Goal: Information Seeking & Learning: Find specific page/section

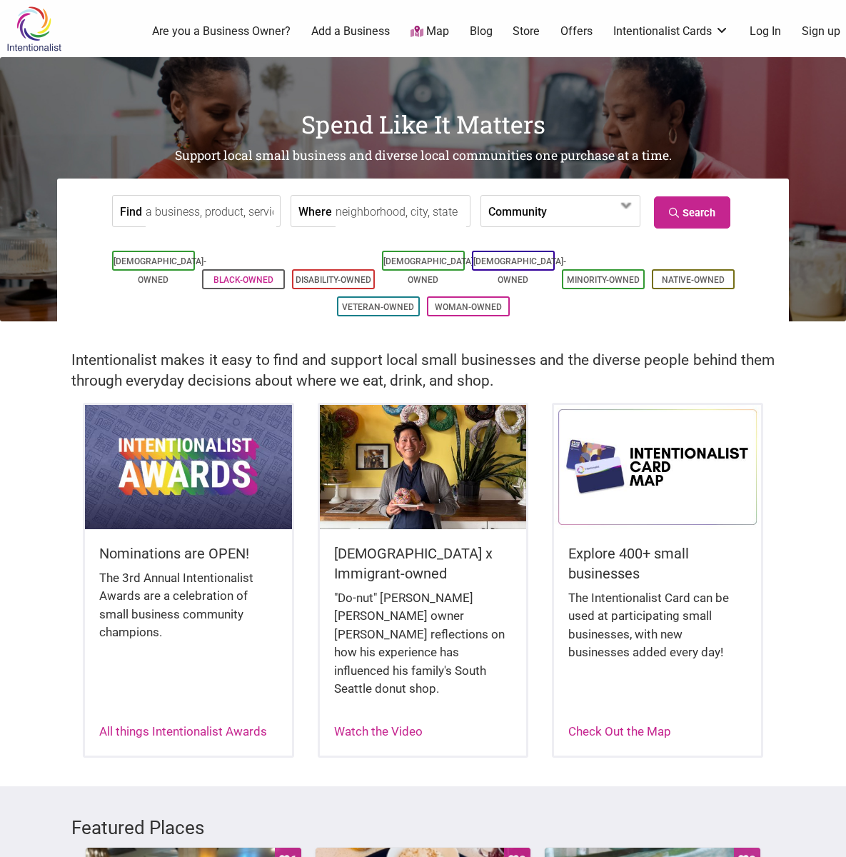
click at [252, 275] on link "Black-Owned" at bounding box center [243, 280] width 60 height 10
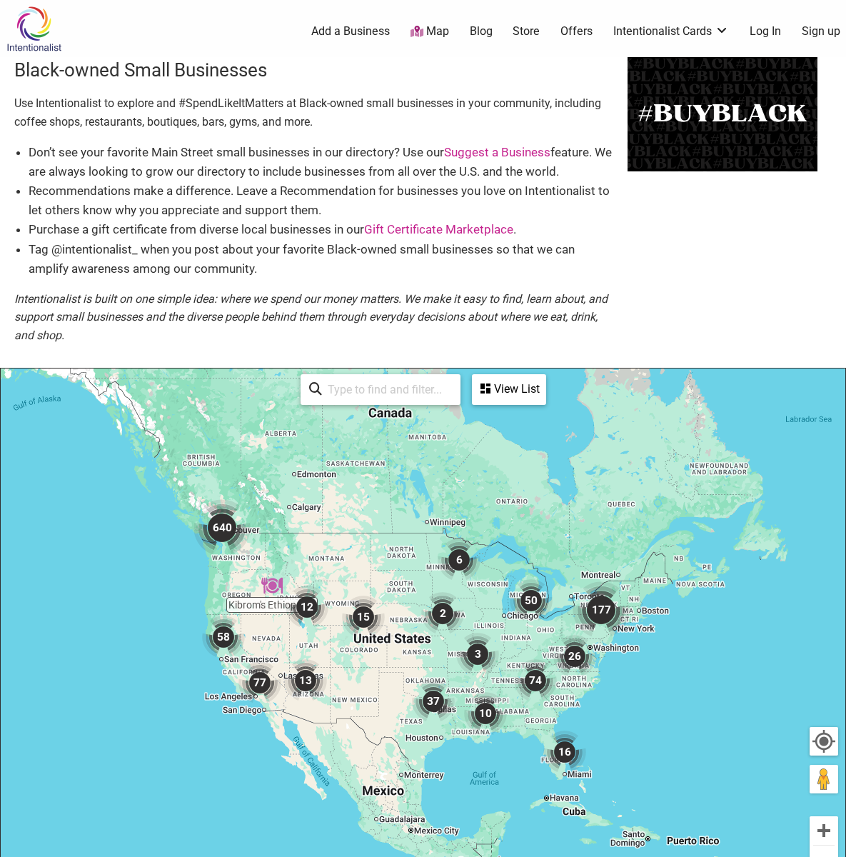
click at [489, 383] on icon at bounding box center [485, 388] width 10 height 11
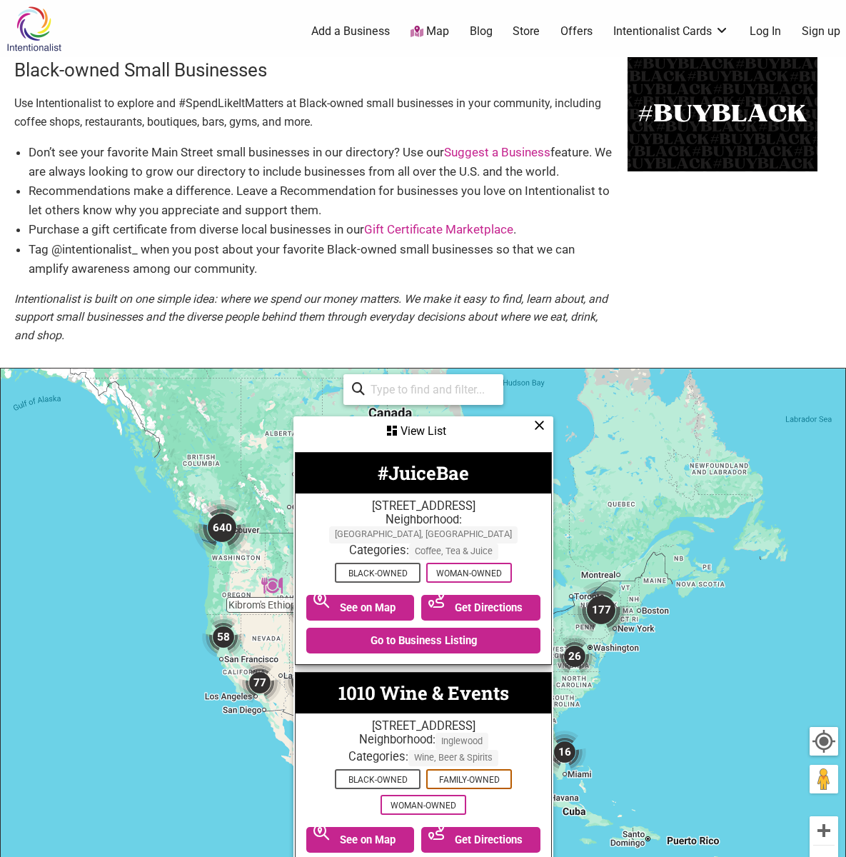
click at [363, 381] on div "See All" at bounding box center [423, 390] width 143 height 28
click at [351, 395] on div "See All" at bounding box center [423, 389] width 160 height 31
click at [425, 383] on input "search" at bounding box center [430, 390] width 130 height 28
click at [351, 380] on div "See All" at bounding box center [423, 389] width 160 height 31
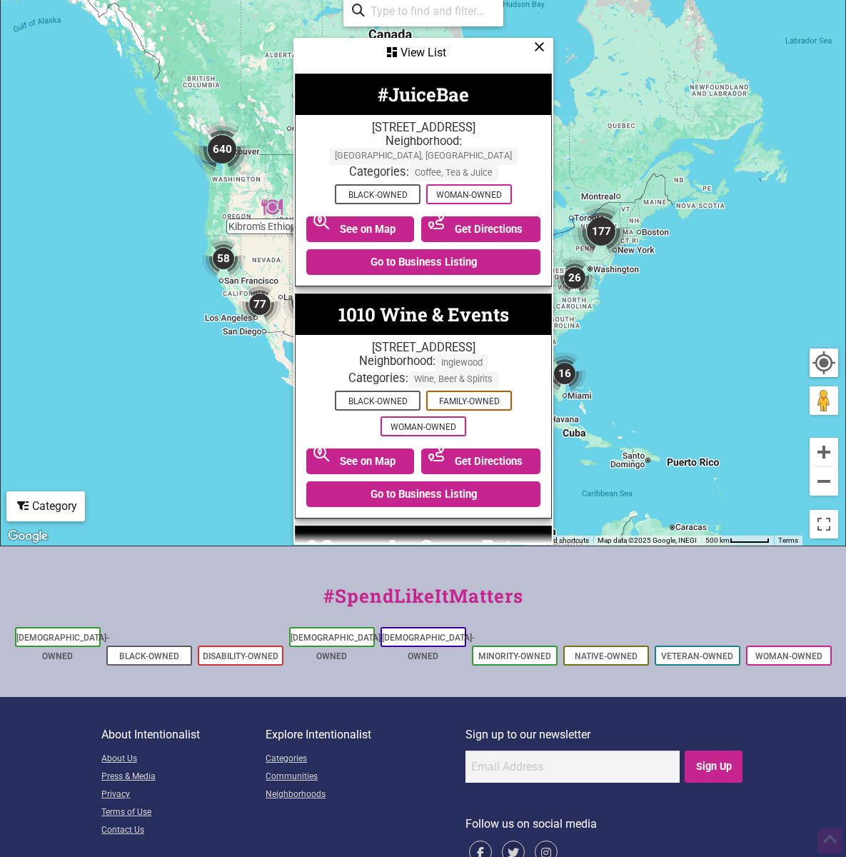
scroll to position [408, 0]
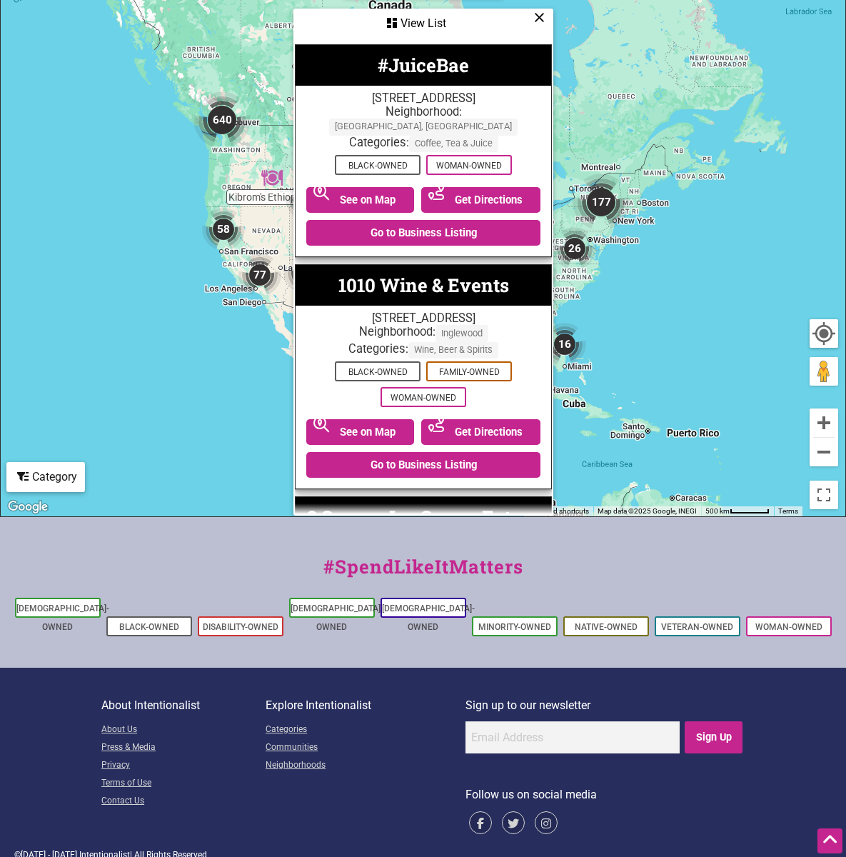
click at [830, 324] on div at bounding box center [824, 334] width 26 height 26
click at [394, 17] on icon at bounding box center [392, 22] width 10 height 11
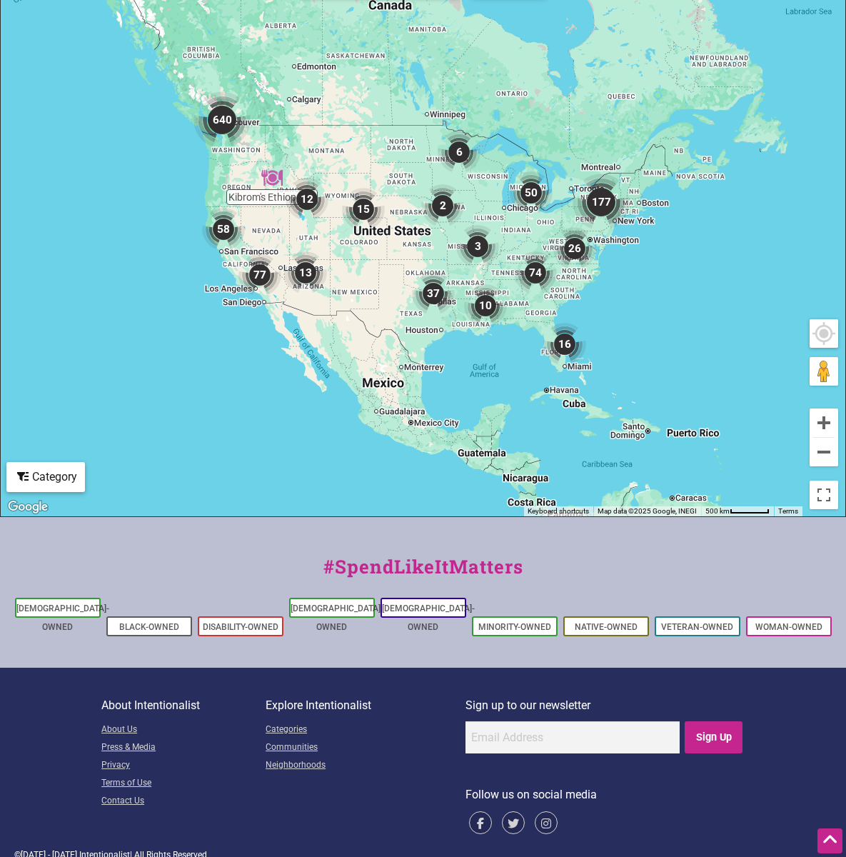
click at [201, 122] on img "640" at bounding box center [221, 119] width 57 height 57
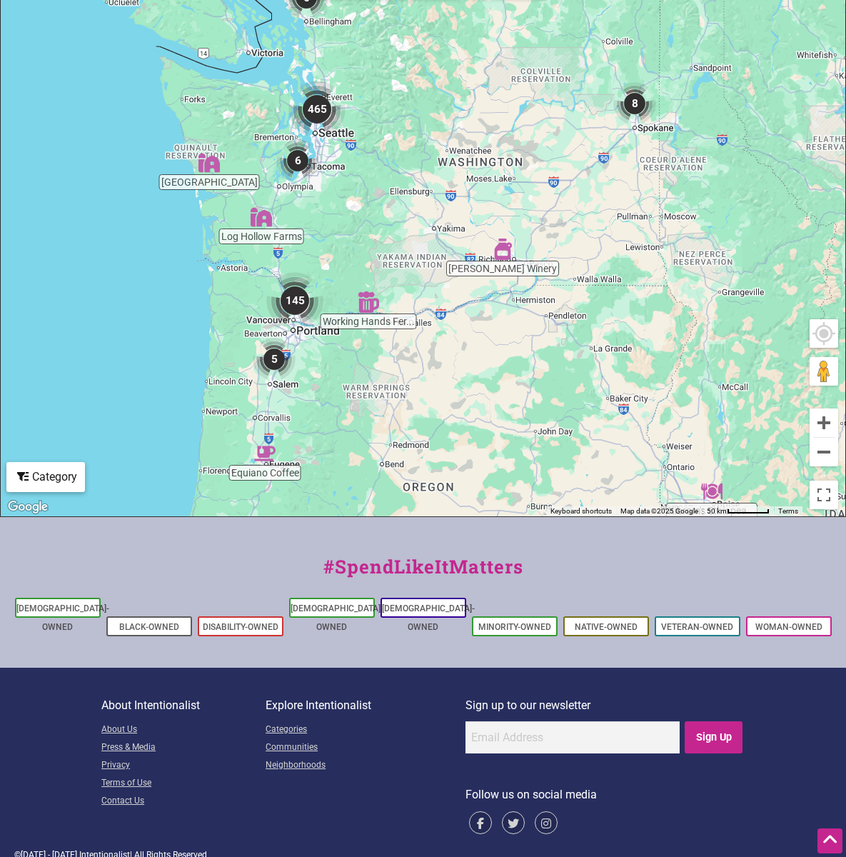
click at [313, 104] on img "465" at bounding box center [316, 109] width 57 height 57
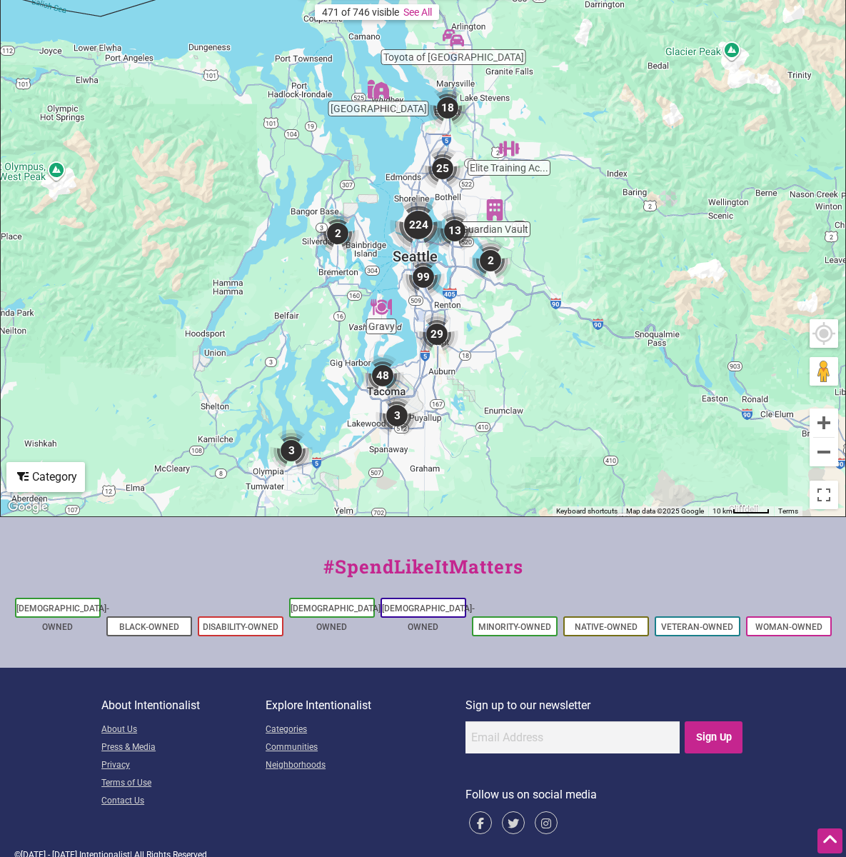
click at [434, 201] on img "224" at bounding box center [418, 224] width 57 height 57
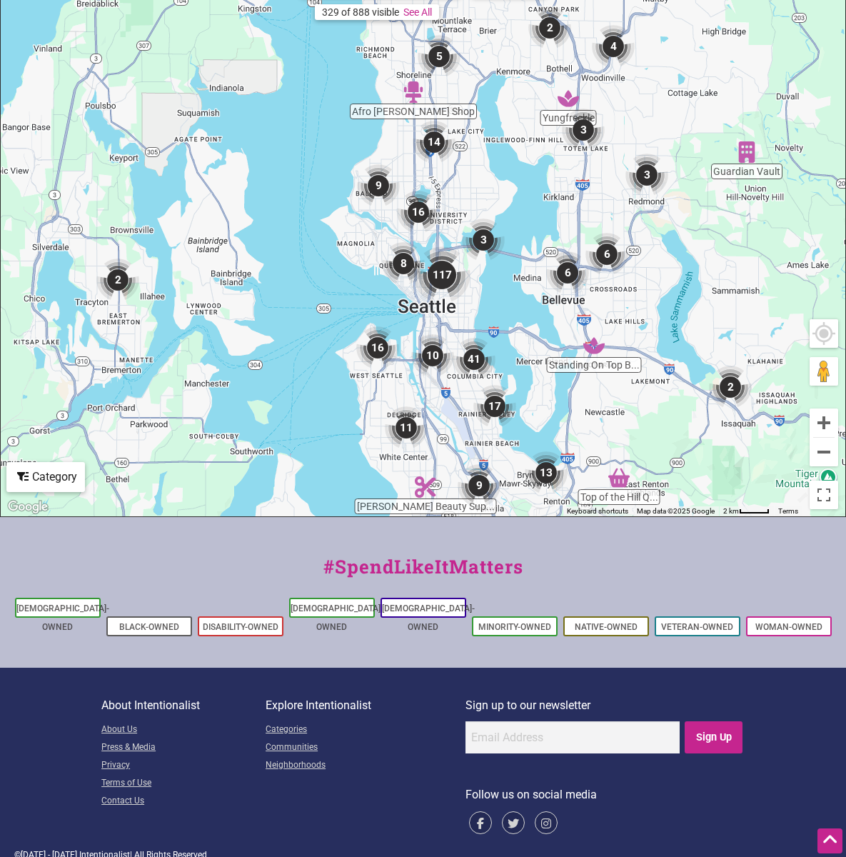
click at [434, 142] on img "14" at bounding box center [434, 142] width 43 height 43
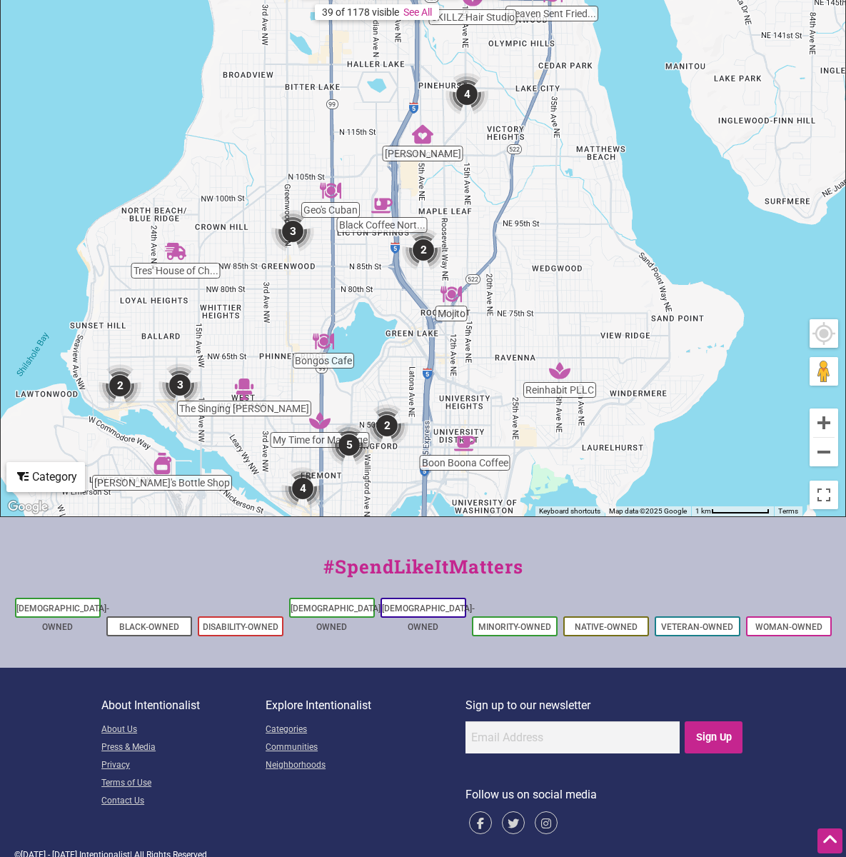
click at [340, 415] on div "To navigate, press the arrow keys." at bounding box center [423, 238] width 845 height 555
click at [89, 527] on div "#SpendLikeItMatters Asian-Owned Black-Owned Disability-Owned Latino-Owned LGBTQ…" at bounding box center [423, 592] width 846 height 151
click at [89, 509] on div "To navigate, press the arrow keys." at bounding box center [423, 238] width 845 height 555
click at [826, 489] on button "Toggle fullscreen view" at bounding box center [823, 494] width 31 height 31
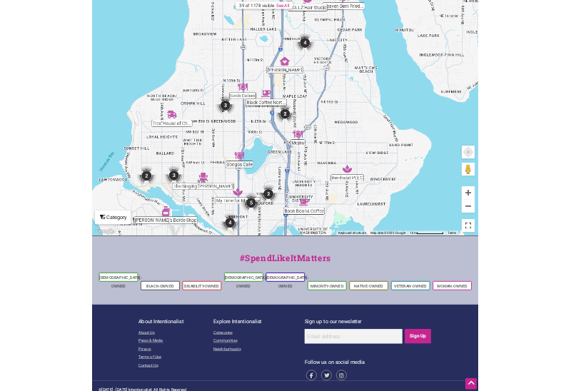
scroll to position [477, 0]
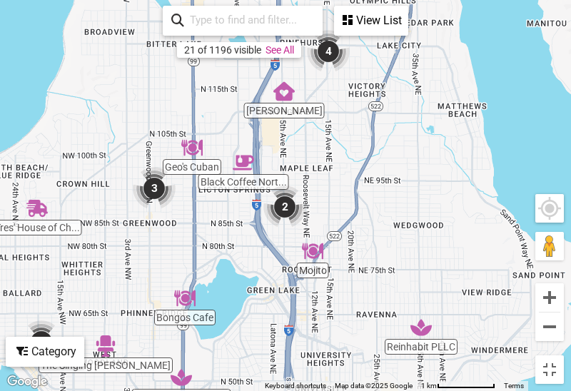
click at [373, 18] on div "View List" at bounding box center [371, 20] width 71 height 27
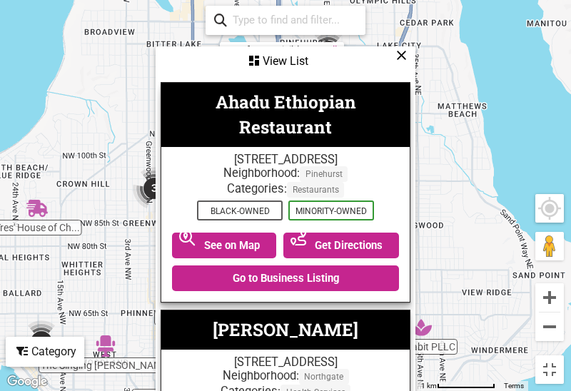
scroll to position [672, 0]
click at [282, 20] on input "search" at bounding box center [292, 20] width 130 height 26
click at [211, 20] on div "21 of 1196 visible See All" at bounding box center [286, 20] width 160 height 29
click at [217, 14] on icon at bounding box center [220, 24] width 13 height 20
click at [259, 54] on div "View List" at bounding box center [285, 61] width 257 height 27
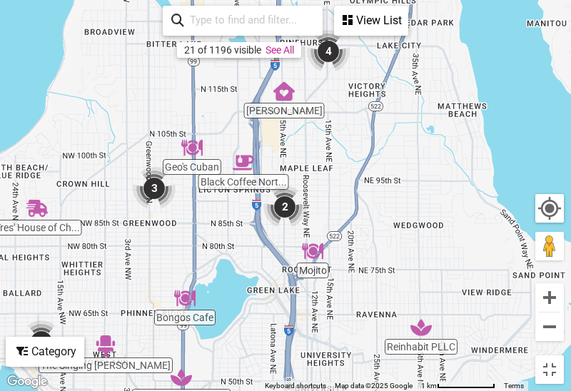
click at [301, 49] on div "21 of 1196 visible See All" at bounding box center [239, 50] width 124 height 16
click at [380, 20] on div "View List" at bounding box center [371, 20] width 71 height 27
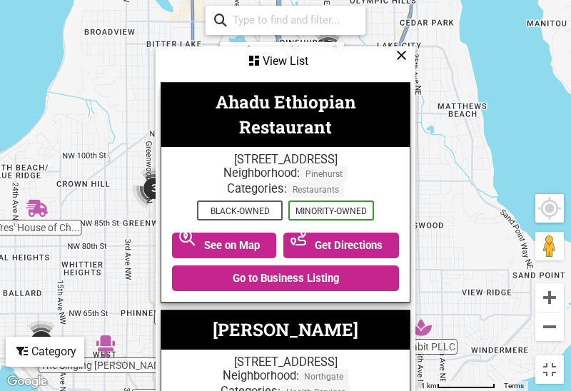
scroll to position [980, 0]
click at [282, 20] on input "search" at bounding box center [292, 20] width 130 height 26
click at [213, 14] on div "21 of 1196 visible See All" at bounding box center [286, 20] width 160 height 29
click at [226, 28] on icon at bounding box center [220, 24] width 13 height 20
click at [400, 55] on icon at bounding box center [401, 55] width 11 height 1
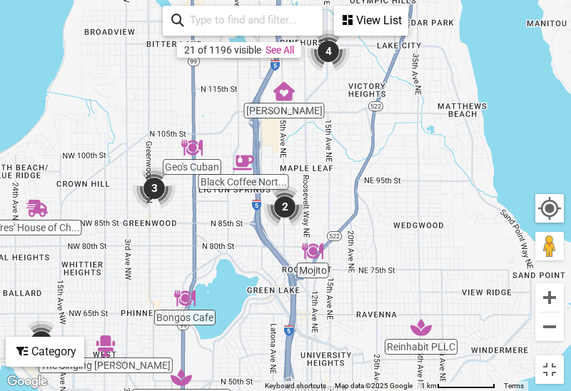
click at [151, 120] on div "To navigate, press the arrow keys." at bounding box center [285, 195] width 571 height 391
click at [211, 16] on input "search" at bounding box center [249, 20] width 130 height 26
click at [211, 17] on input "search" at bounding box center [249, 20] width 130 height 26
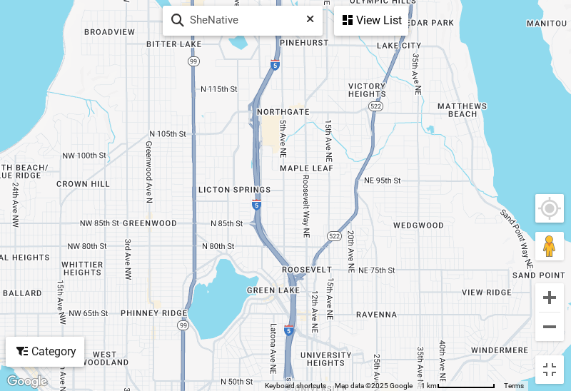
type input "SheNative"
click at [381, 20] on div "View List" at bounding box center [371, 20] width 71 height 27
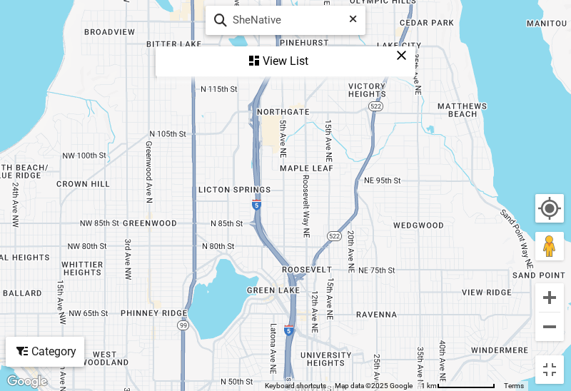
click at [385, 14] on div "SheNative 21 of 1196 visible See All View List Sorry...nothing found." at bounding box center [285, 41] width 257 height 82
click at [285, 60] on div "View List" at bounding box center [285, 61] width 257 height 27
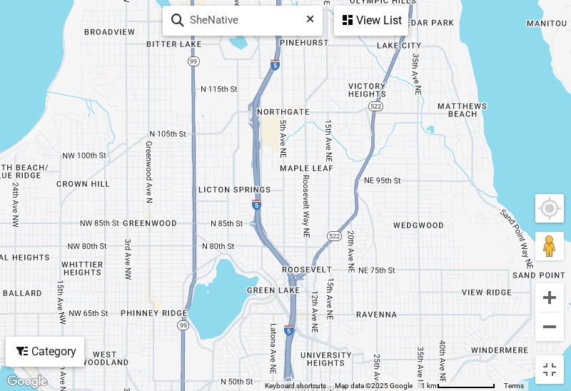
click at [361, 20] on div "View List" at bounding box center [371, 20] width 71 height 27
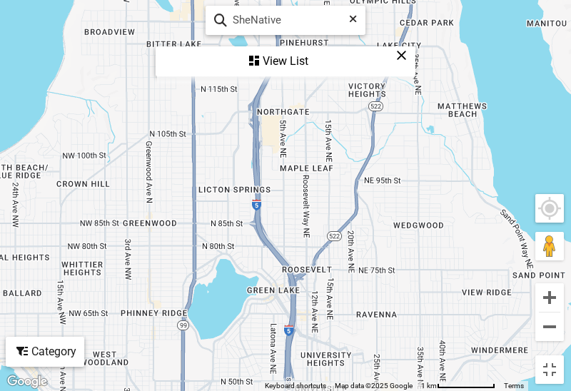
click at [286, 64] on div "View List" at bounding box center [285, 61] width 257 height 27
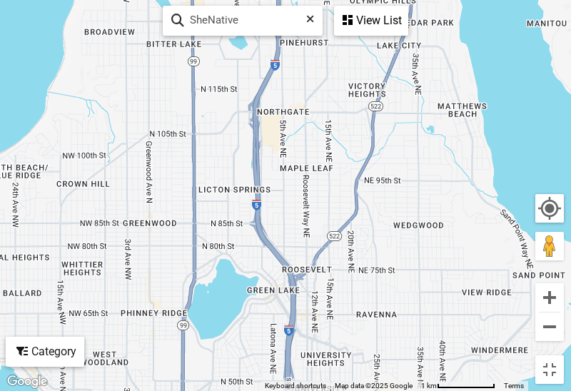
click at [343, 18] on icon at bounding box center [348, 19] width 10 height 11
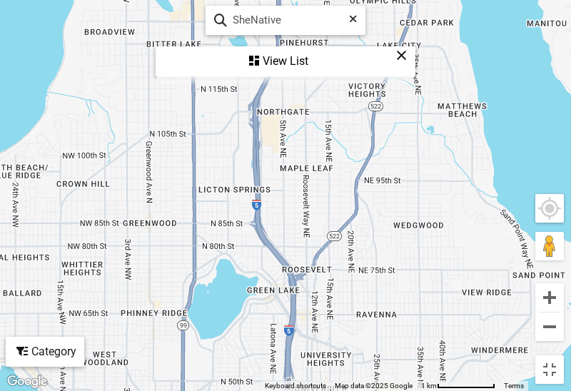
click at [286, 58] on div "View List" at bounding box center [285, 61] width 257 height 27
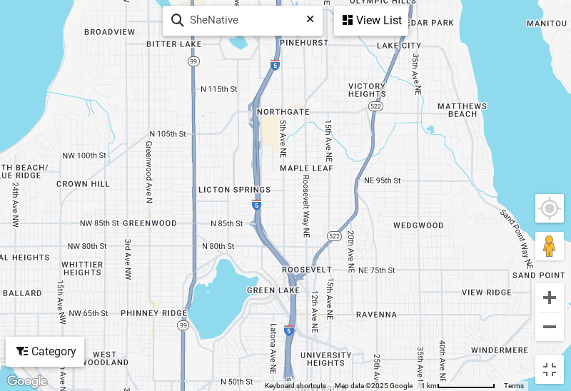
click at [363, 20] on div "View List" at bounding box center [371, 20] width 71 height 27
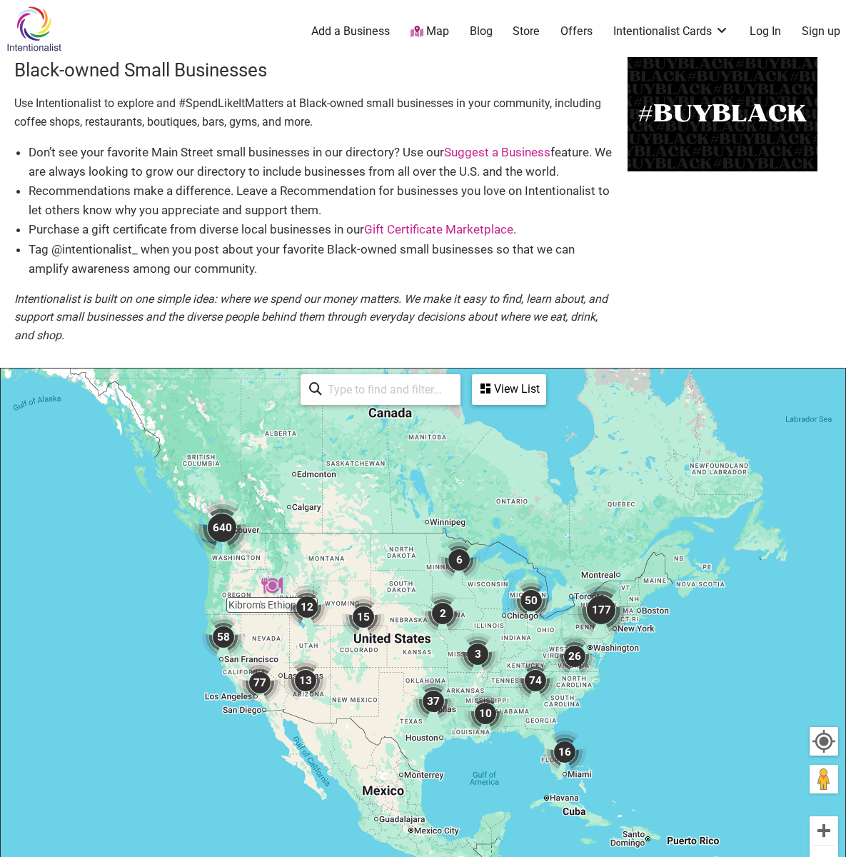
click at [351, 377] on input "search" at bounding box center [387, 390] width 130 height 28
click at [351, 380] on input "search" at bounding box center [387, 390] width 130 height 28
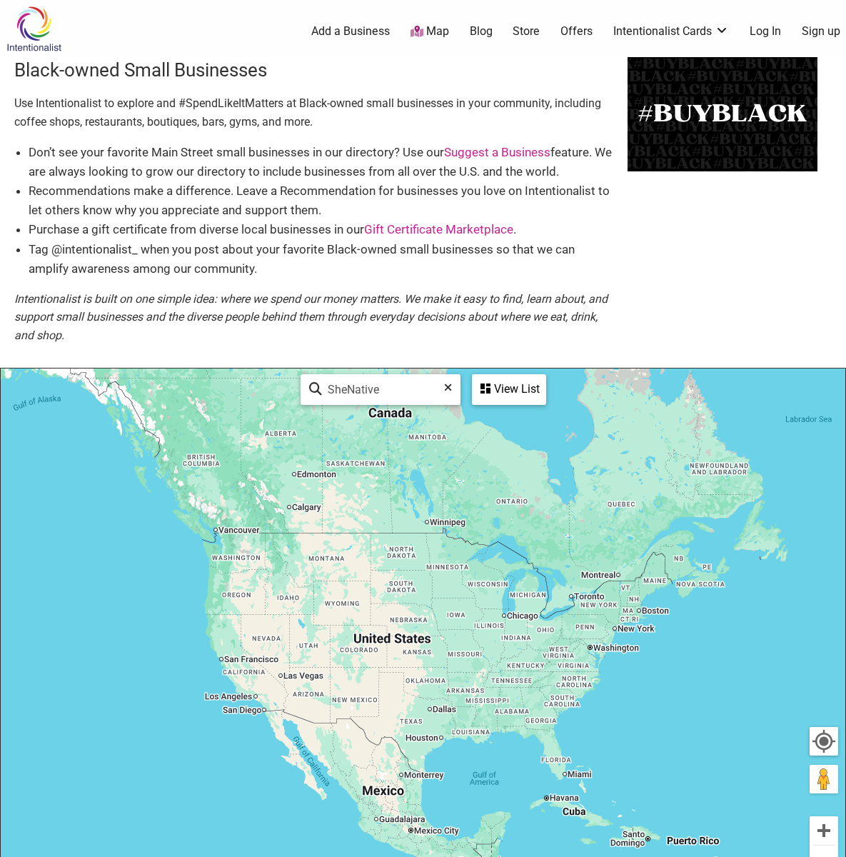
type input "SheNative"
click at [316, 393] on icon at bounding box center [315, 392] width 13 height 21
click at [314, 394] on icon at bounding box center [315, 392] width 13 height 21
click at [489, 376] on div "View List" at bounding box center [508, 389] width 71 height 27
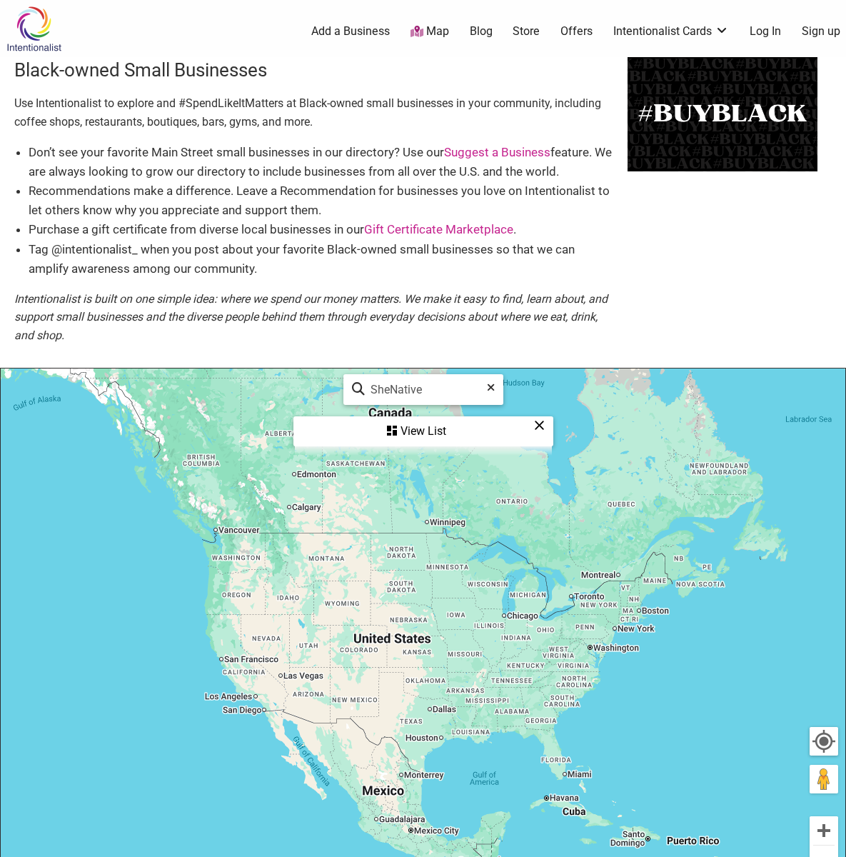
click at [411, 428] on div "View List" at bounding box center [423, 431] width 257 height 27
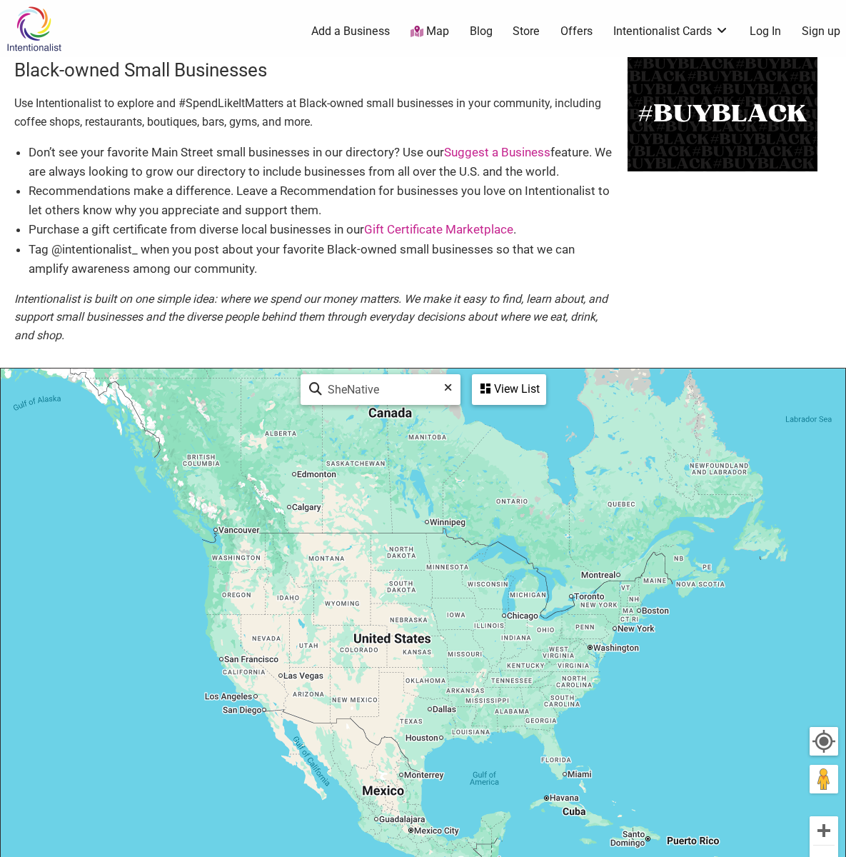
click at [489, 383] on icon at bounding box center [485, 388] width 10 height 11
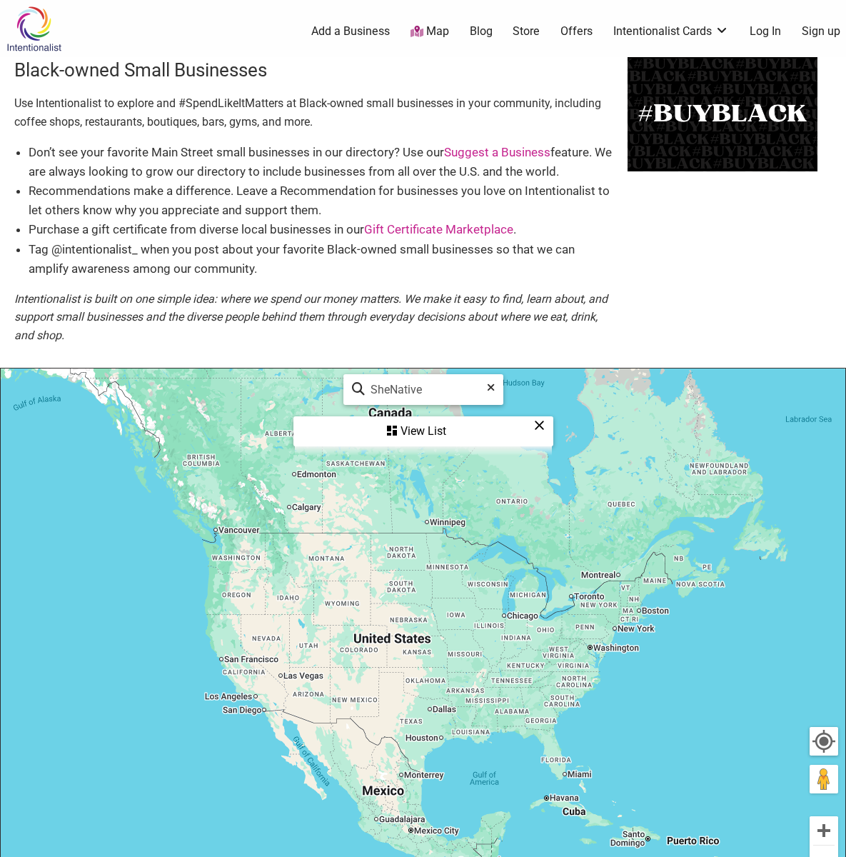
click at [411, 433] on div "View List" at bounding box center [423, 431] width 257 height 27
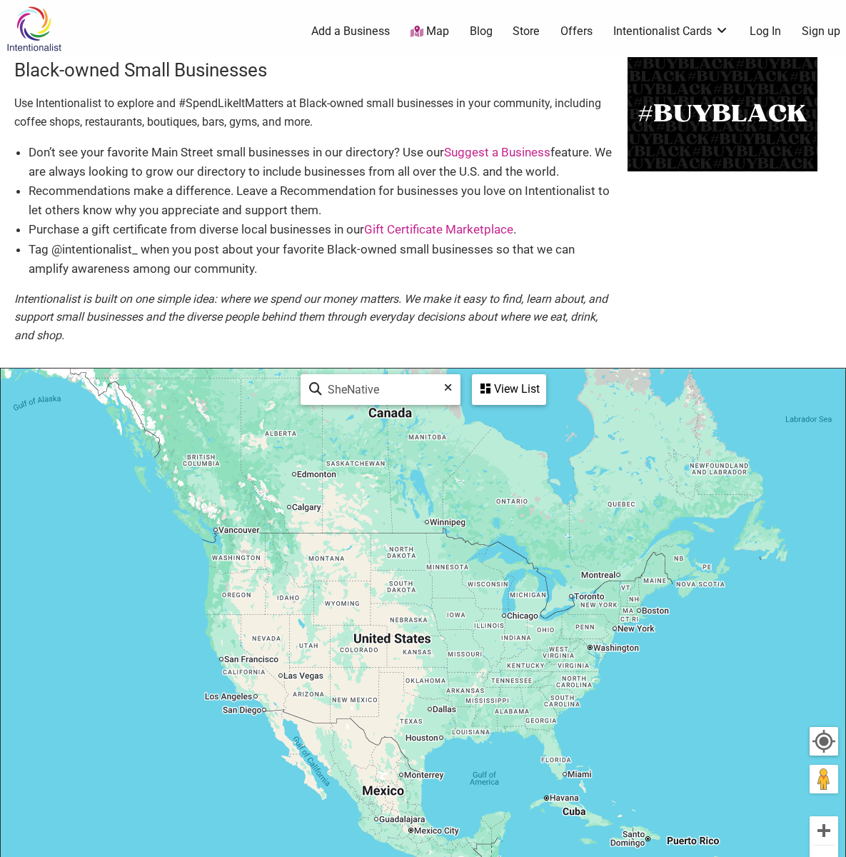
click at [489, 383] on icon at bounding box center [485, 388] width 10 height 11
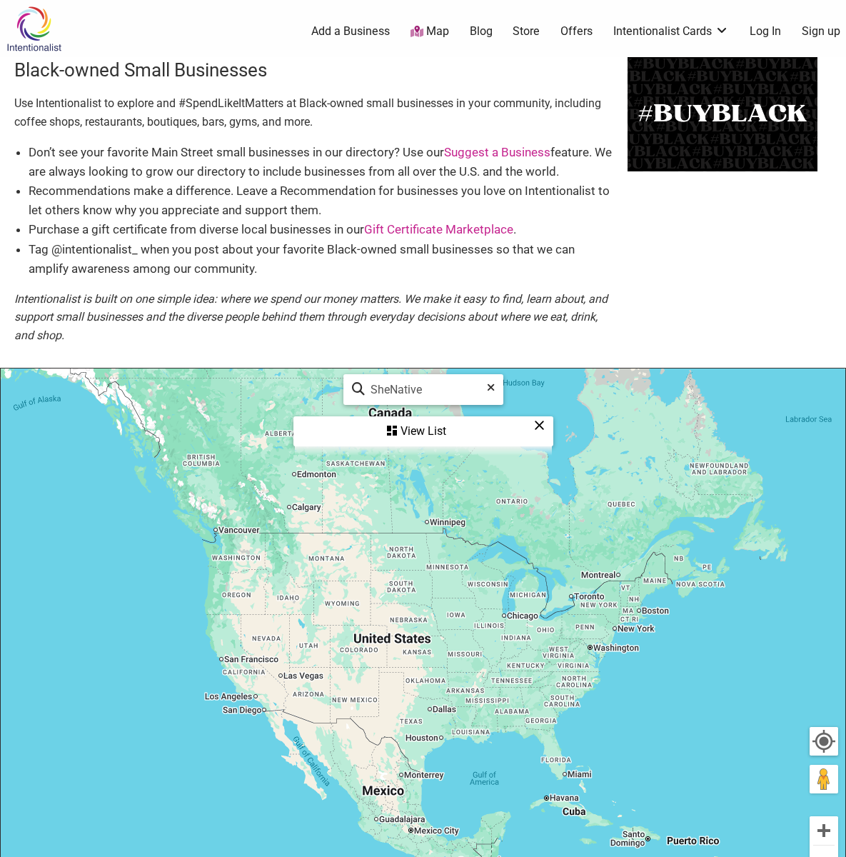
click at [368, 439] on div "View List" at bounding box center [423, 431] width 257 height 27
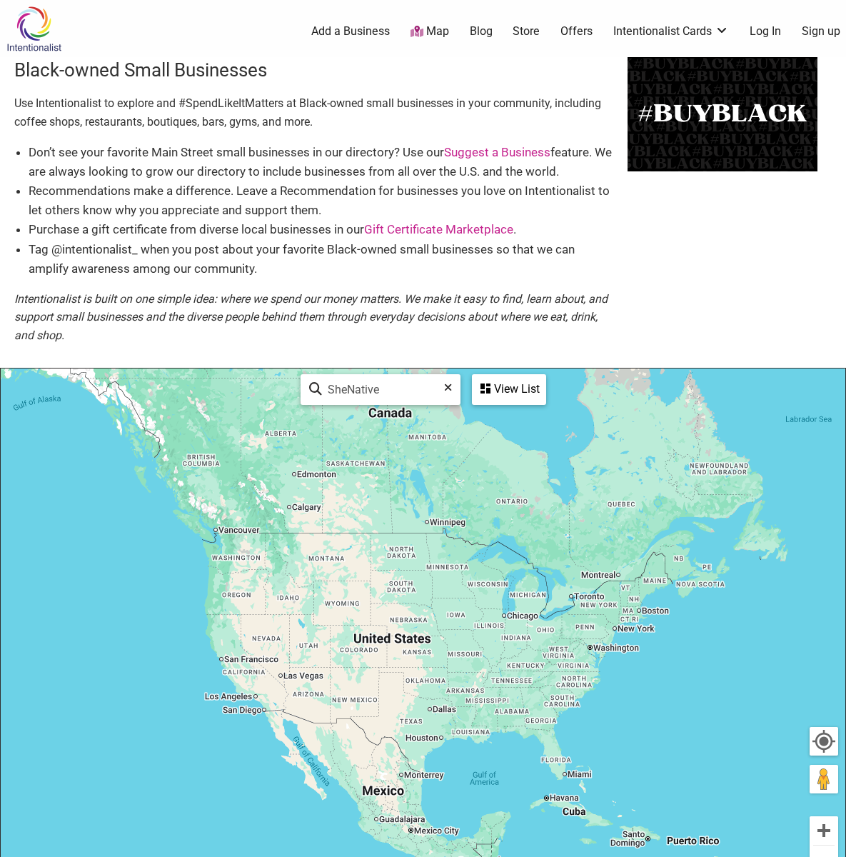
click at [489, 383] on icon at bounding box center [485, 388] width 10 height 11
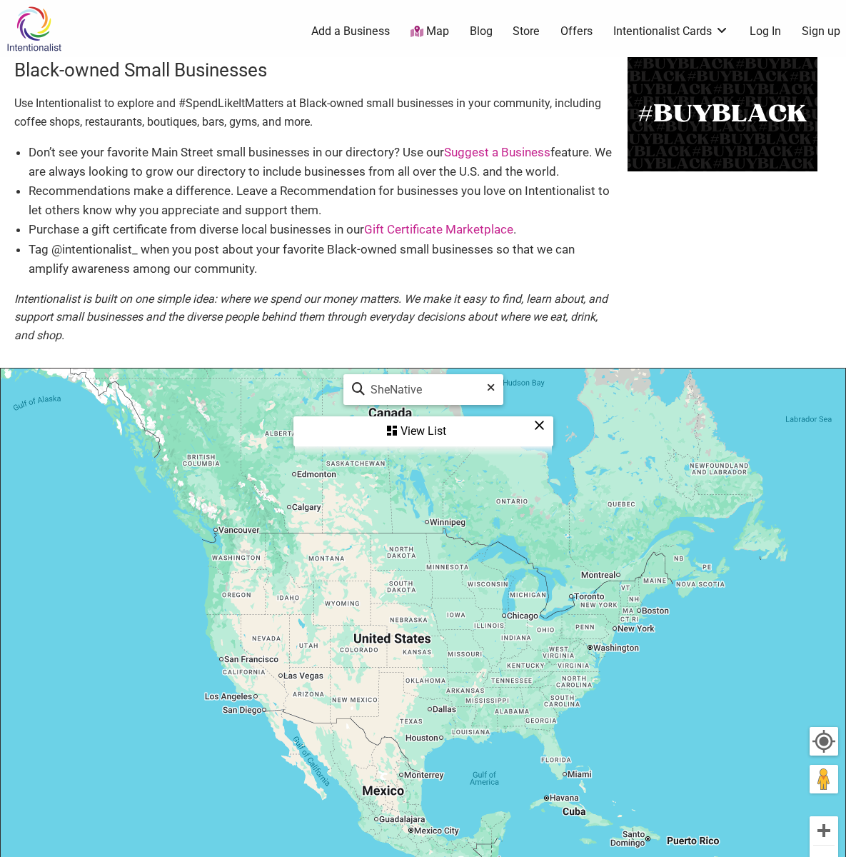
click at [427, 430] on div "View List" at bounding box center [423, 431] width 257 height 27
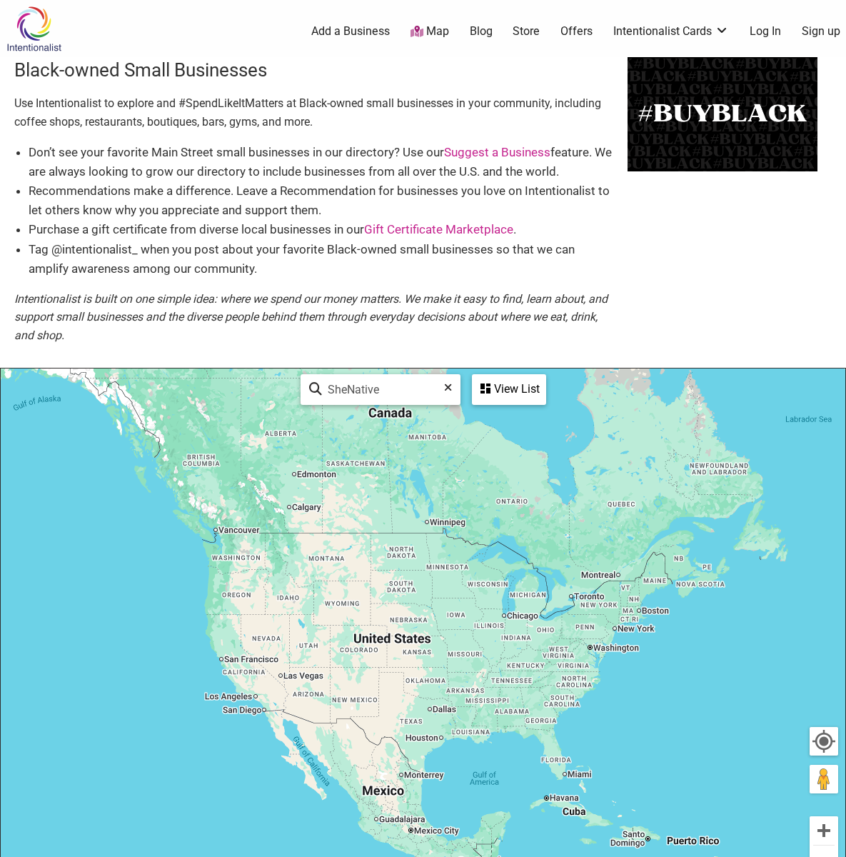
click at [489, 376] on div "View List" at bounding box center [508, 389] width 71 height 27
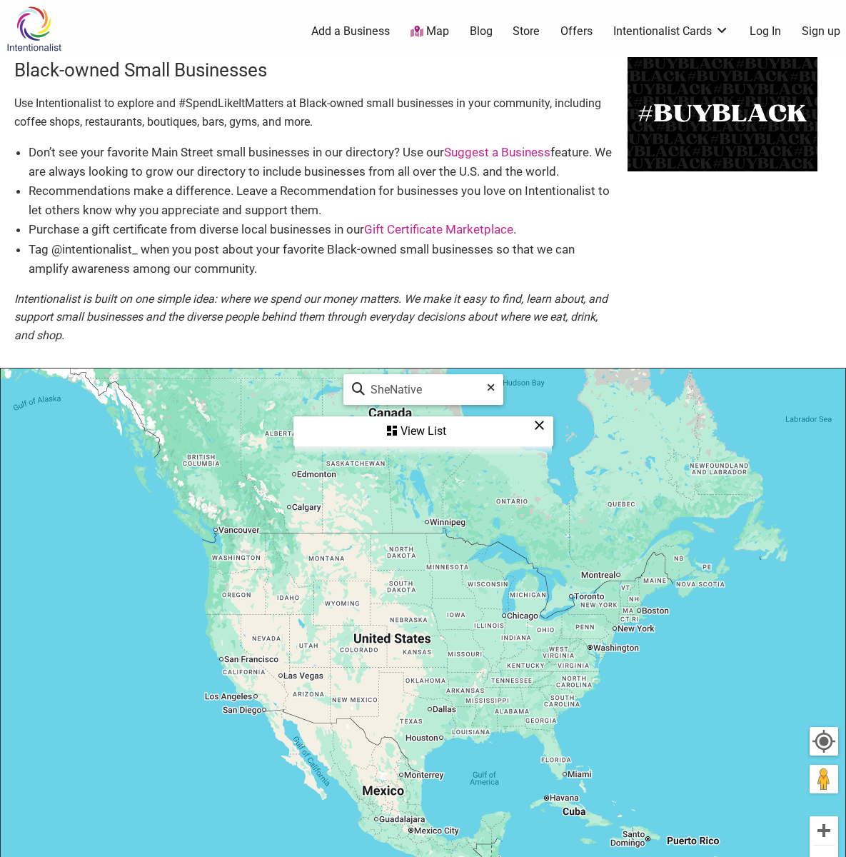
click at [411, 428] on div "View List" at bounding box center [423, 431] width 257 height 27
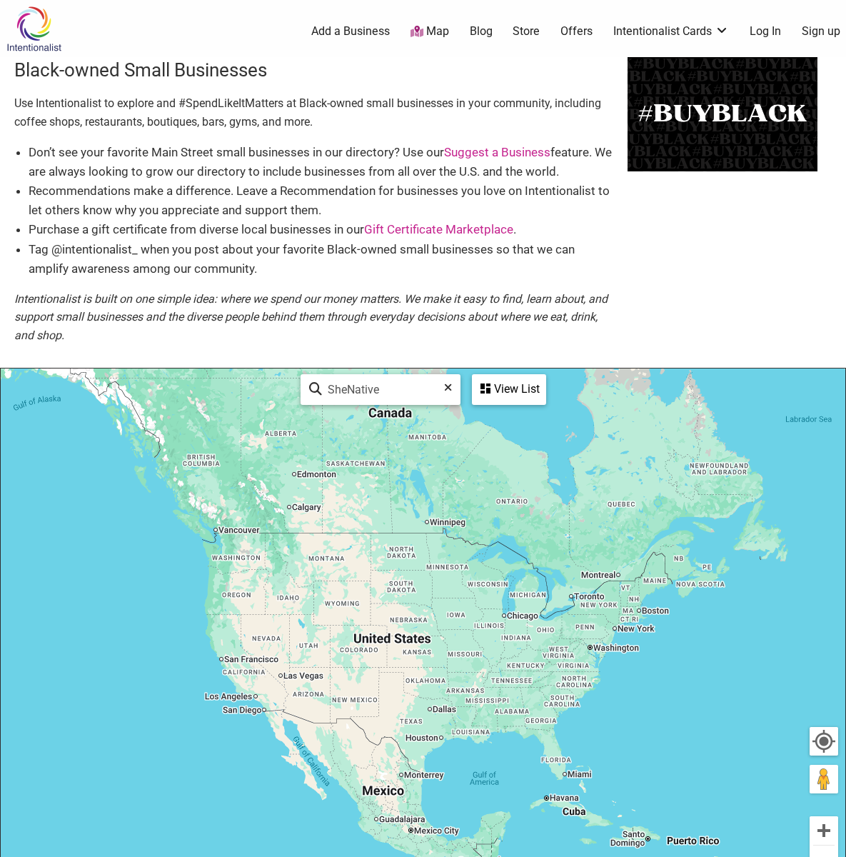
click at [489, 376] on div "View List" at bounding box center [508, 389] width 71 height 27
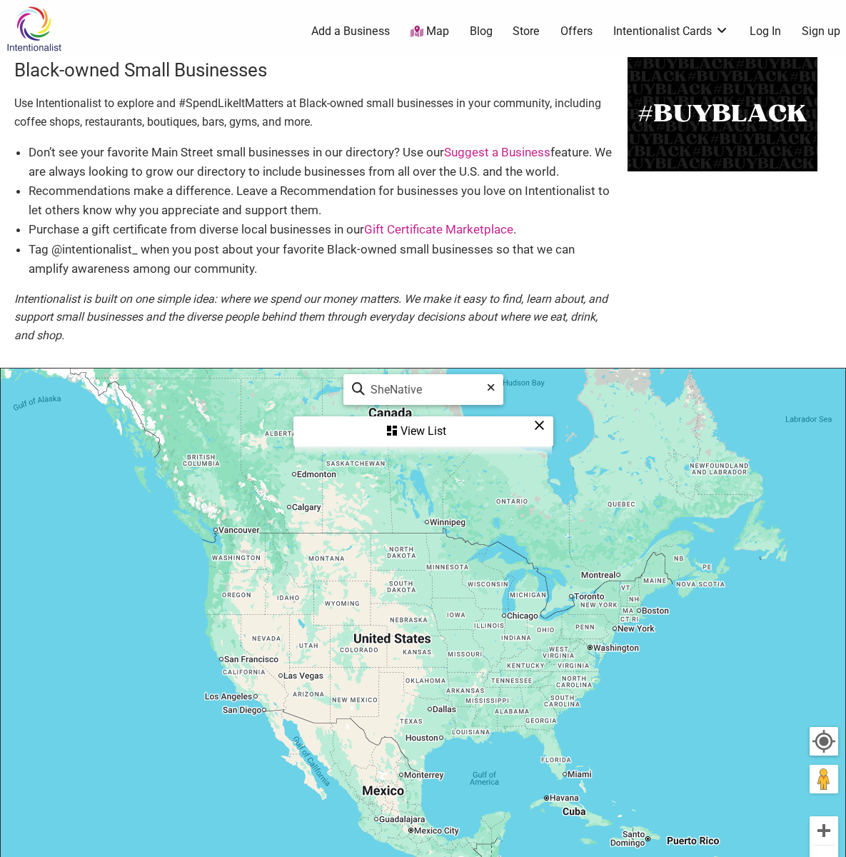
click at [410, 429] on div "View List" at bounding box center [423, 431] width 257 height 27
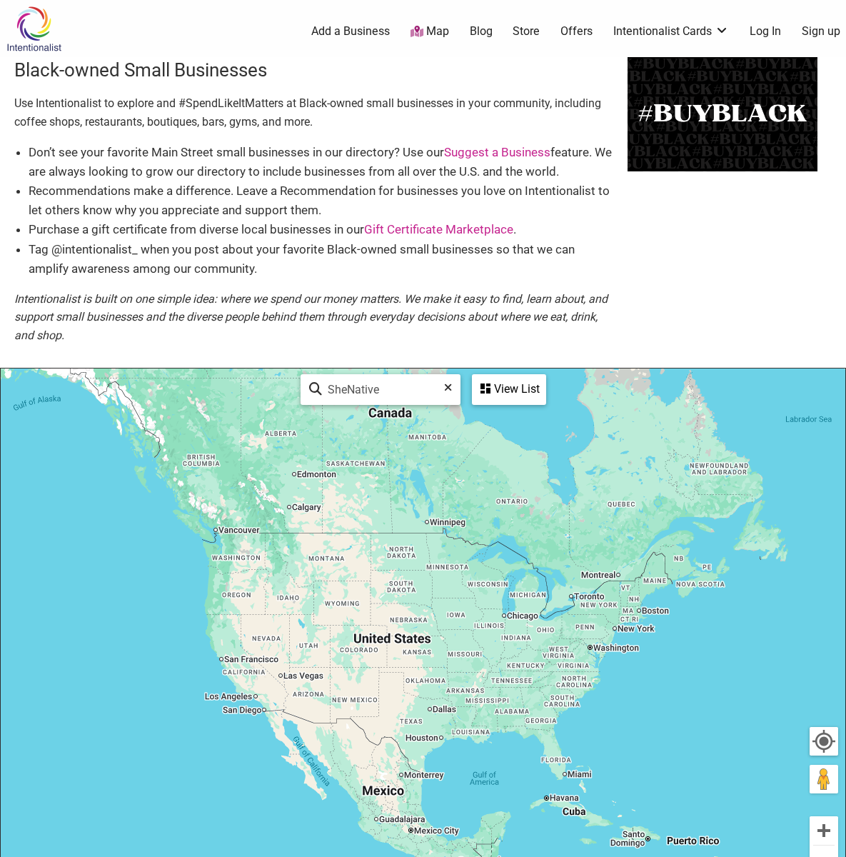
click at [489, 376] on div "View List" at bounding box center [508, 389] width 71 height 27
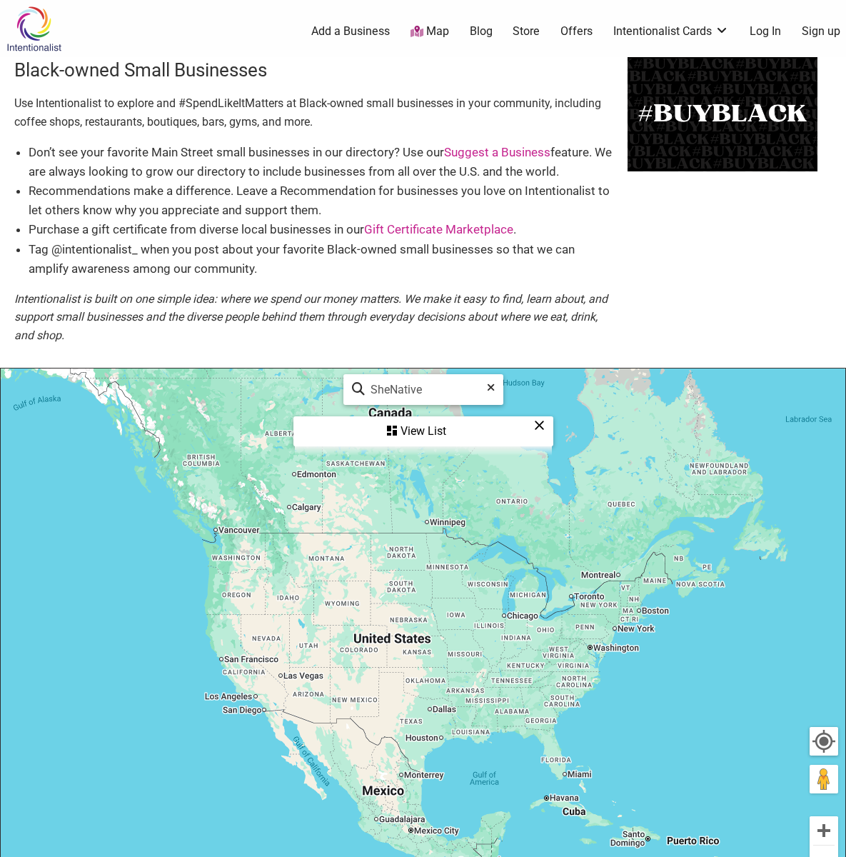
click at [181, 201] on li "Recommendations make a difference. Leave a Recommendation for businesses you lo…" at bounding box center [321, 200] width 585 height 39
click at [415, 430] on div "View List" at bounding box center [423, 431] width 257 height 27
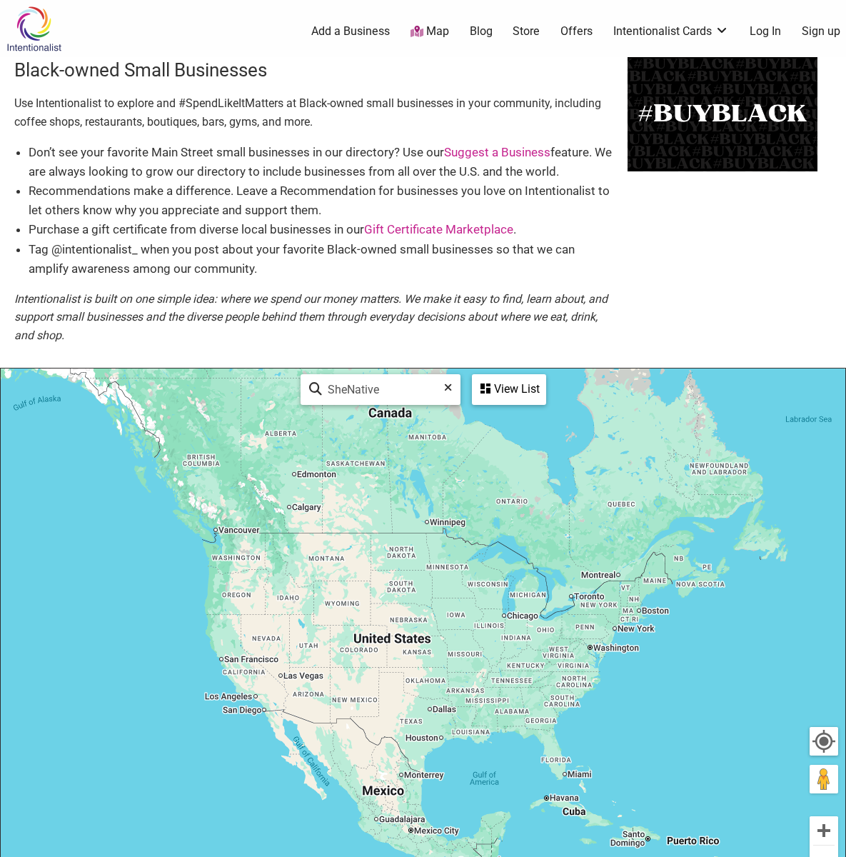
click at [499, 383] on div "View List" at bounding box center [508, 389] width 71 height 27
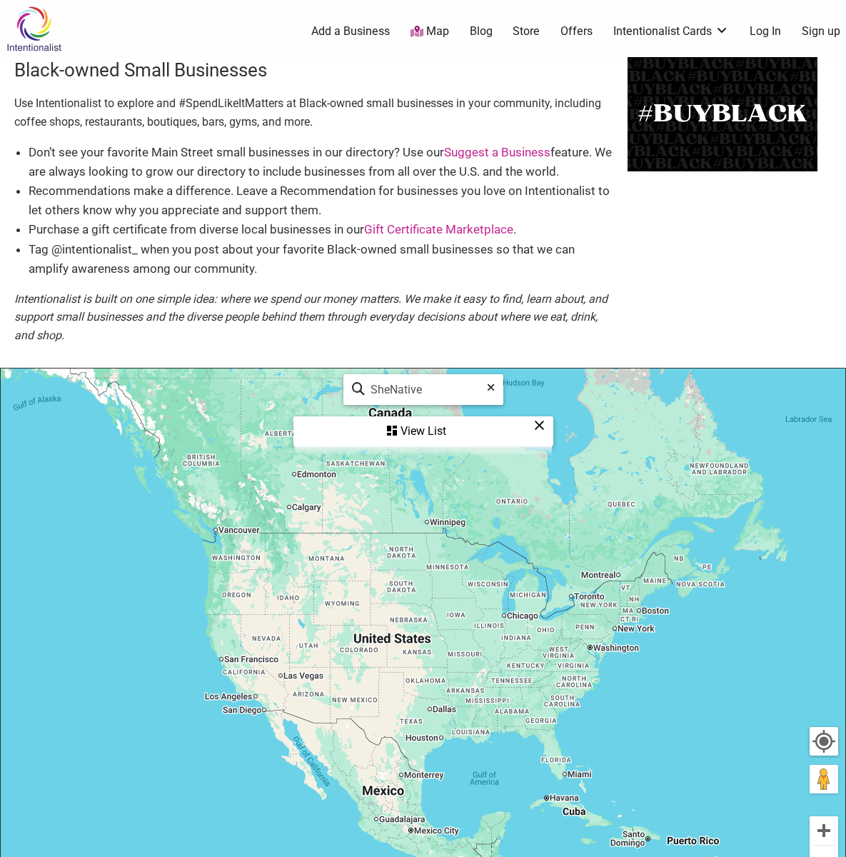
click at [363, 381] on div "SheNative See All" at bounding box center [423, 390] width 143 height 28
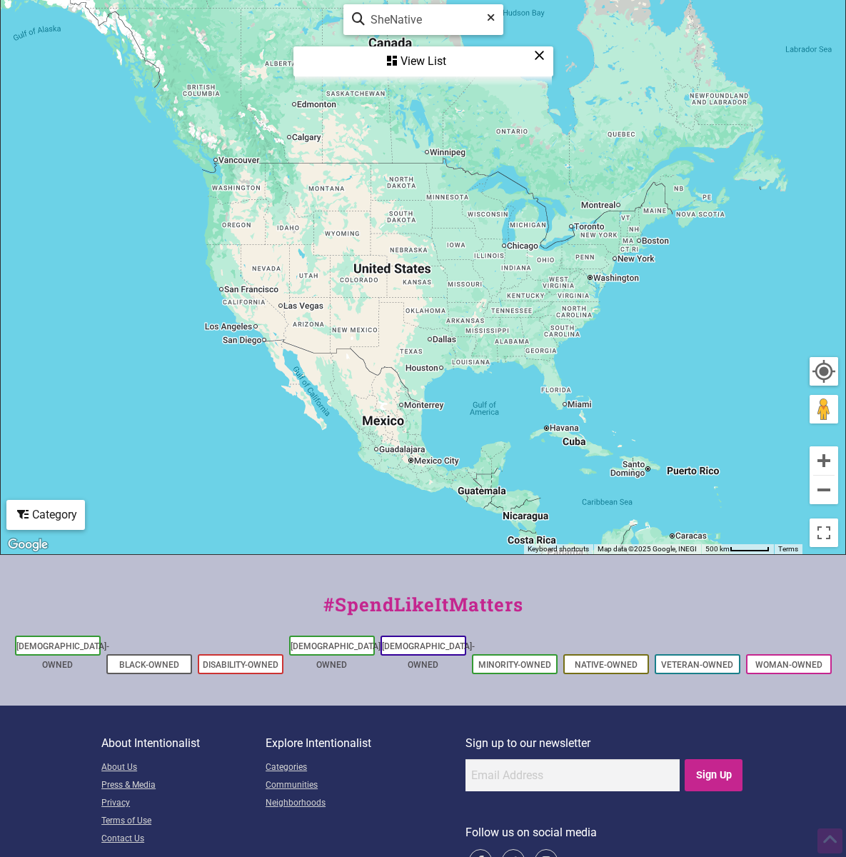
scroll to position [408, 0]
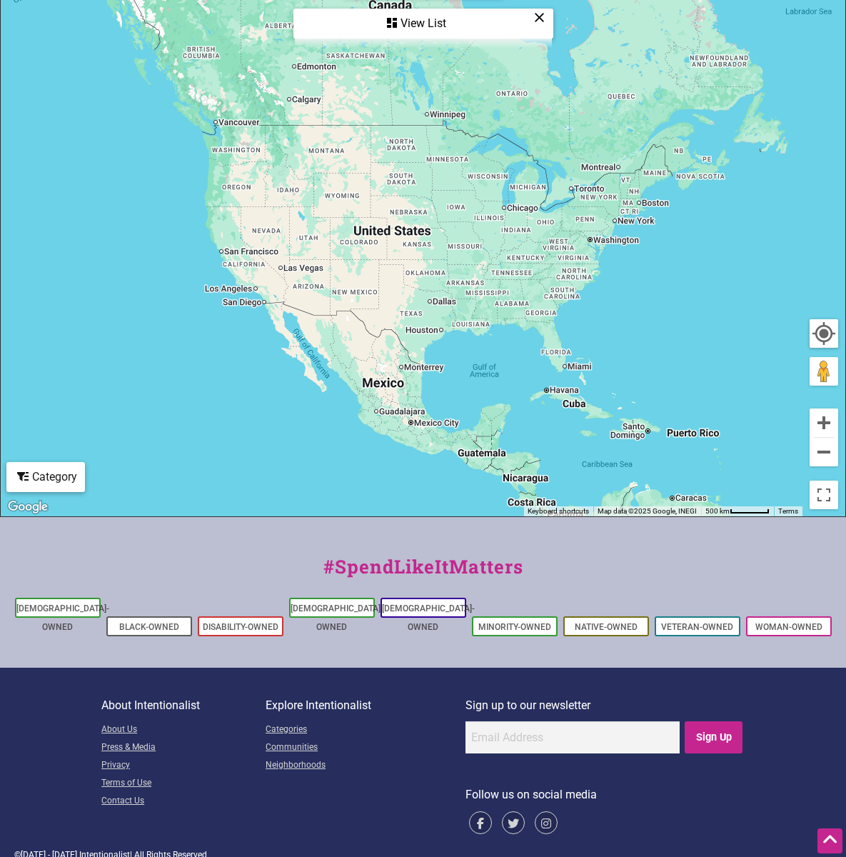
click at [418, 18] on div "View List" at bounding box center [423, 23] width 257 height 27
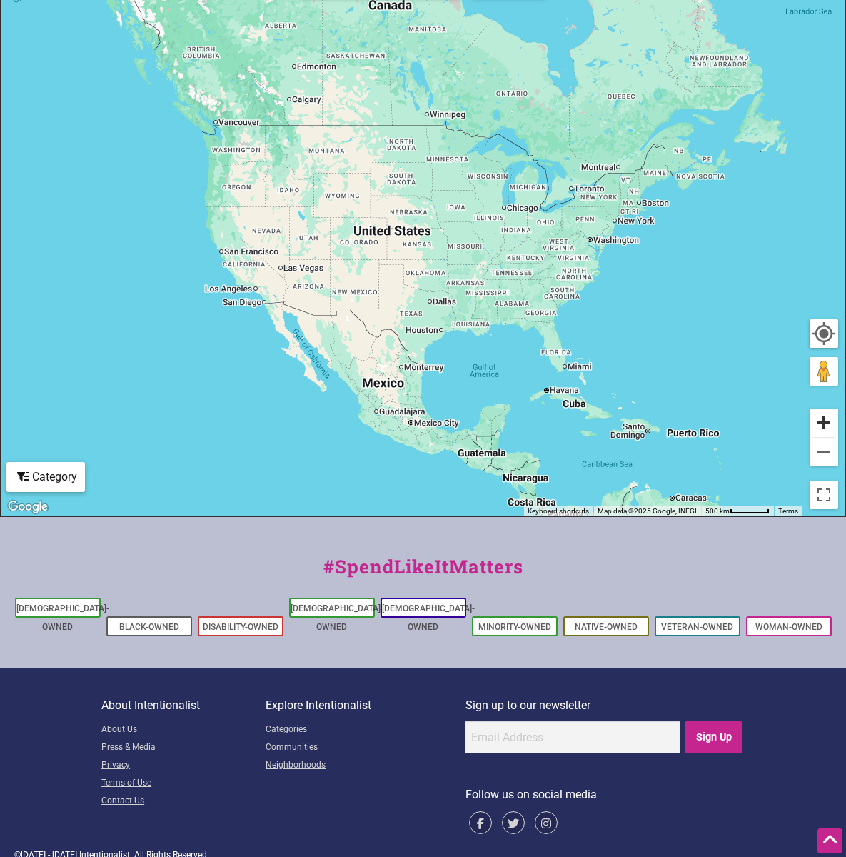
click at [830, 420] on button "Zoom in" at bounding box center [824, 422] width 29 height 29
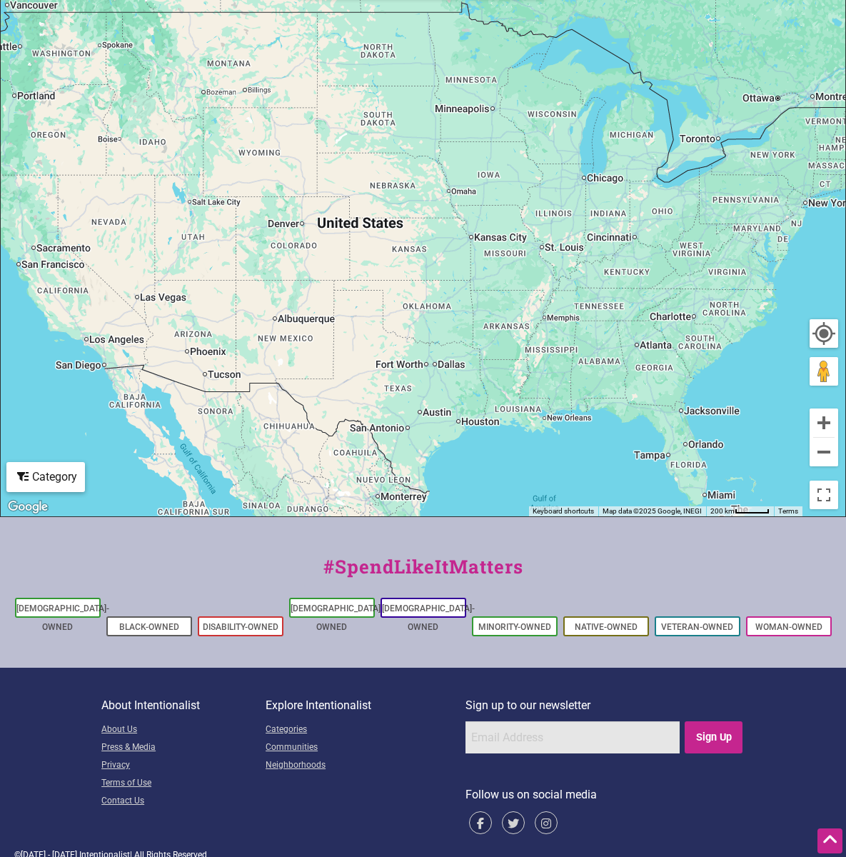
click at [525, 721] on input "email" at bounding box center [572, 737] width 214 height 32
click at [533, 721] on input "email" at bounding box center [572, 737] width 214 height 32
click at [525, 721] on input "email" at bounding box center [572, 737] width 214 height 32
type input "SheNative, Seattle"
click at [685, 721] on input "Sign Up" at bounding box center [714, 737] width 58 height 32
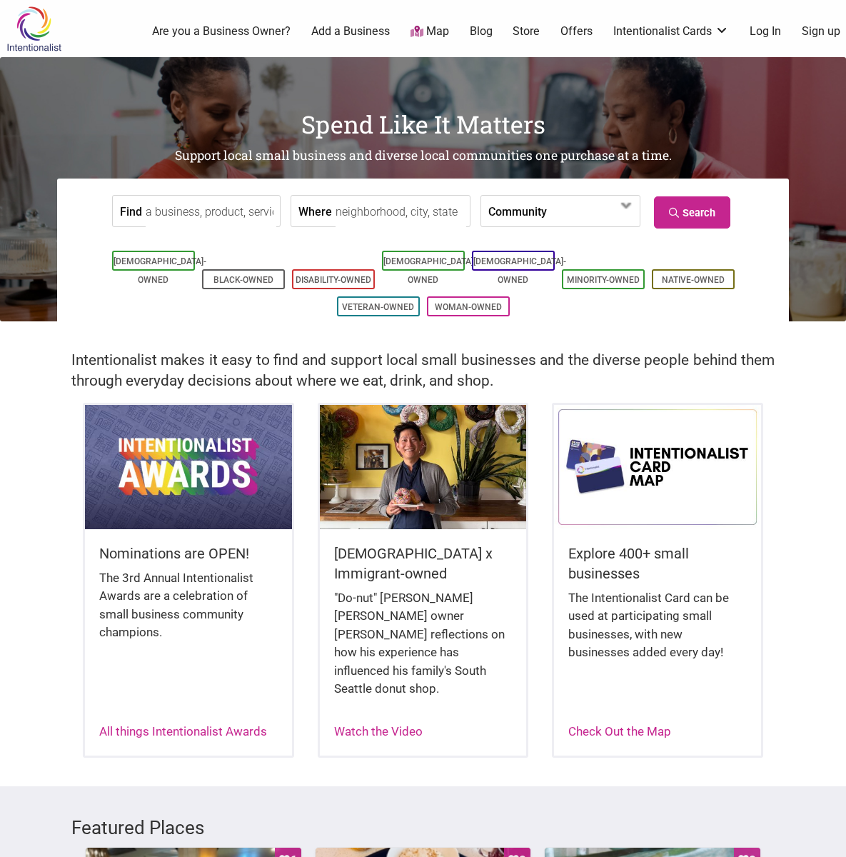
click at [155, 209] on input "Find" at bounding box center [211, 212] width 131 height 32
click at [176, 214] on input "Find" at bounding box center [211, 212] width 131 height 32
type input "SheNative"
click at [682, 205] on link "Search" at bounding box center [692, 212] width 76 height 32
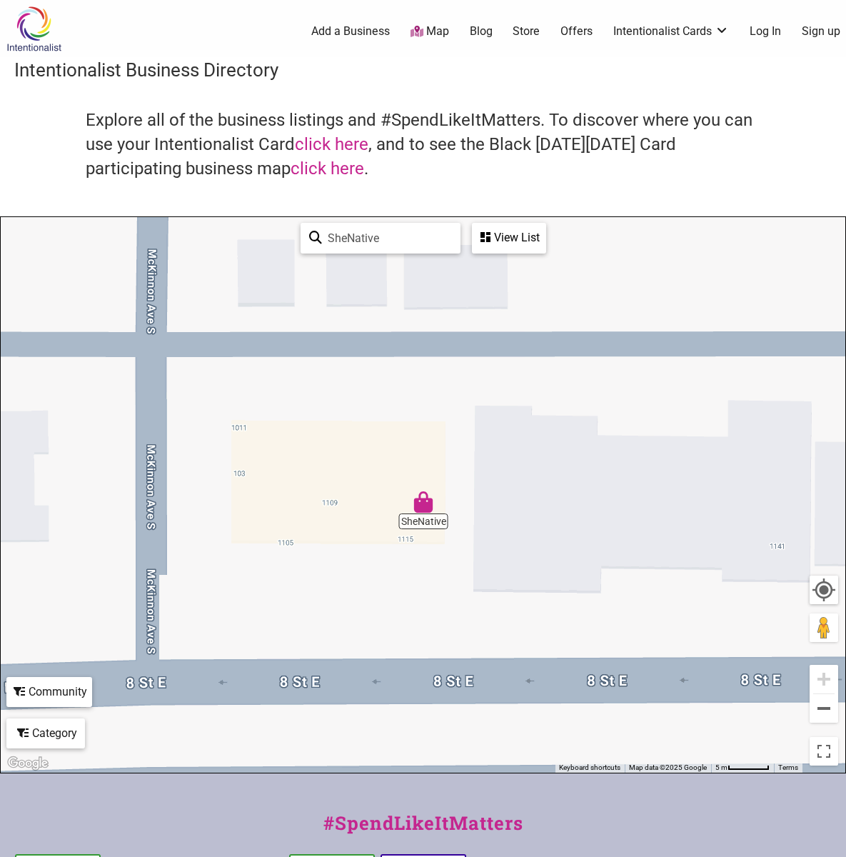
click at [419, 499] on img "SheNative" at bounding box center [423, 501] width 21 height 21
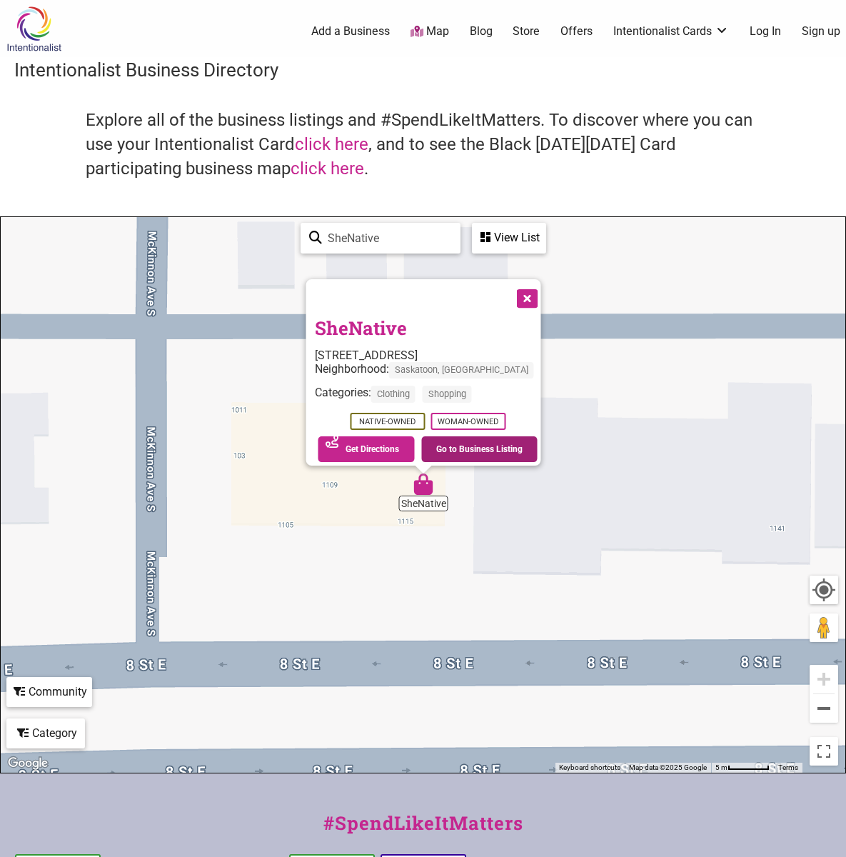
click at [440, 447] on link "Go to Business Listing" at bounding box center [479, 449] width 116 height 26
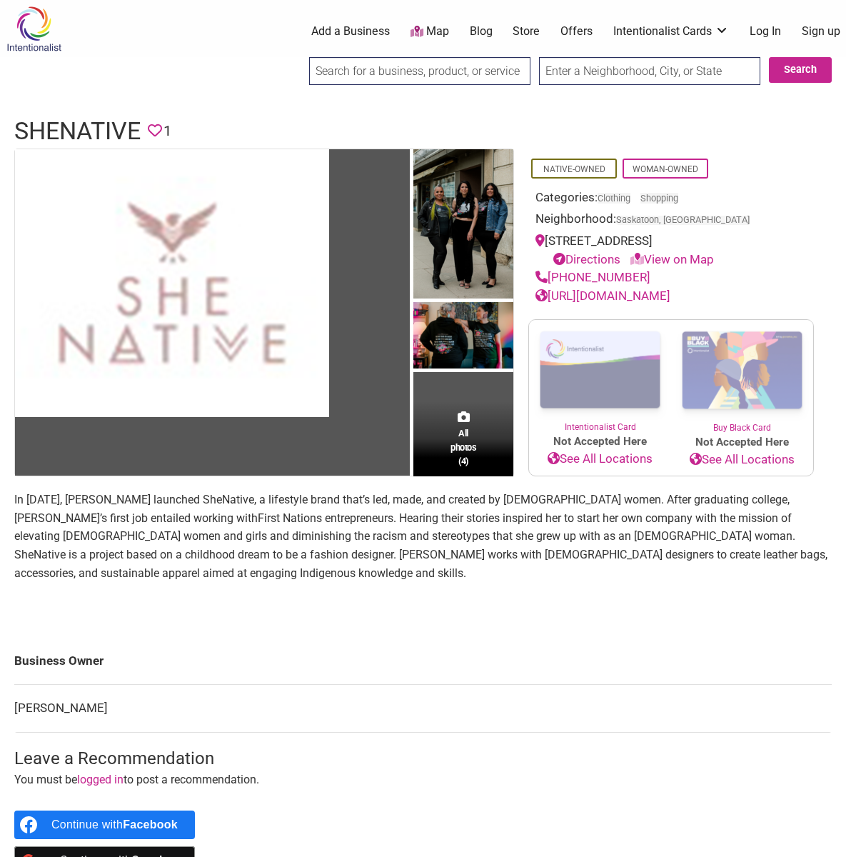
click at [387, 88] on div at bounding box center [419, 75] width 221 height 37
click at [351, 63] on input "search" at bounding box center [419, 71] width 221 height 28
type input "SheNative [GEOGRAPHIC_DATA]"
click at [295, 57] on input "Search" at bounding box center [322, 71] width 55 height 29
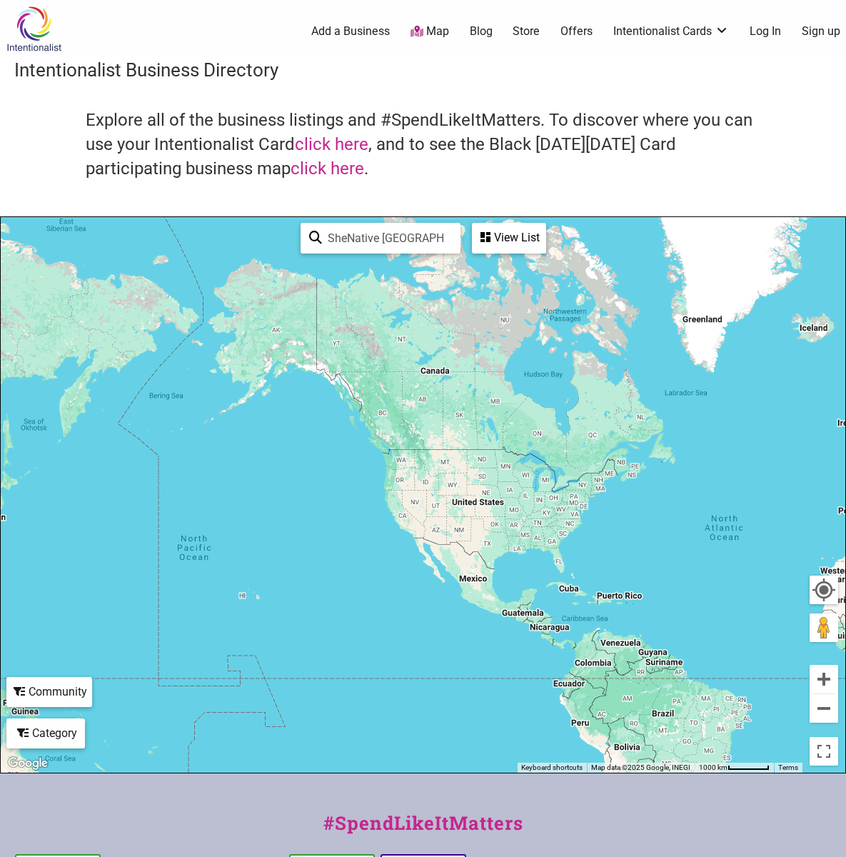
click at [498, 228] on div "View List" at bounding box center [508, 237] width 71 height 27
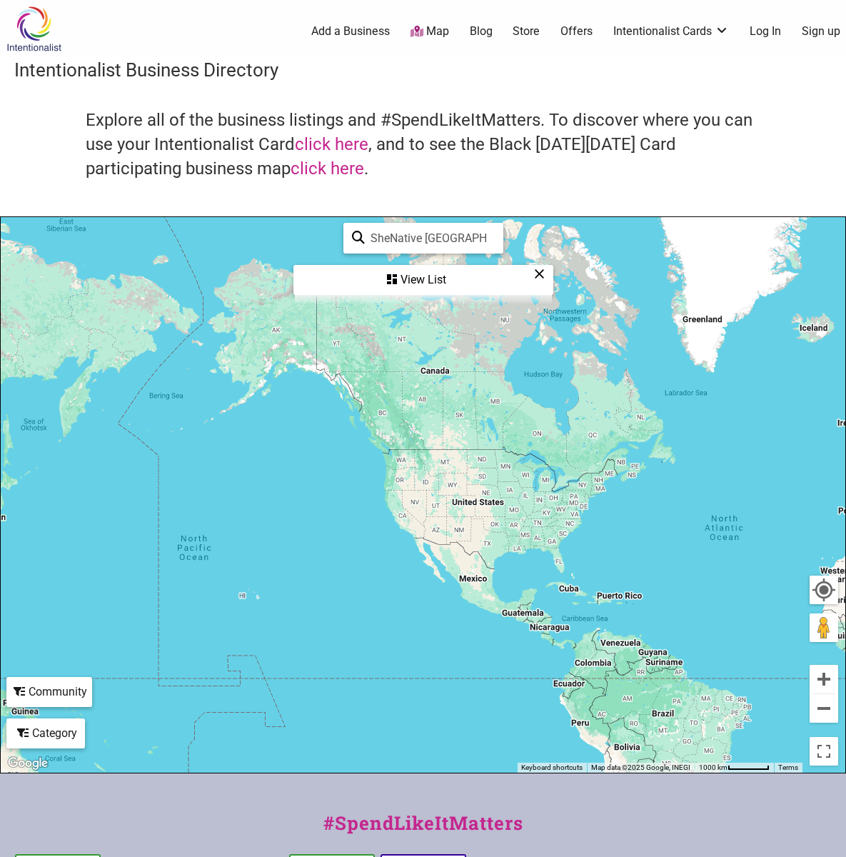
click at [357, 275] on div "View List" at bounding box center [423, 279] width 257 height 27
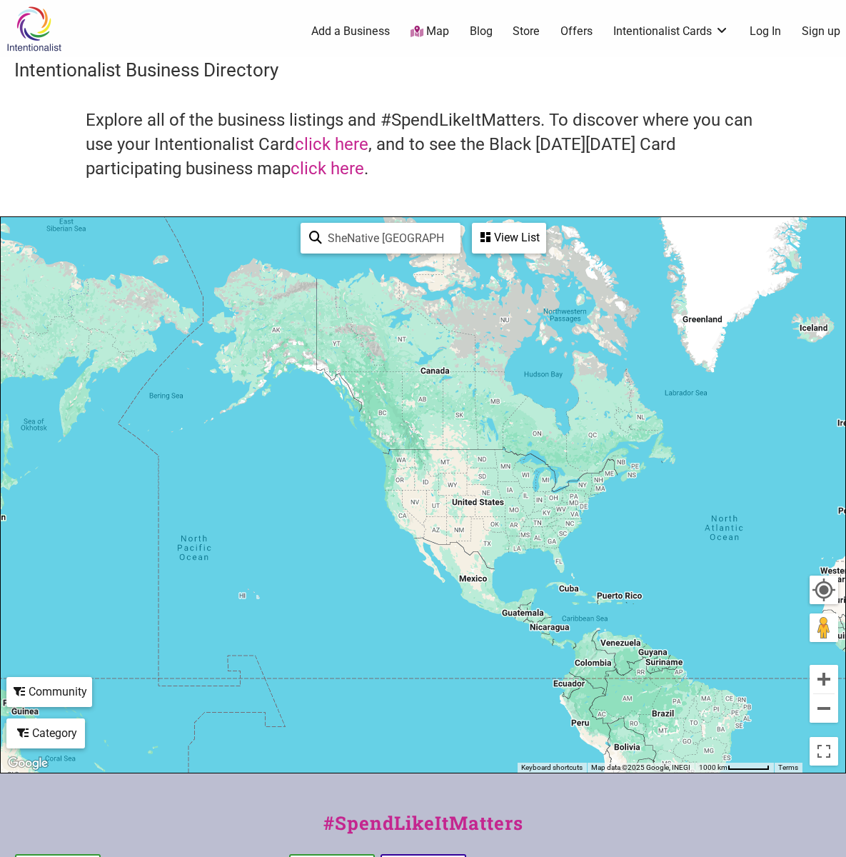
click at [358, 238] on input "SheNative [GEOGRAPHIC_DATA]" at bounding box center [387, 238] width 130 height 28
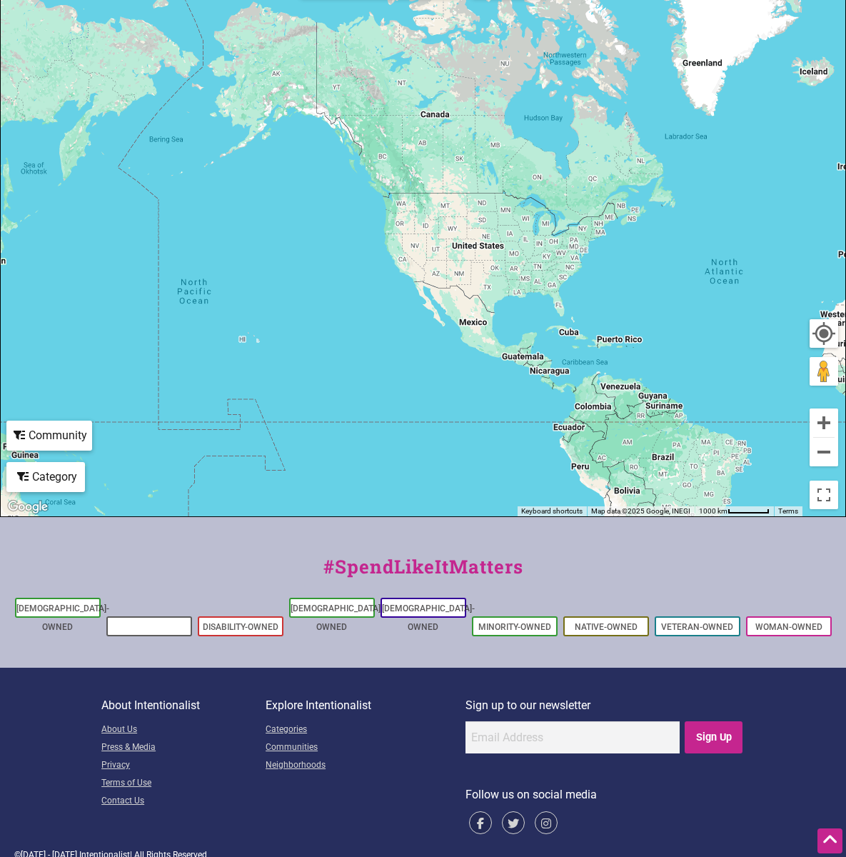
click at [157, 622] on link "Black-Owned" at bounding box center [149, 627] width 60 height 10
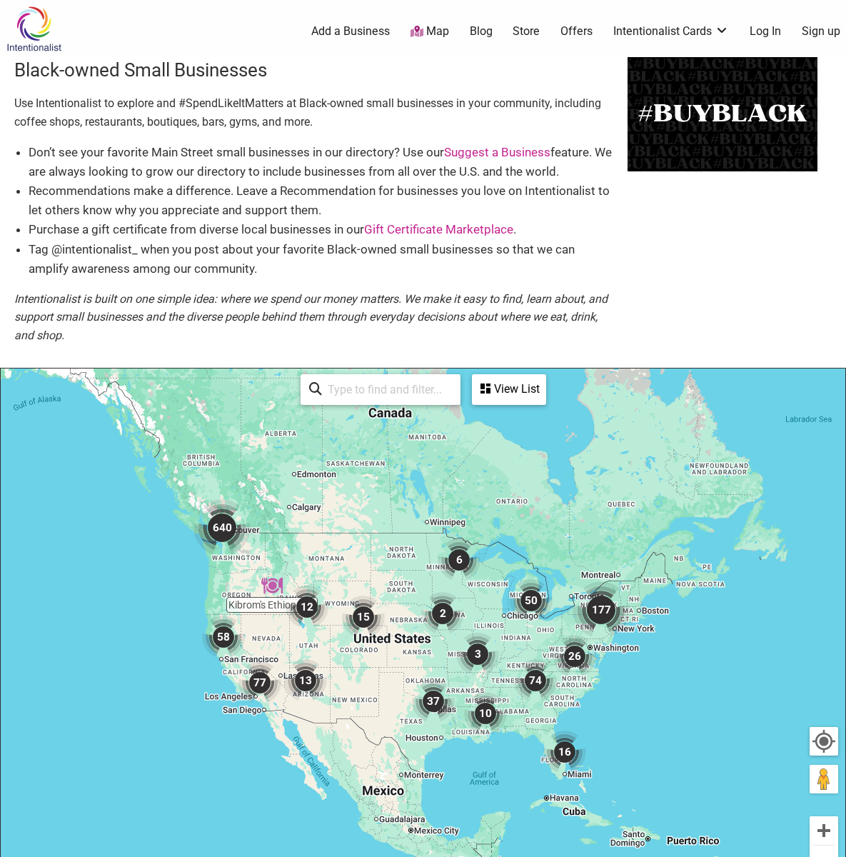
click at [218, 535] on img "640" at bounding box center [221, 527] width 57 height 57
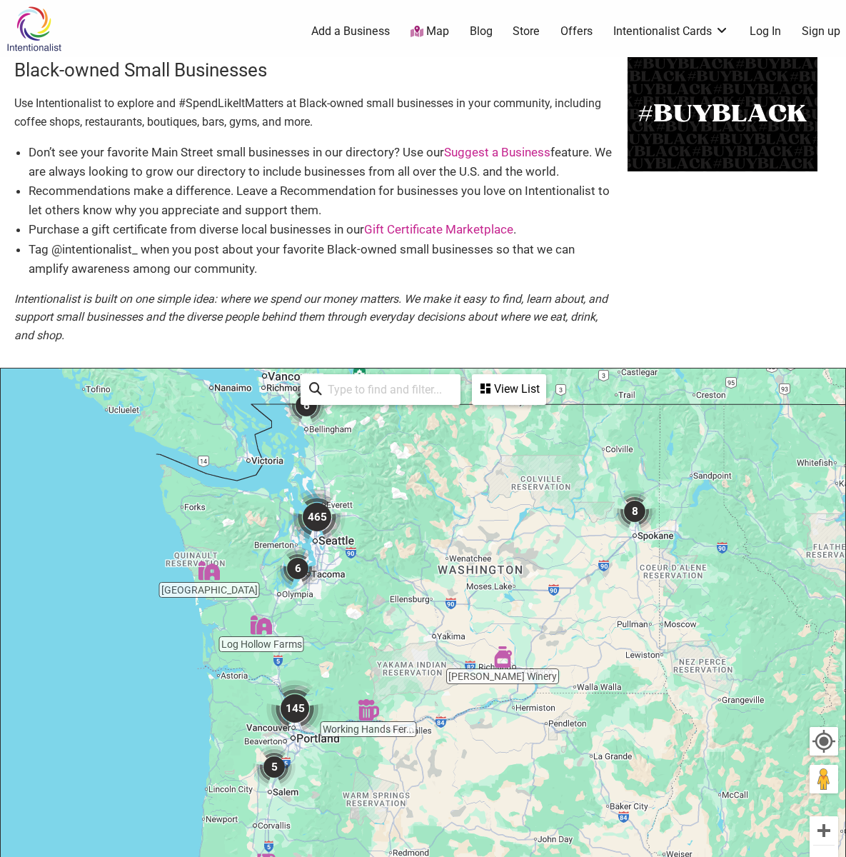
click at [316, 515] on img "465" at bounding box center [316, 516] width 57 height 57
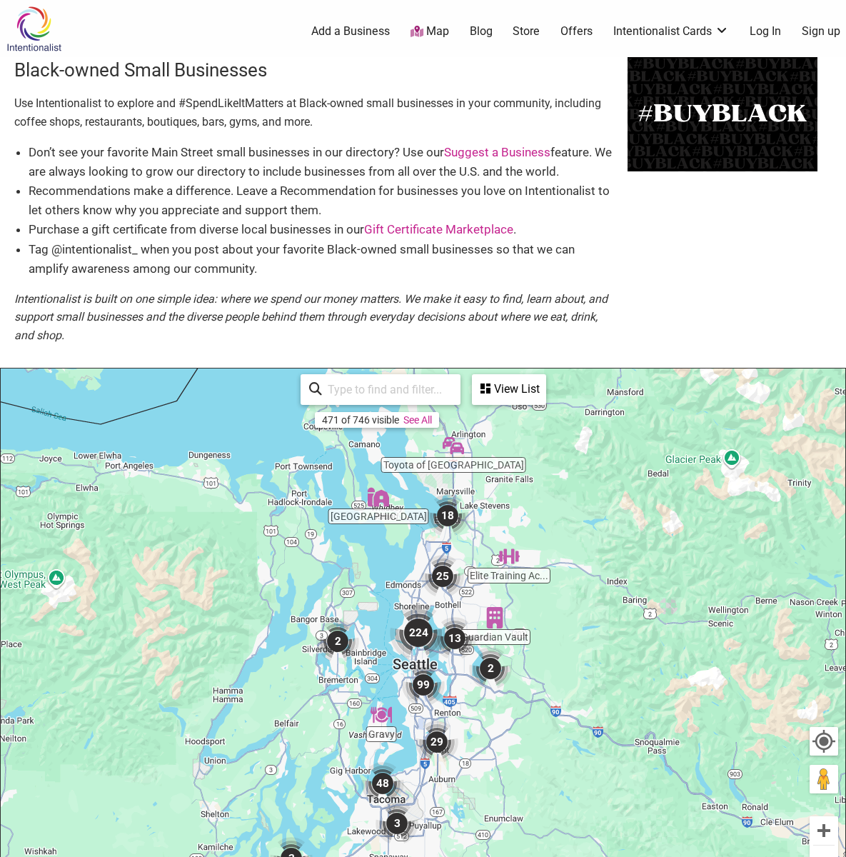
click at [254, 266] on li "Tag @intentionalist_ when you post about your favorite Black-owned small busine…" at bounding box center [321, 259] width 585 height 39
click at [351, 380] on input "search" at bounding box center [387, 390] width 130 height 28
click at [351, 383] on input "search" at bounding box center [387, 390] width 130 height 28
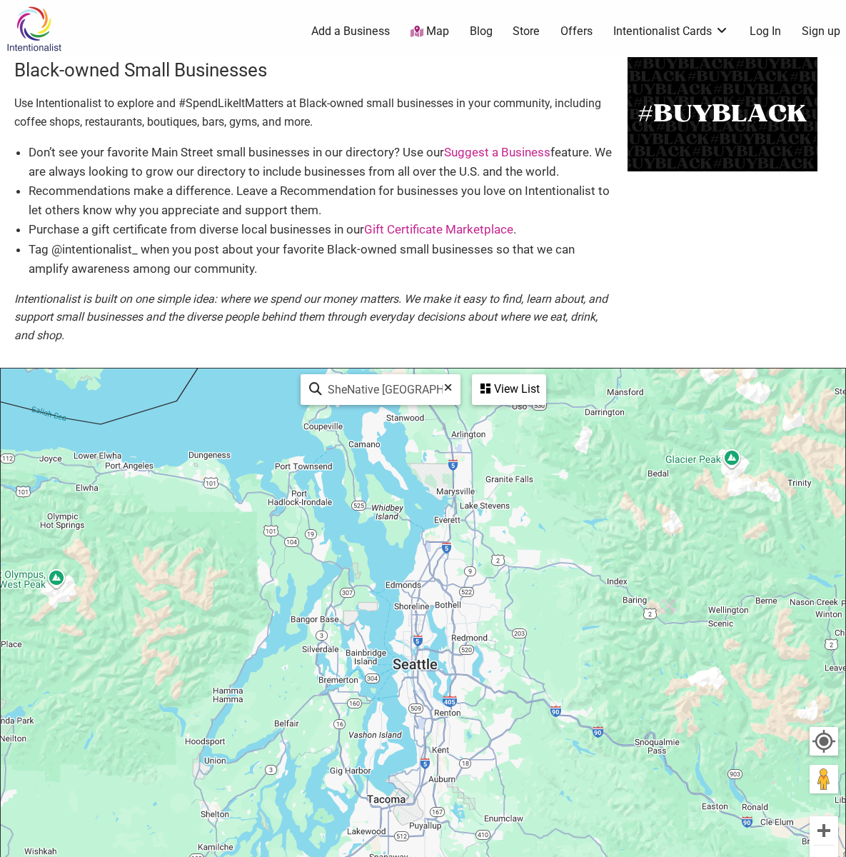
click at [357, 380] on input "SheNative [GEOGRAPHIC_DATA]" at bounding box center [386, 390] width 129 height 28
type input "S"
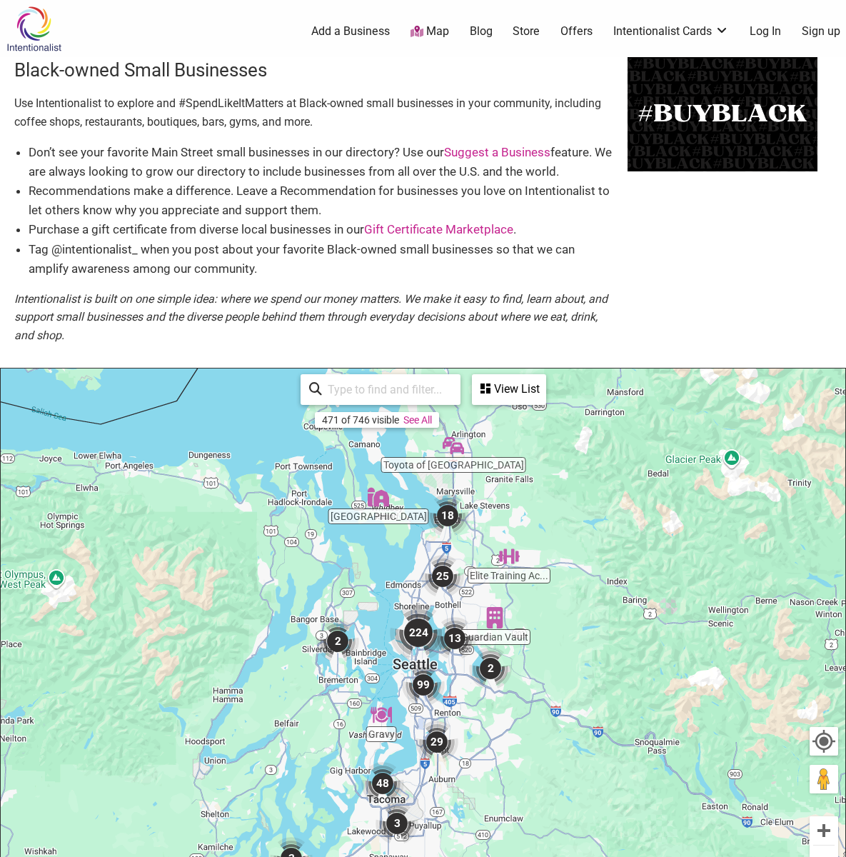
scroll to position [408, 0]
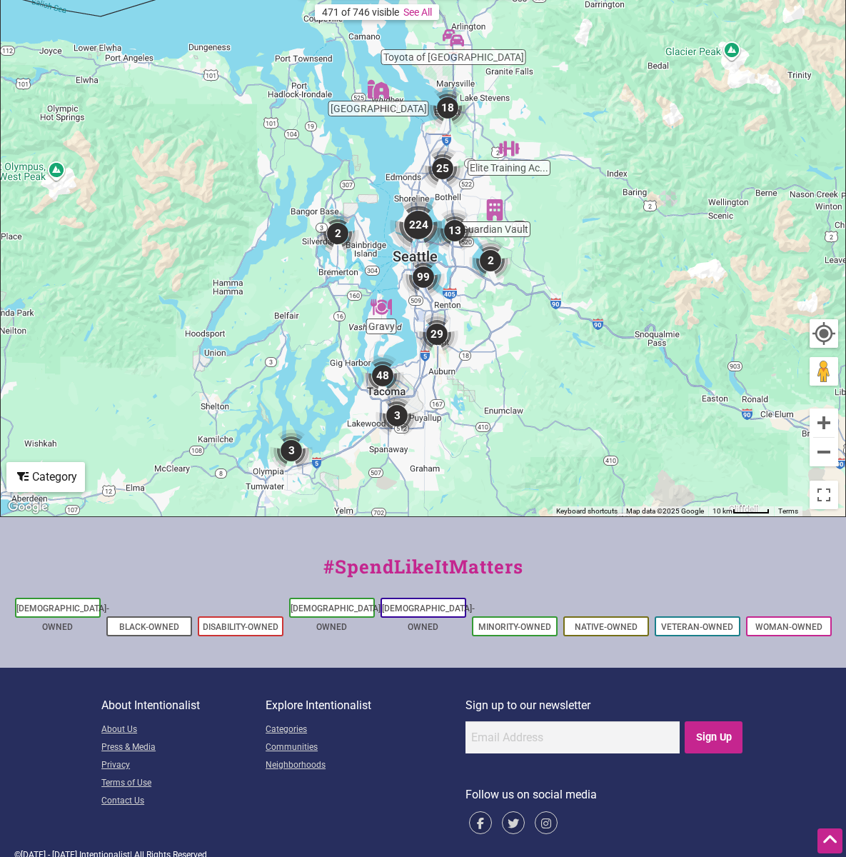
click at [287, 757] on link "Neighborhoods" at bounding box center [366, 766] width 200 height 18
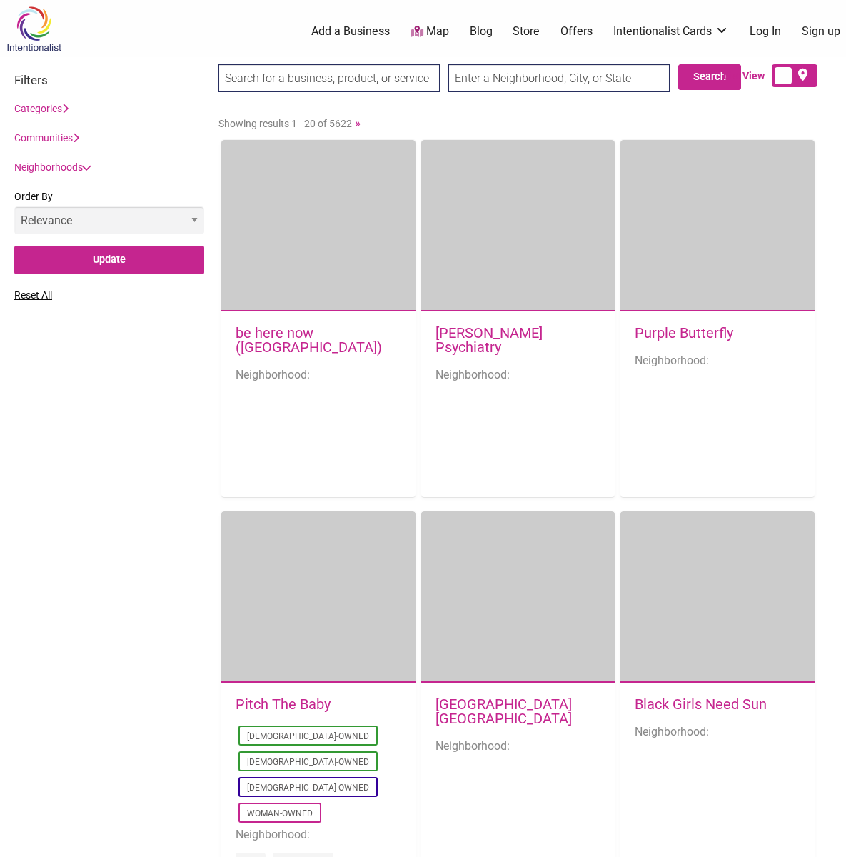
click at [263, 71] on input "search" at bounding box center [328, 78] width 221 height 28
click at [268, 79] on input "search" at bounding box center [328, 78] width 221 height 28
type input "SheNative [GEOGRAPHIC_DATA]"
click at [218, 64] on input "Search" at bounding box center [245, 78] width 55 height 29
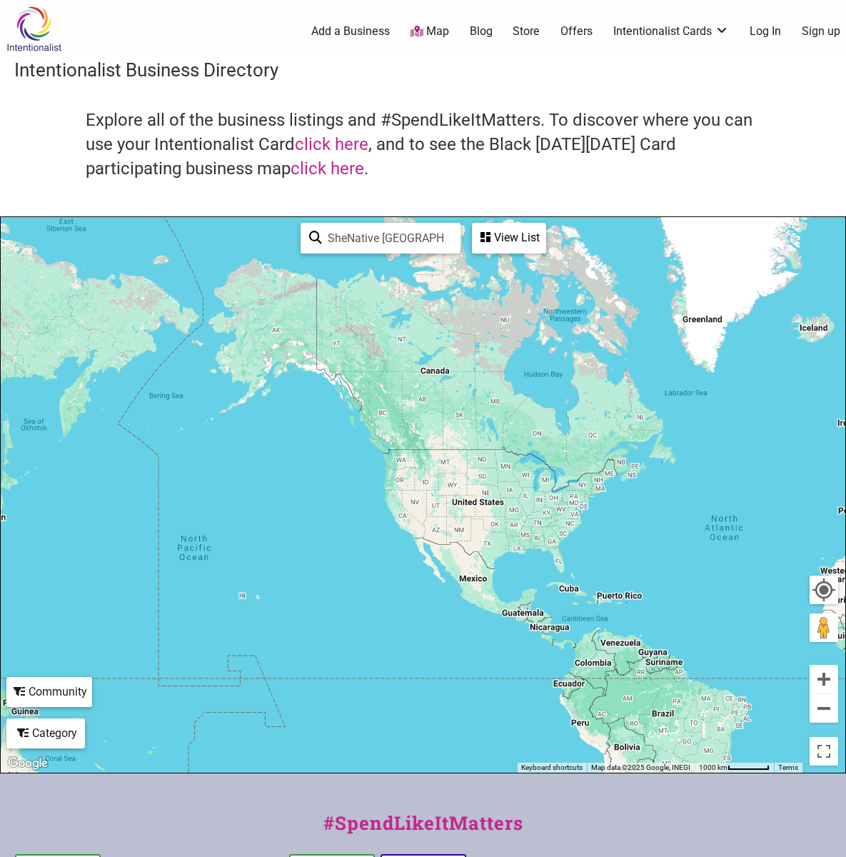
click at [498, 234] on div "View List" at bounding box center [508, 237] width 71 height 27
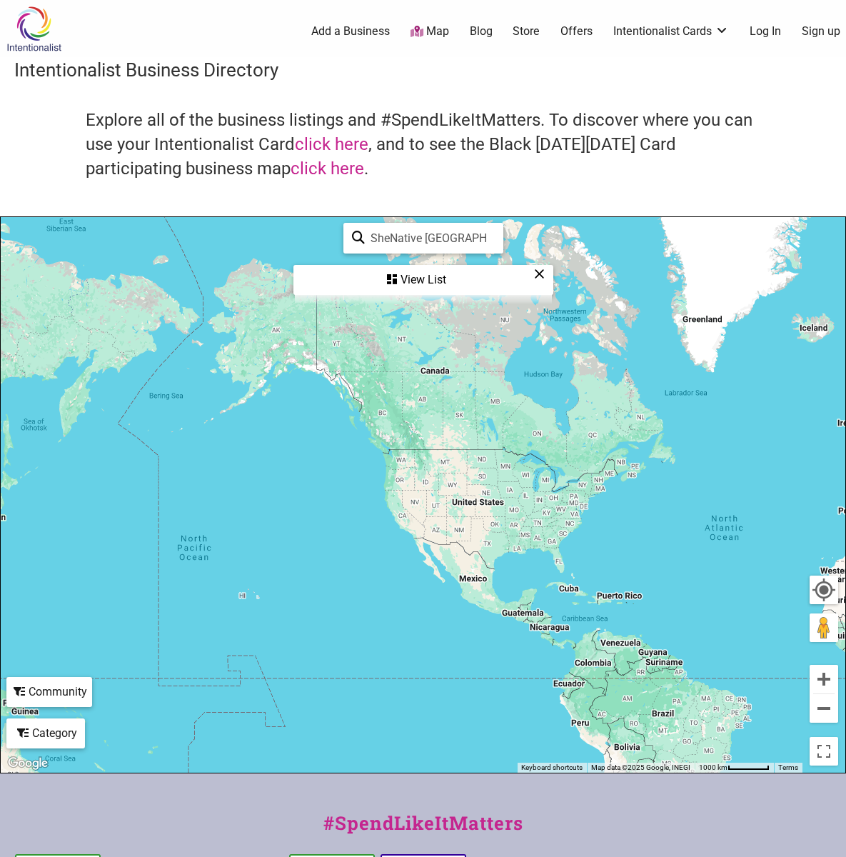
click at [406, 277] on div "View List" at bounding box center [423, 279] width 257 height 27
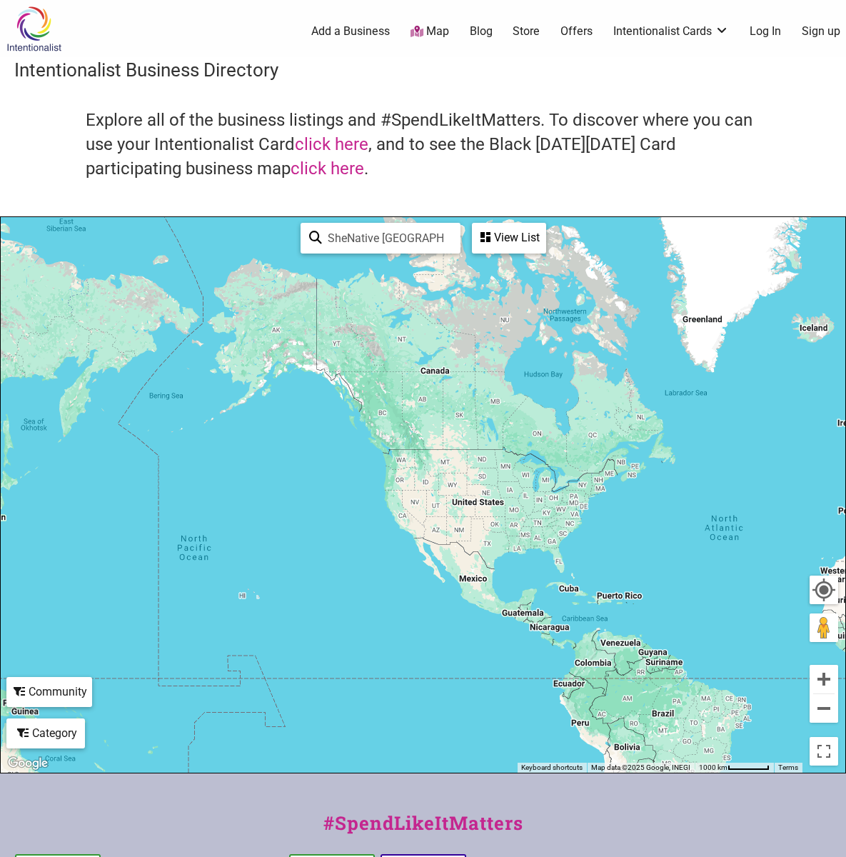
click at [489, 236] on icon at bounding box center [485, 236] width 10 height 11
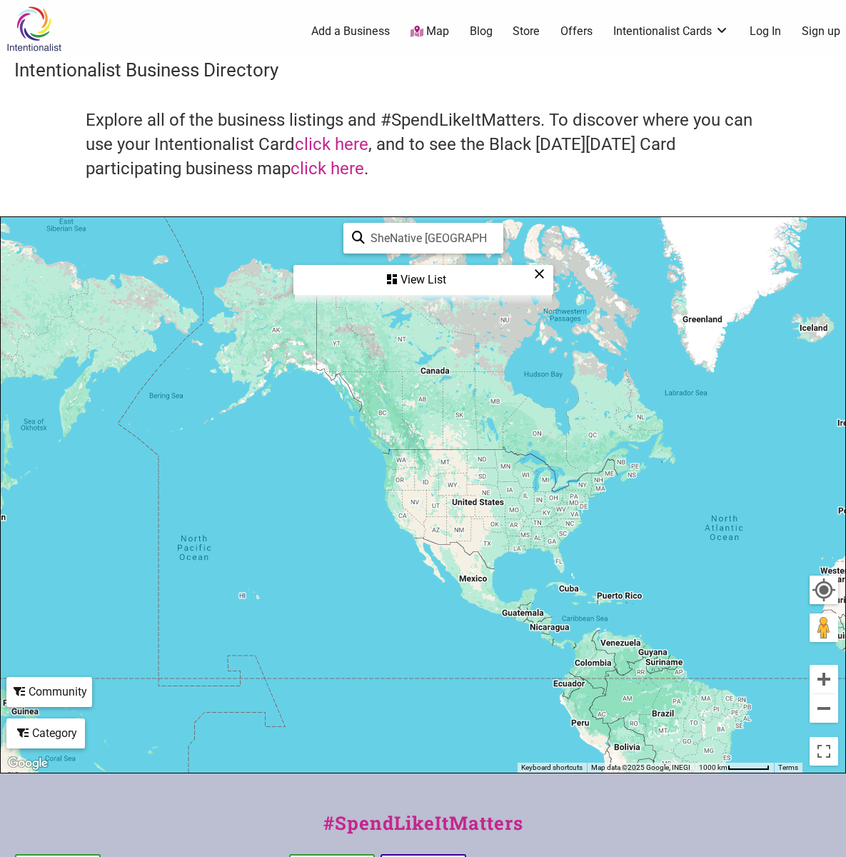
click at [366, 279] on div "View List" at bounding box center [423, 279] width 257 height 27
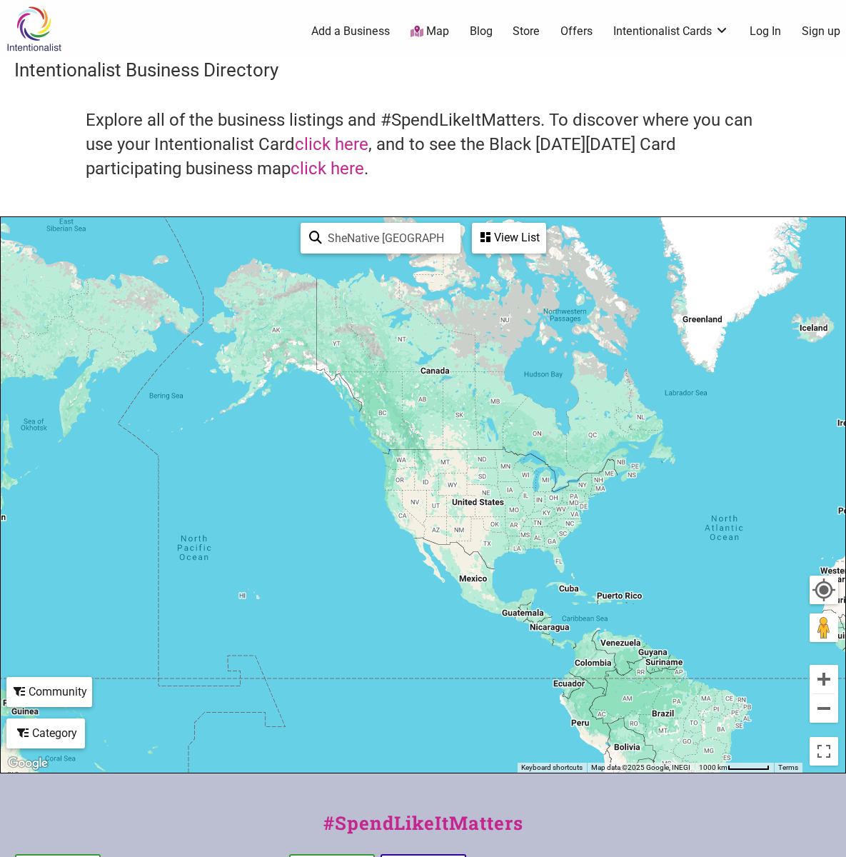
click at [489, 236] on icon at bounding box center [485, 236] width 10 height 11
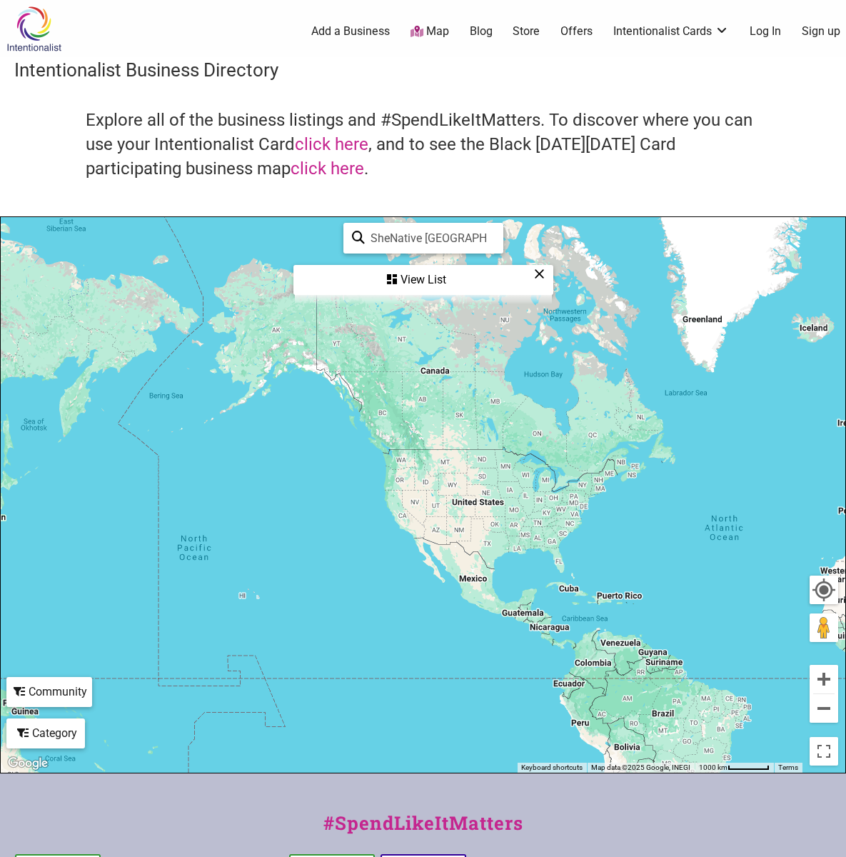
click at [410, 275] on div "View List" at bounding box center [423, 279] width 257 height 27
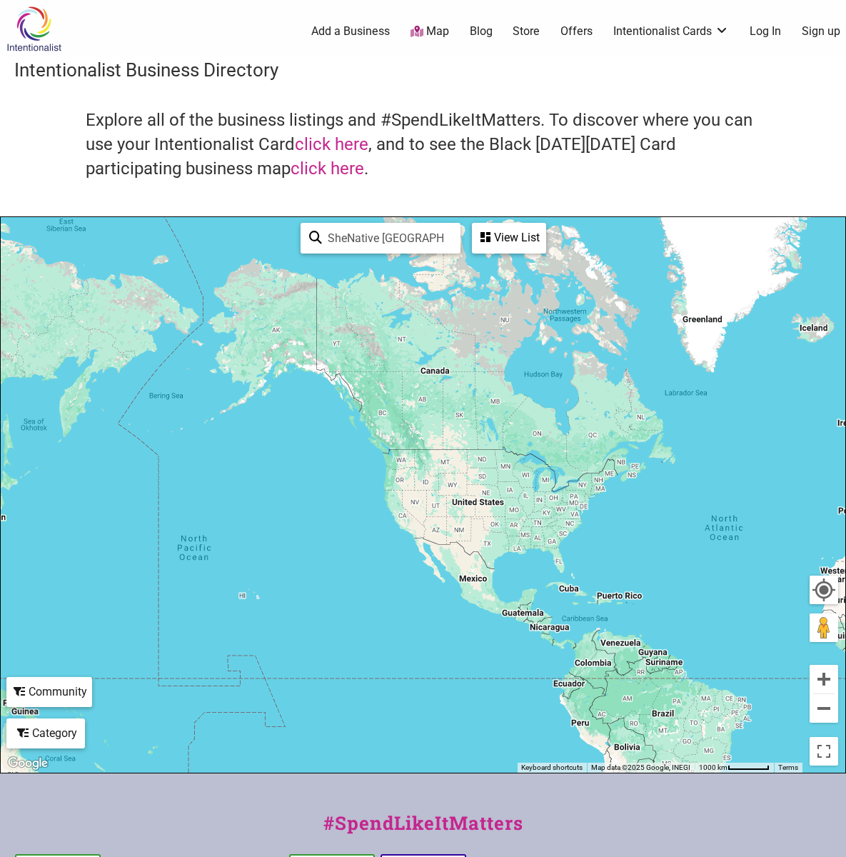
click at [489, 236] on icon at bounding box center [485, 236] width 10 height 11
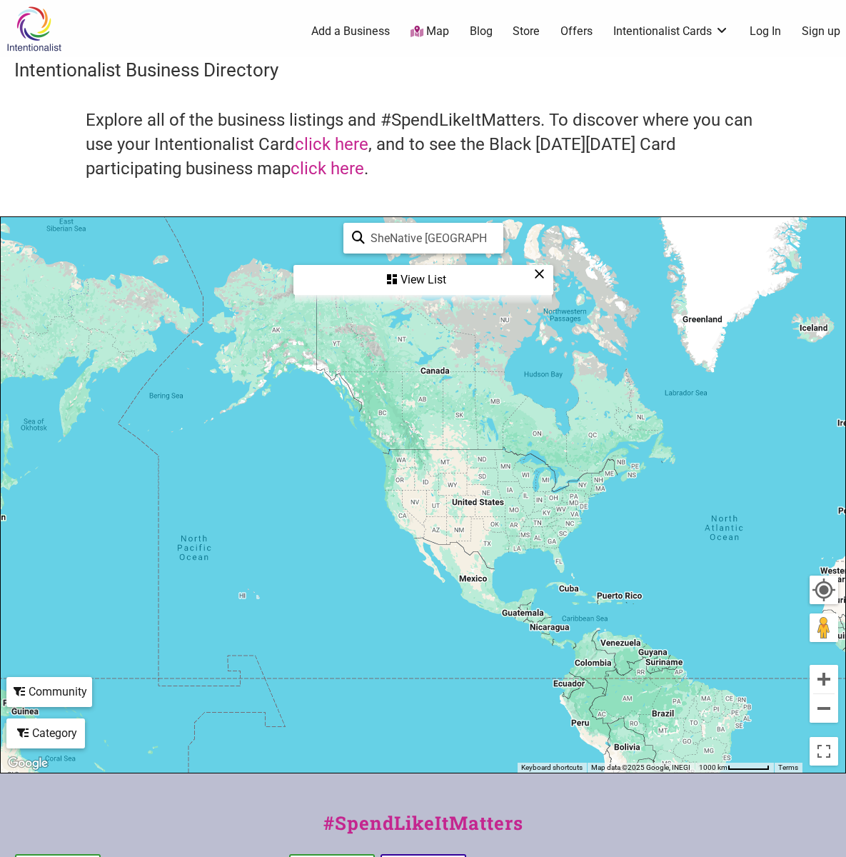
click at [415, 278] on div "View List" at bounding box center [423, 279] width 257 height 27
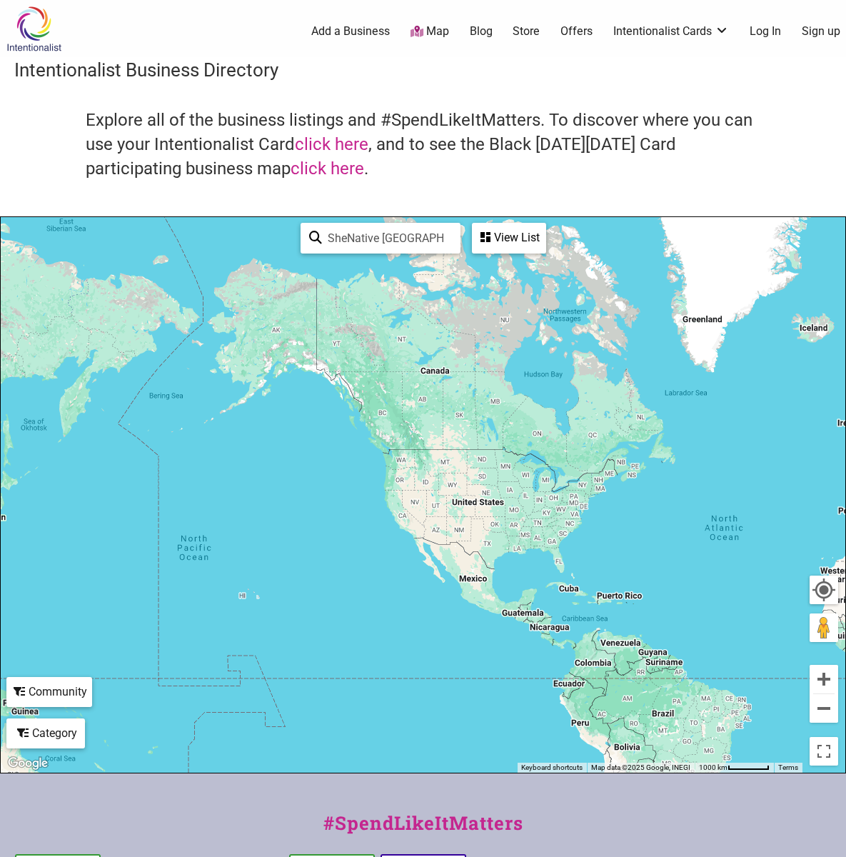
click at [493, 236] on div "View List" at bounding box center [508, 237] width 71 height 27
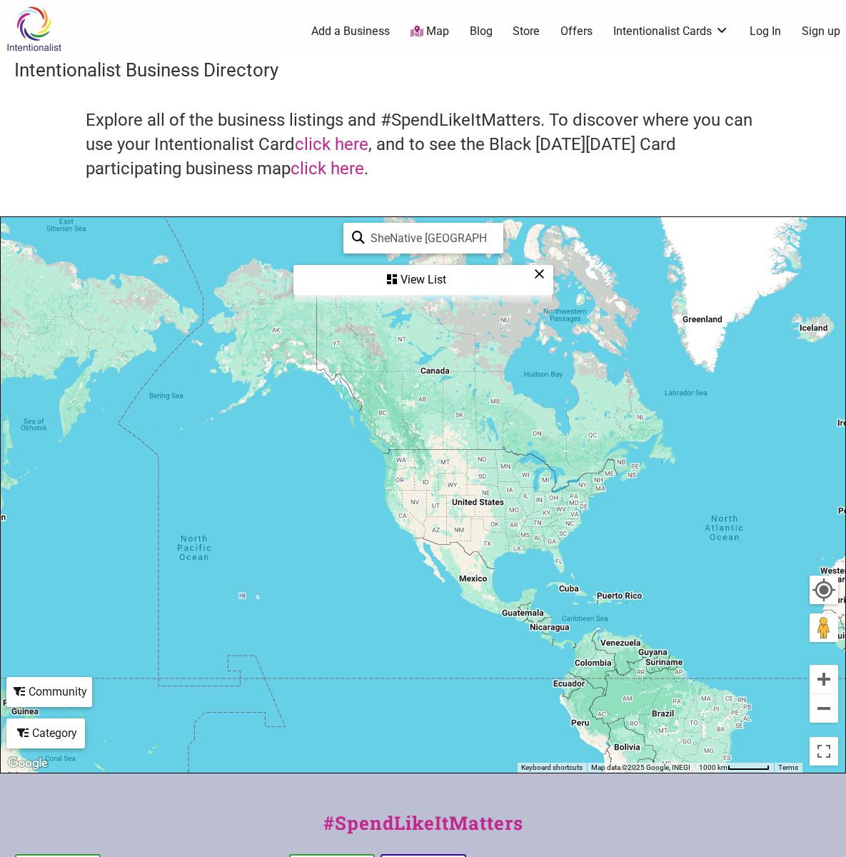
click at [418, 275] on div "View List" at bounding box center [423, 279] width 257 height 27
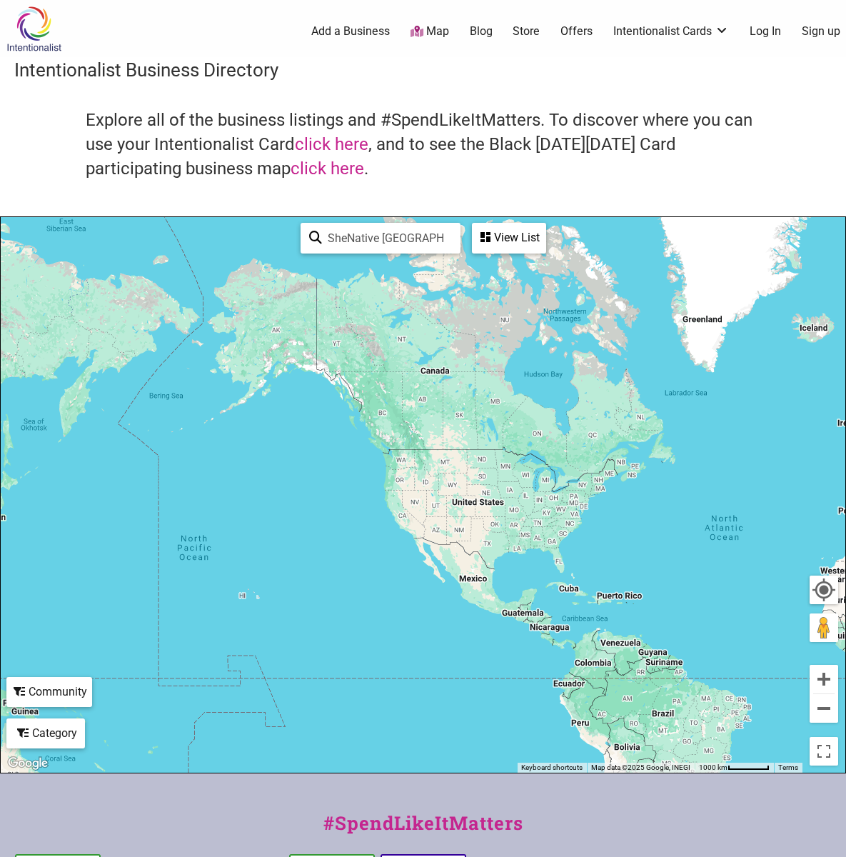
click at [429, 263] on div "To navigate, press the arrow keys." at bounding box center [423, 494] width 845 height 555
click at [301, 233] on div "SheNative [GEOGRAPHIC_DATA] See All" at bounding box center [381, 238] width 160 height 31
click at [351, 238] on input "SheNative [GEOGRAPHIC_DATA]" at bounding box center [387, 238] width 130 height 28
click at [301, 233] on div "SheNative [GEOGRAPHIC_DATA] See All" at bounding box center [381, 238] width 160 height 31
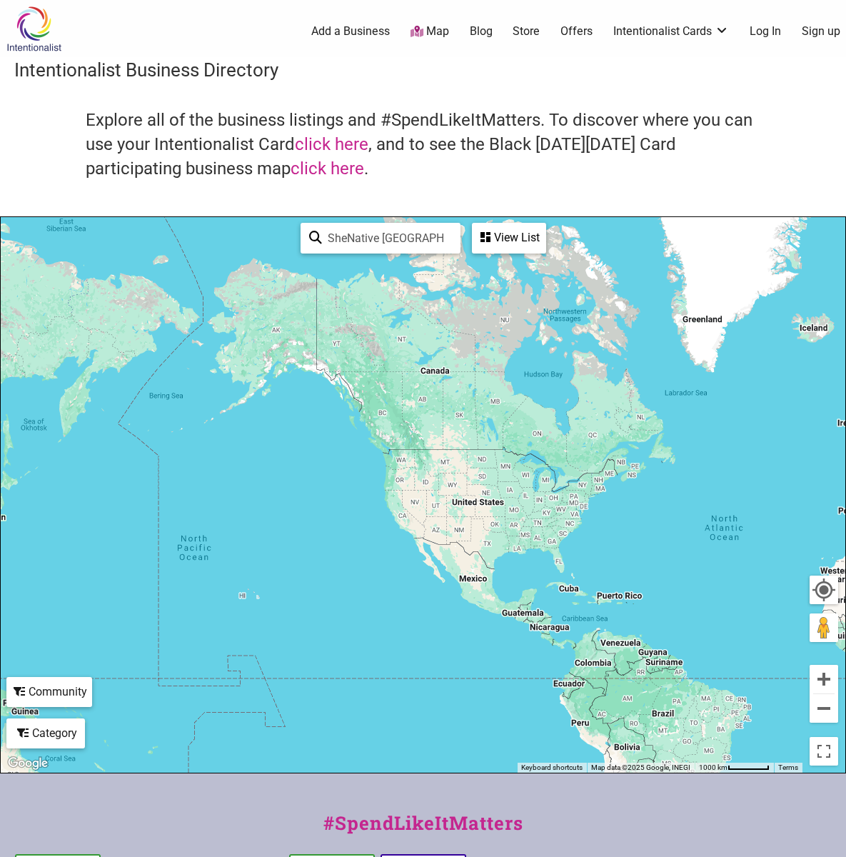
click at [489, 239] on icon at bounding box center [485, 236] width 10 height 11
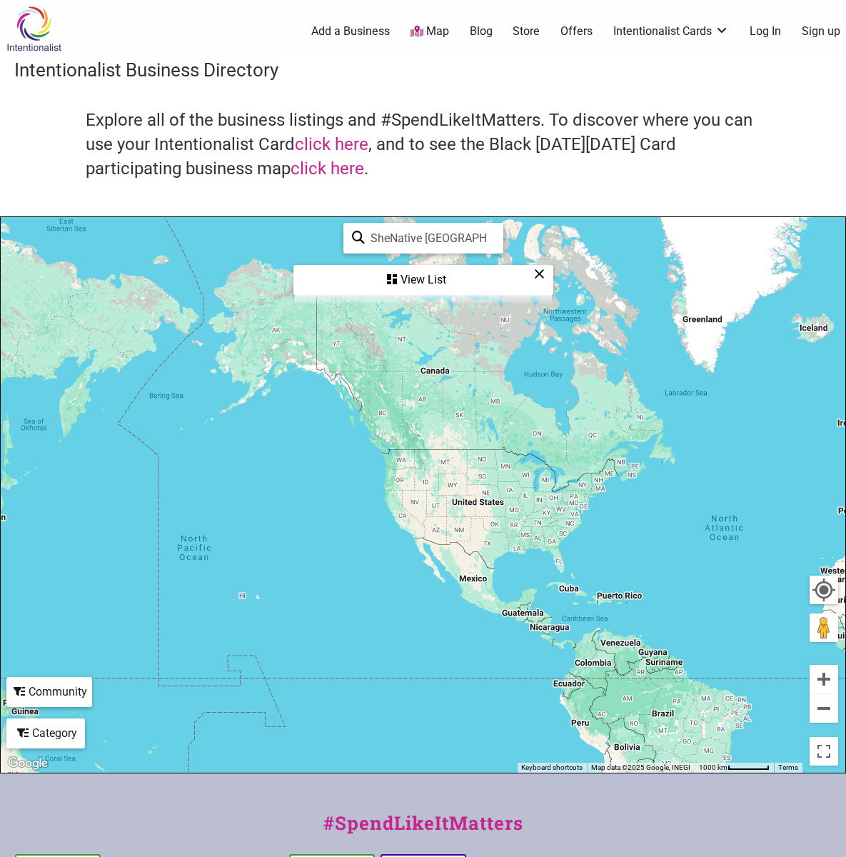
click at [415, 276] on div "View List" at bounding box center [423, 279] width 257 height 27
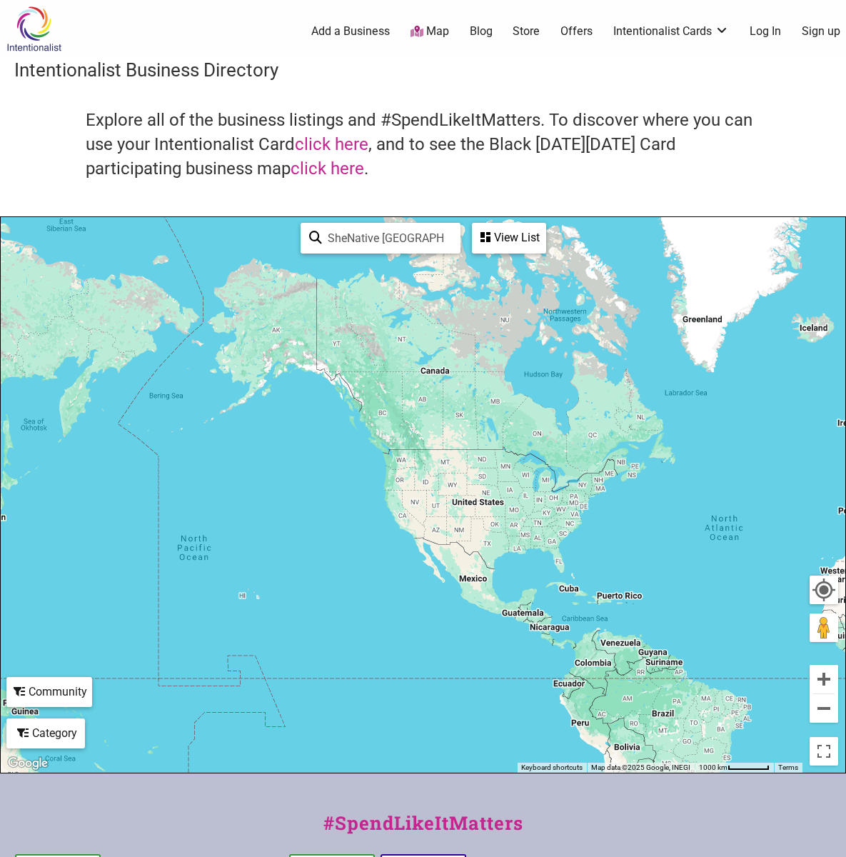
click at [489, 236] on icon at bounding box center [485, 236] width 10 height 11
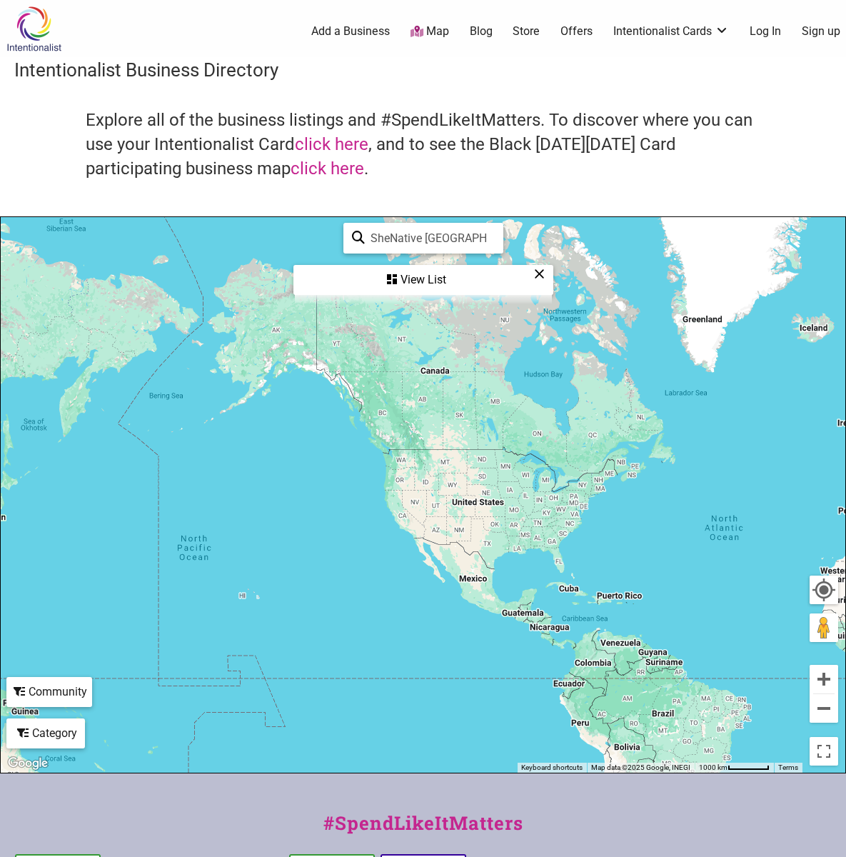
click at [393, 281] on icon at bounding box center [392, 278] width 10 height 11
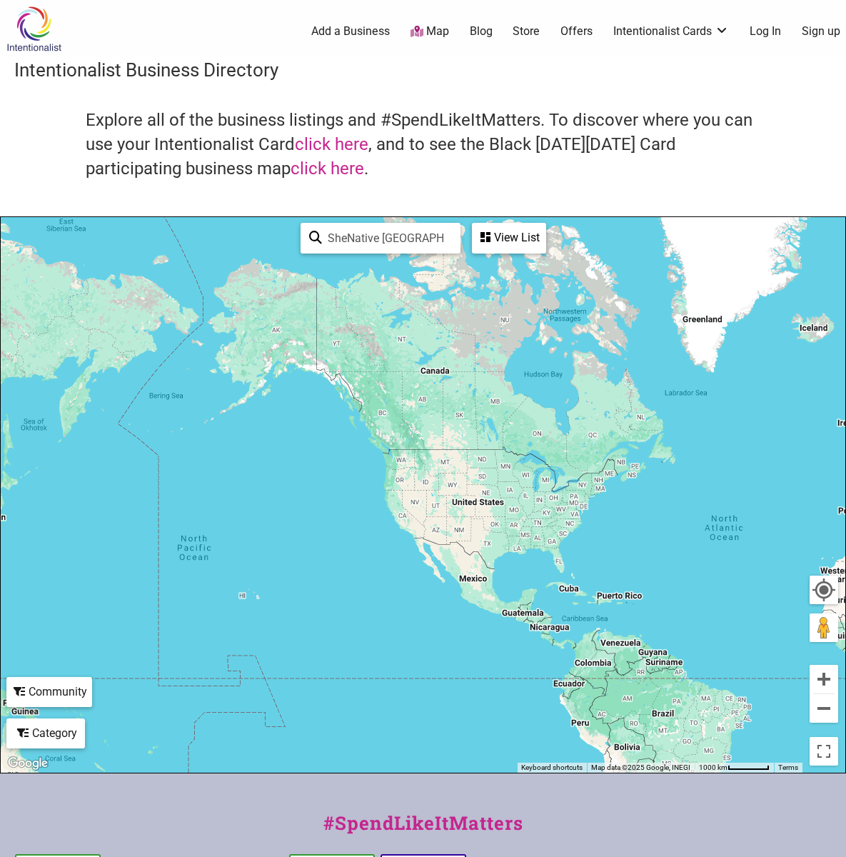
click at [489, 236] on icon at bounding box center [485, 236] width 10 height 11
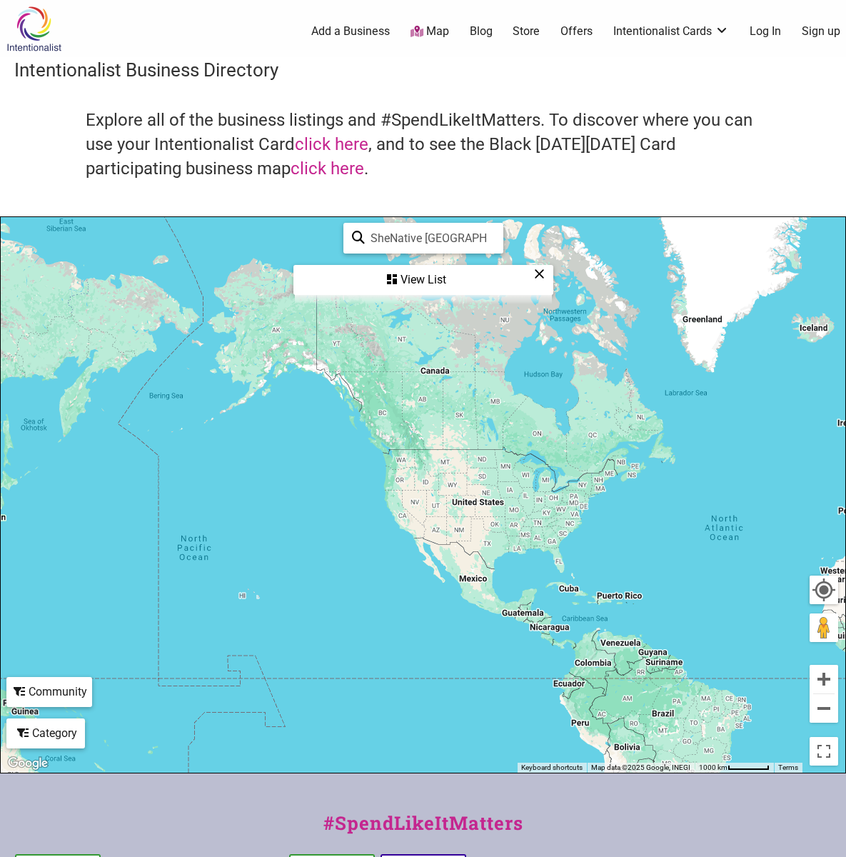
click at [403, 279] on div "View List" at bounding box center [423, 279] width 257 height 27
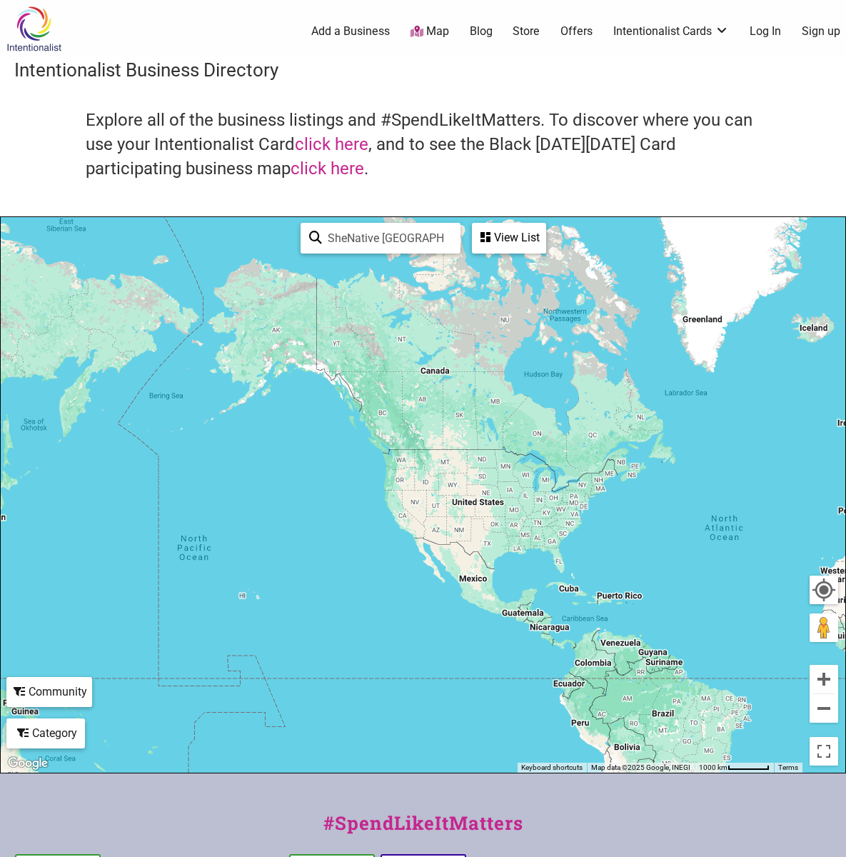
click at [489, 236] on icon at bounding box center [485, 236] width 10 height 11
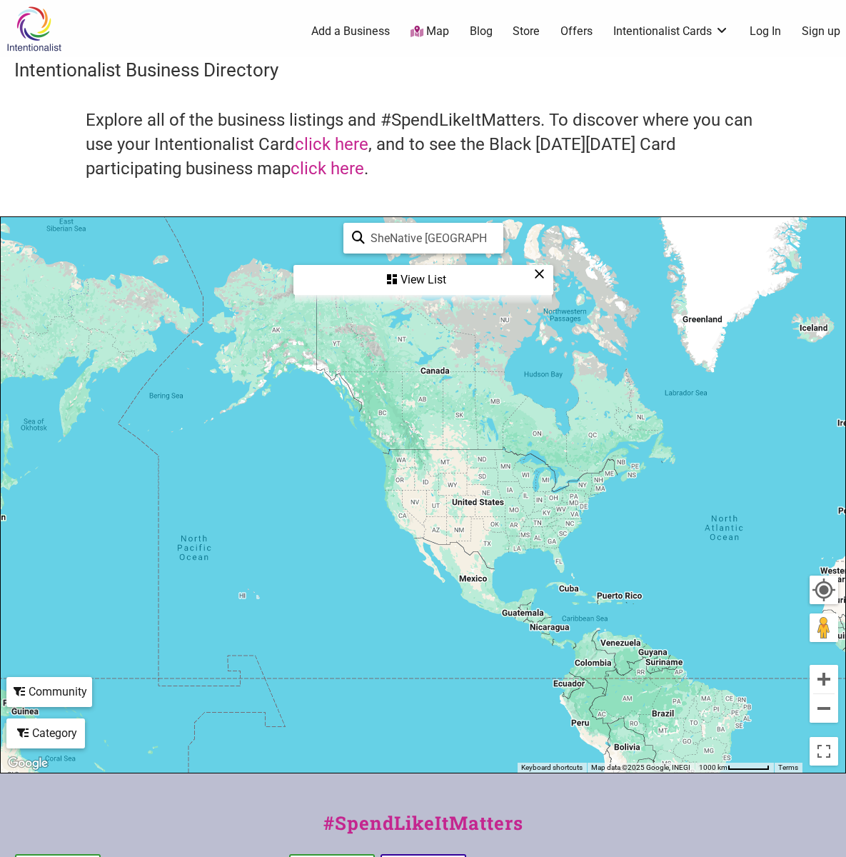
click at [253, 263] on div "To navigate, press the arrow keys." at bounding box center [423, 494] width 845 height 555
click at [410, 276] on div "View List" at bounding box center [423, 279] width 257 height 27
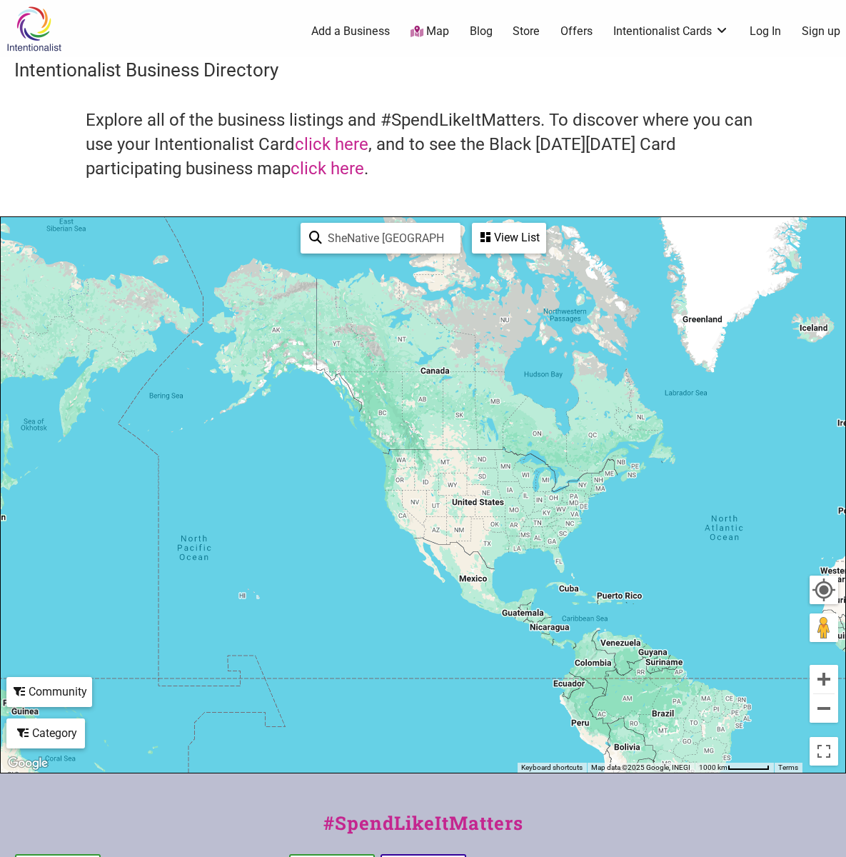
click at [489, 239] on icon at bounding box center [485, 236] width 10 height 11
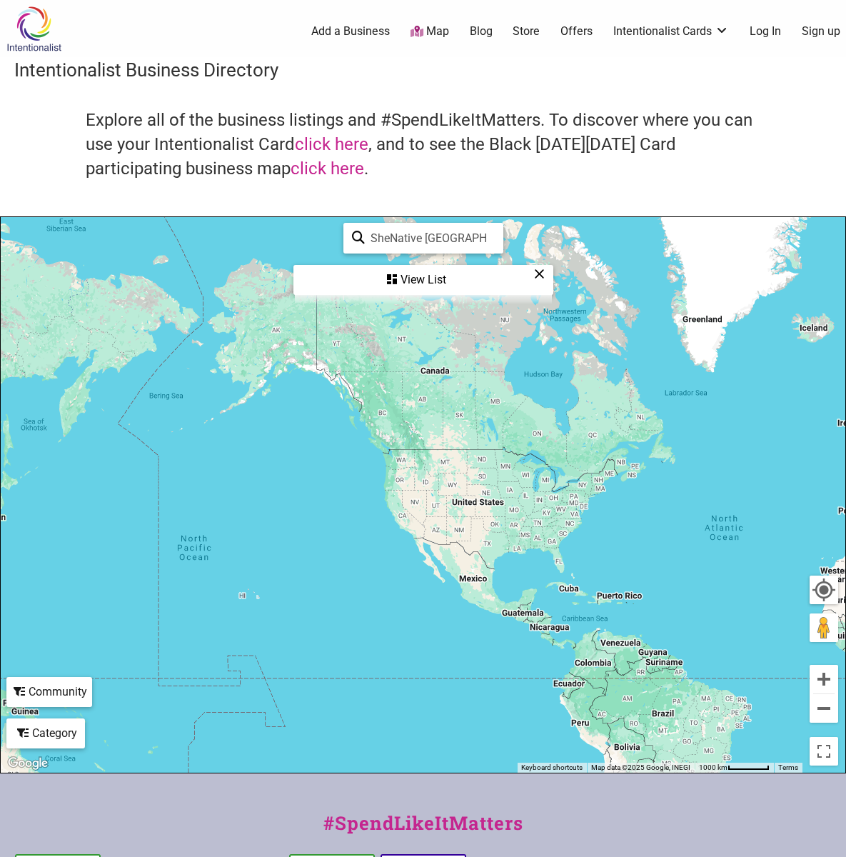
click at [410, 275] on div "View List" at bounding box center [423, 279] width 257 height 27
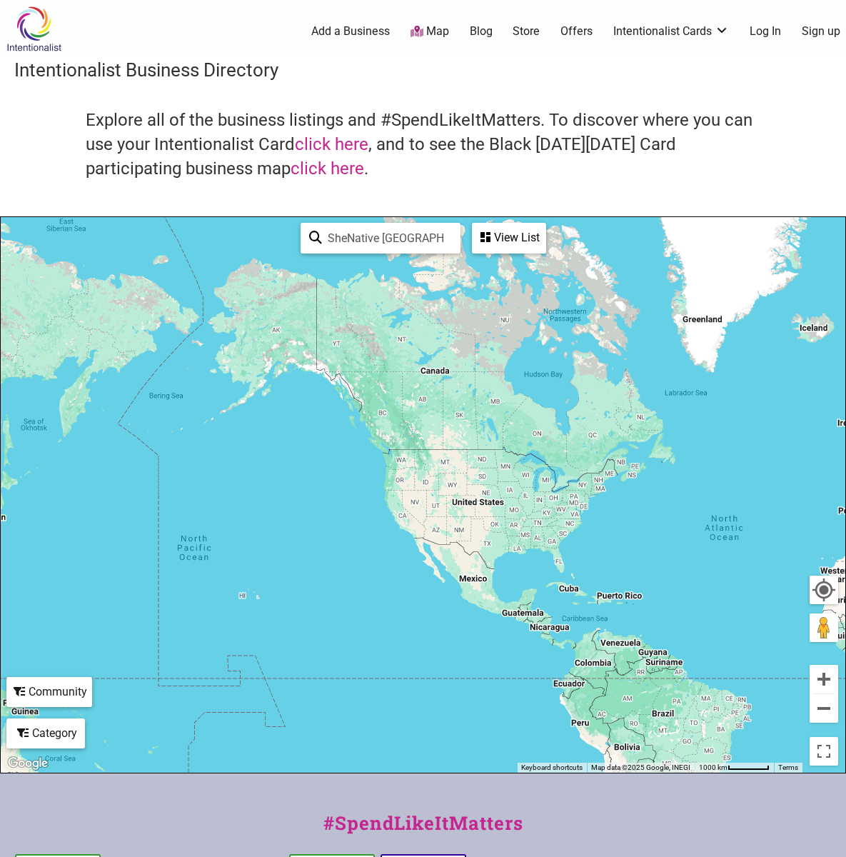
click at [498, 228] on div "View List" at bounding box center [508, 237] width 71 height 27
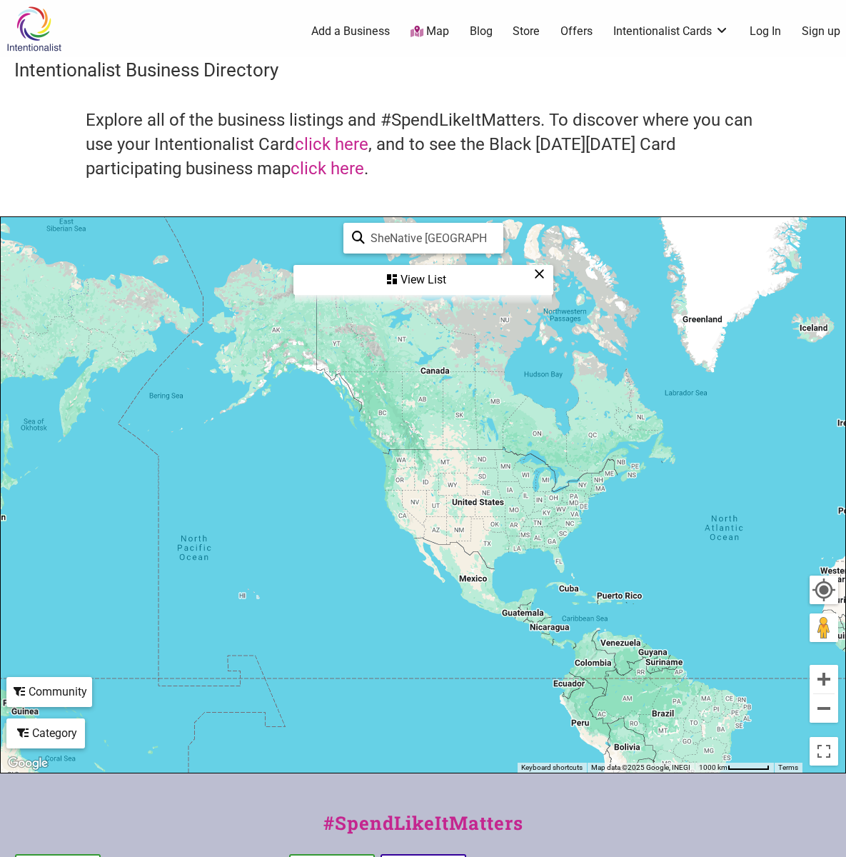
click at [351, 283] on div "View List" at bounding box center [423, 279] width 257 height 27
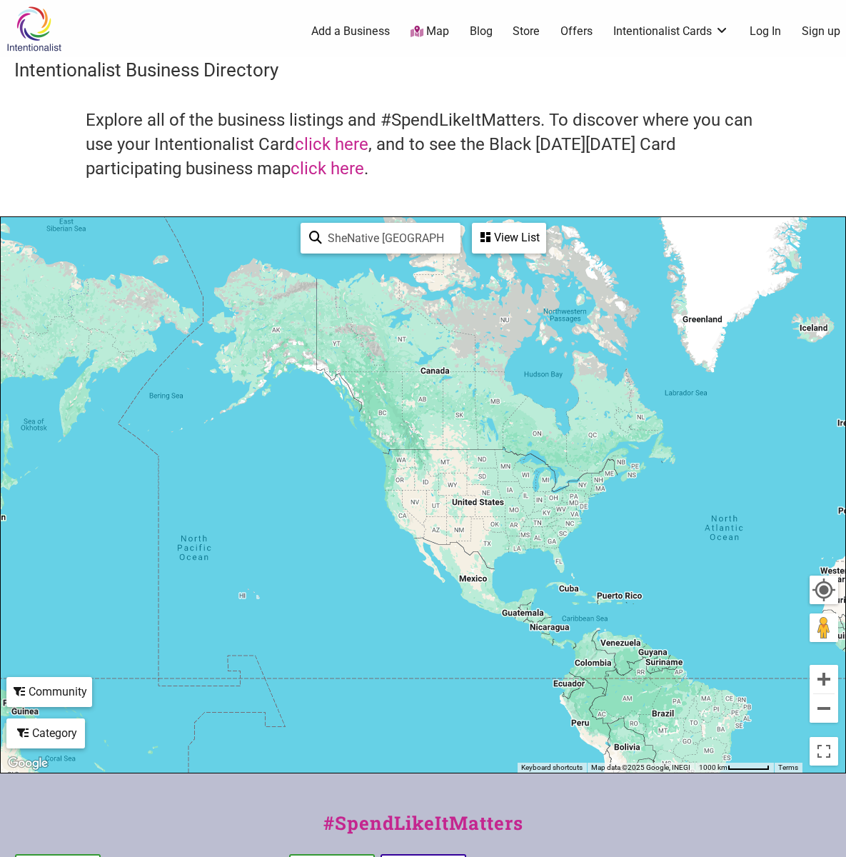
click at [301, 236] on div "SheNative Seattle See All" at bounding box center [381, 238] width 160 height 31
click at [356, 228] on input "SheNative [GEOGRAPHIC_DATA]" at bounding box center [387, 238] width 130 height 28
click at [357, 228] on input "SheNative [GEOGRAPHIC_DATA]" at bounding box center [387, 238] width 130 height 28
type input "S"
type input "SheNative [GEOGRAPHIC_DATA]"
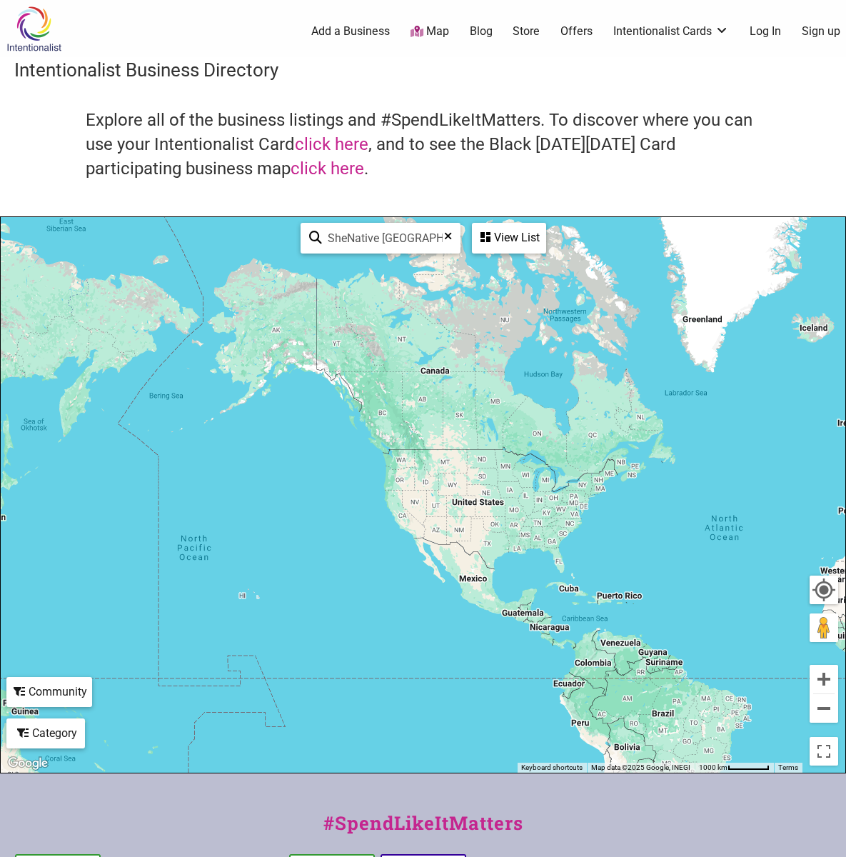
click at [313, 231] on icon at bounding box center [315, 241] width 13 height 21
click at [498, 228] on div "View List" at bounding box center [508, 237] width 71 height 27
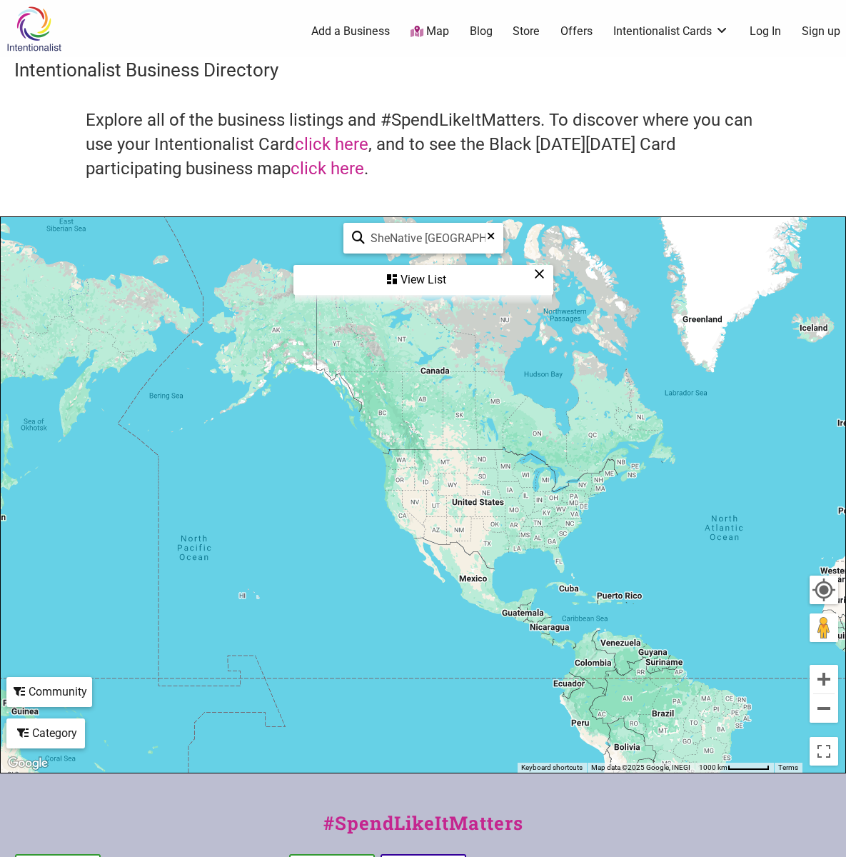
click at [411, 279] on div "View List" at bounding box center [423, 279] width 257 height 27
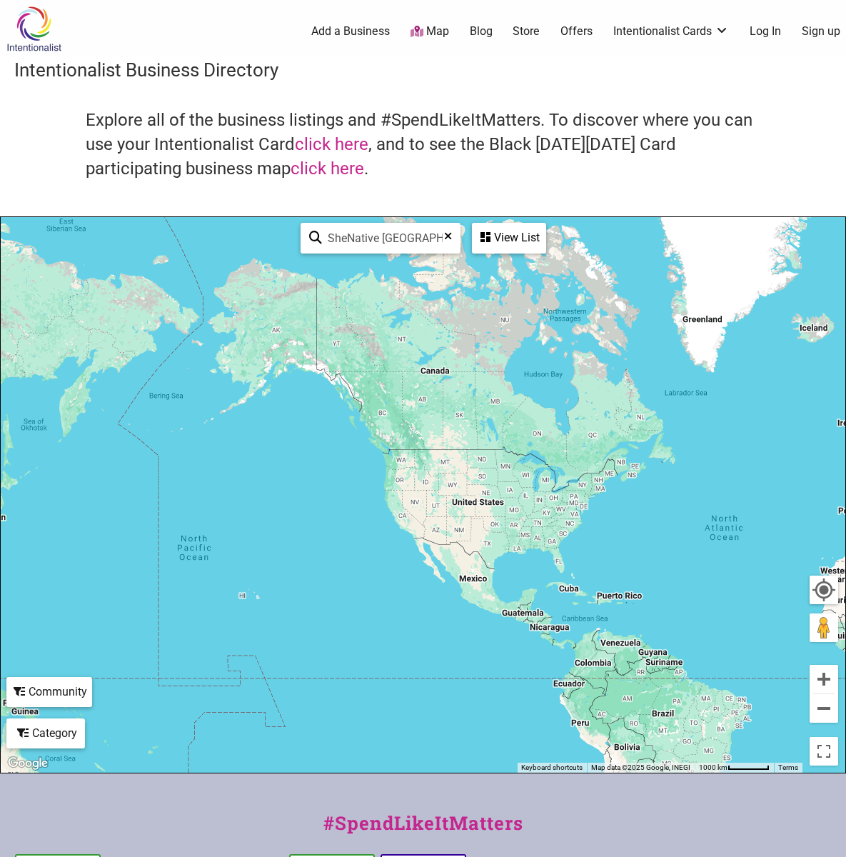
click at [306, 231] on div "SheNative Seattle See All" at bounding box center [381, 238] width 160 height 31
click at [493, 236] on div "View List" at bounding box center [508, 237] width 71 height 27
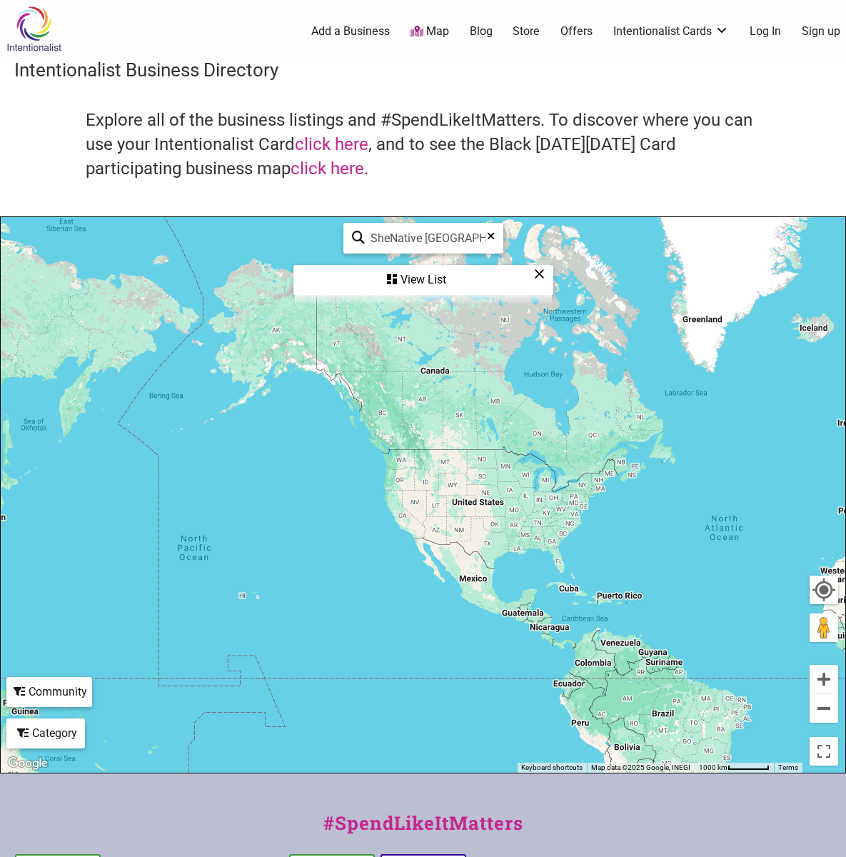
click at [418, 275] on div "View List" at bounding box center [423, 279] width 257 height 27
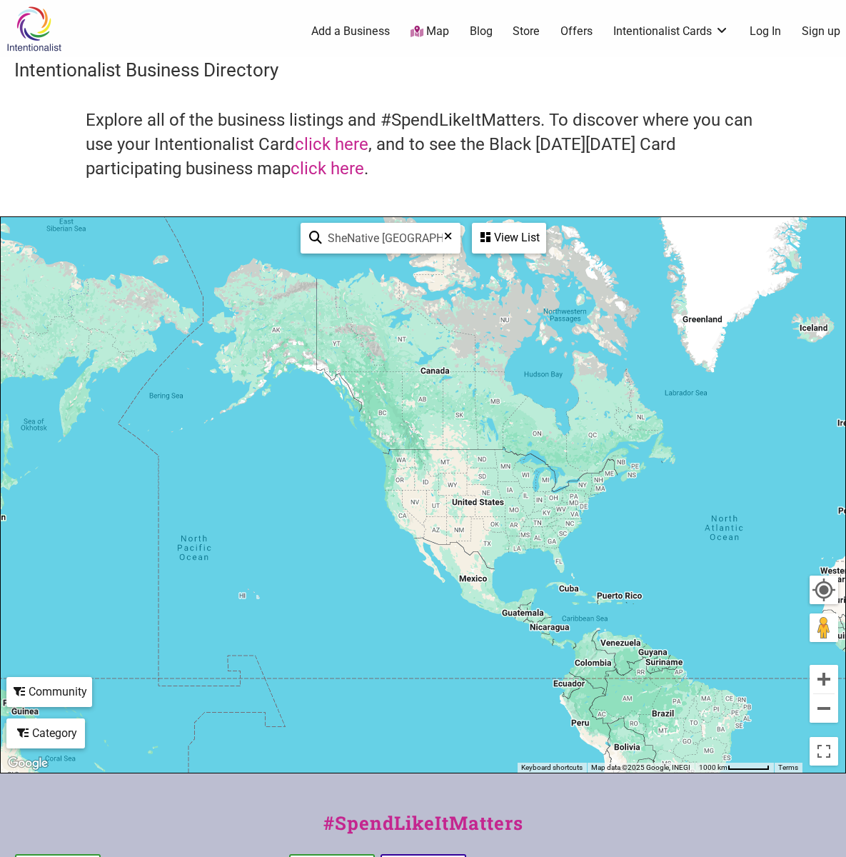
click at [489, 239] on icon at bounding box center [485, 236] width 10 height 11
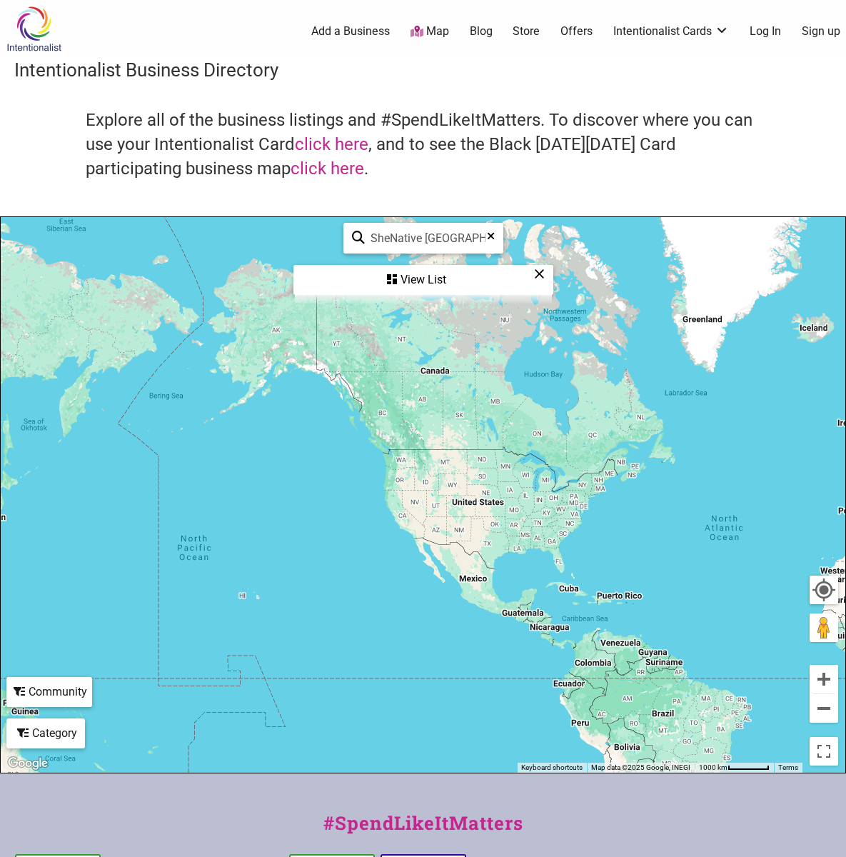
click at [418, 275] on div "View List" at bounding box center [423, 279] width 257 height 27
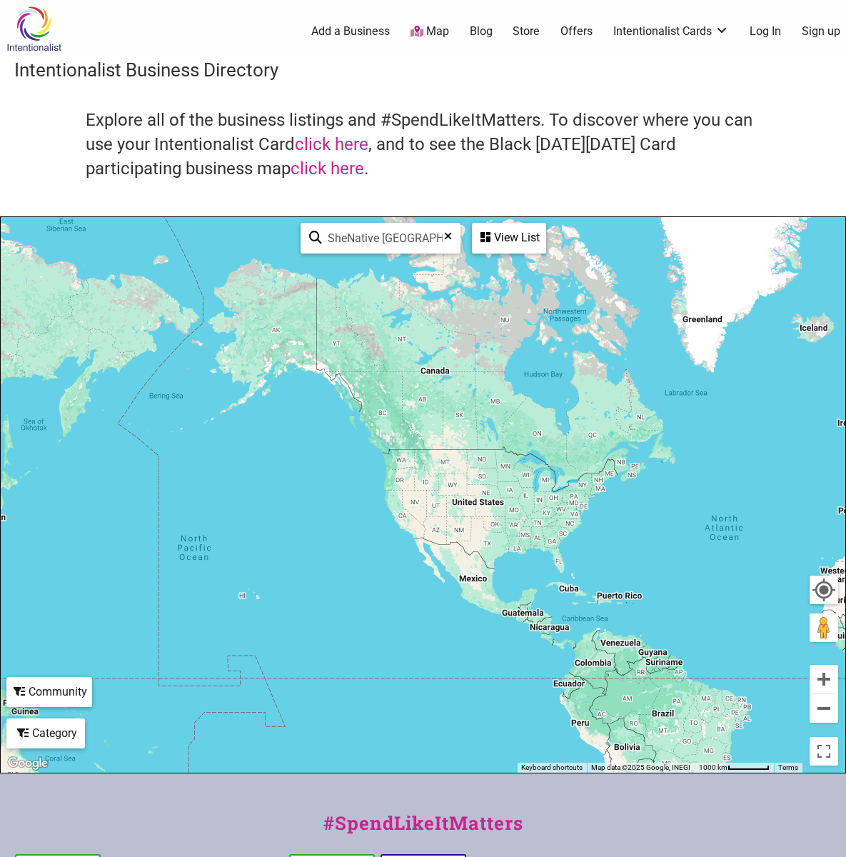
click at [489, 239] on icon at bounding box center [485, 236] width 10 height 11
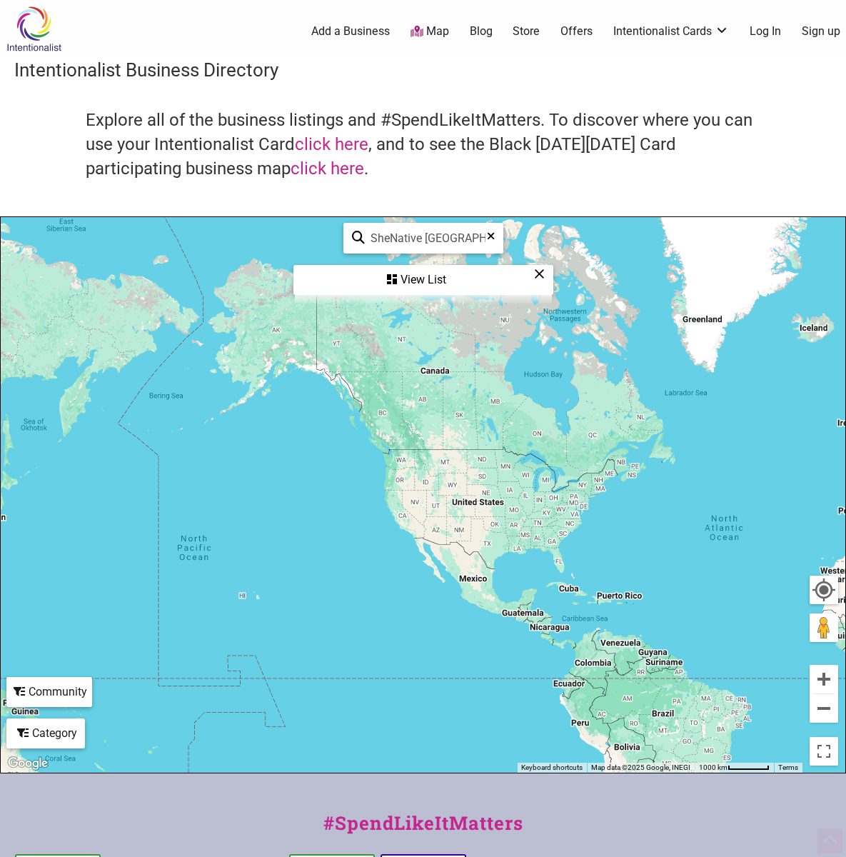
scroll to position [256, 0]
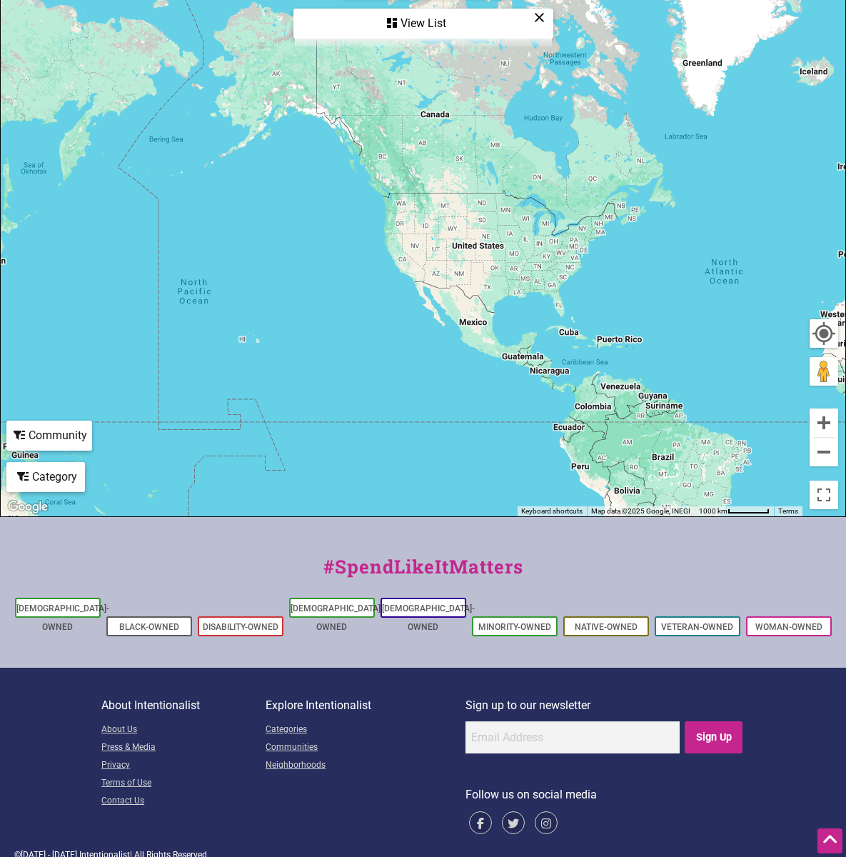
click at [393, 18] on icon at bounding box center [392, 22] width 10 height 11
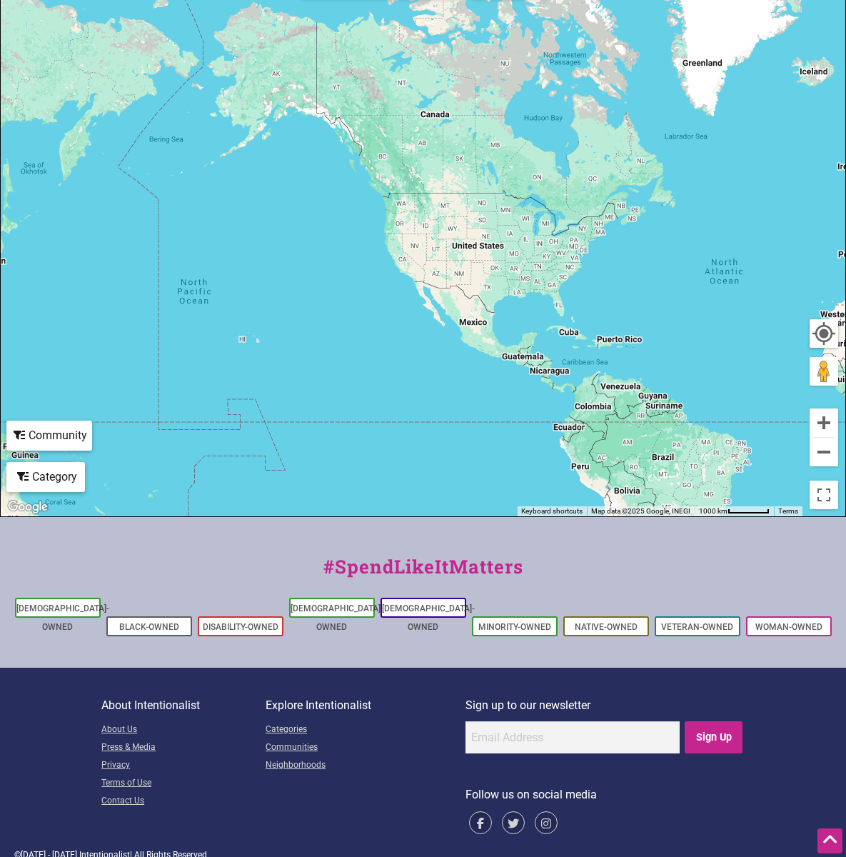
click at [134, 792] on link "Contact Us" at bounding box center [183, 801] width 164 height 18
click at [312, 92] on div "To navigate, press the arrow keys." at bounding box center [423, 238] width 845 height 555
click at [525, 721] on input "email" at bounding box center [572, 737] width 214 height 32
click at [148, 622] on link "Black-Owned" at bounding box center [149, 627] width 60 height 10
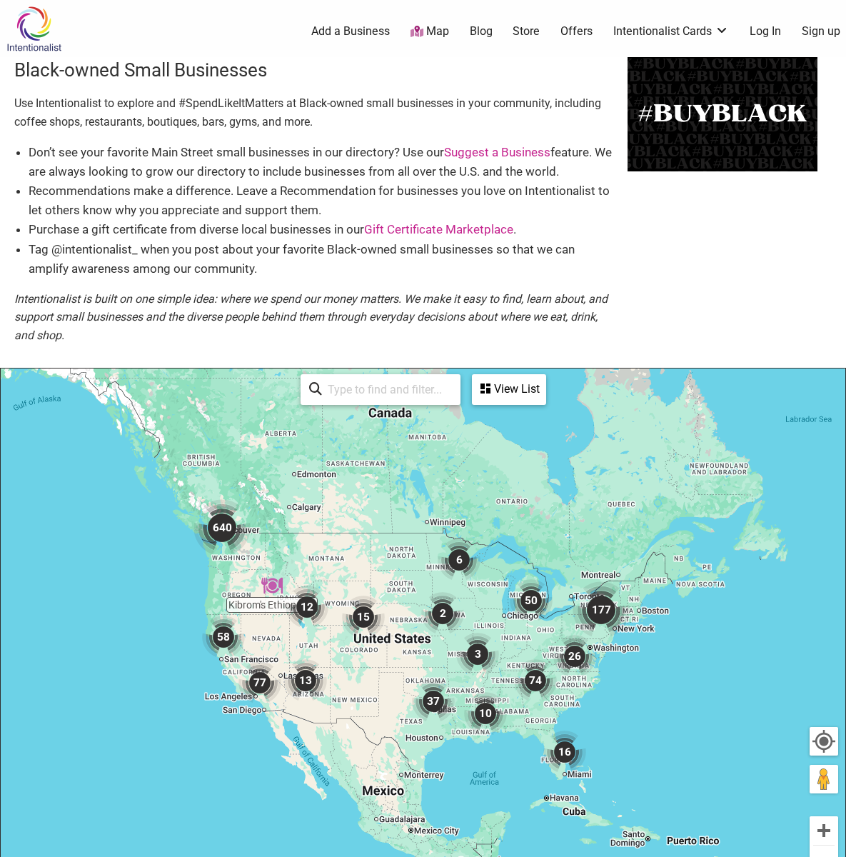
click at [351, 380] on input "search" at bounding box center [387, 390] width 130 height 28
click at [357, 382] on input "search" at bounding box center [387, 390] width 130 height 28
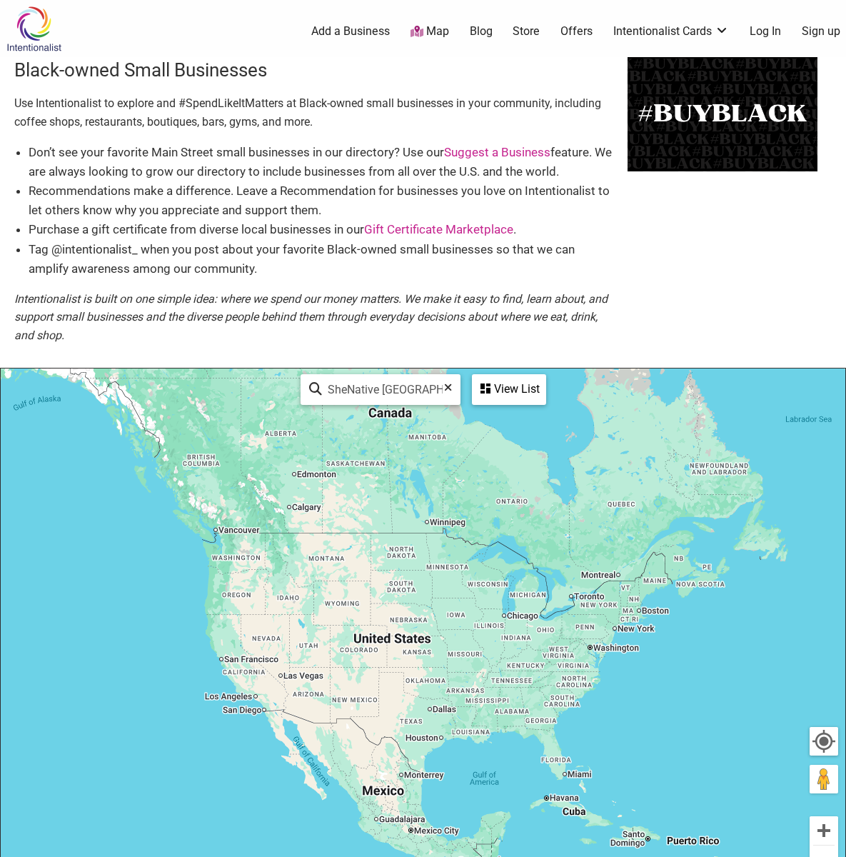
type input "SheNative [GEOGRAPHIC_DATA]"
click at [309, 390] on icon at bounding box center [315, 392] width 13 height 21
click at [492, 384] on div "View List" at bounding box center [508, 389] width 71 height 27
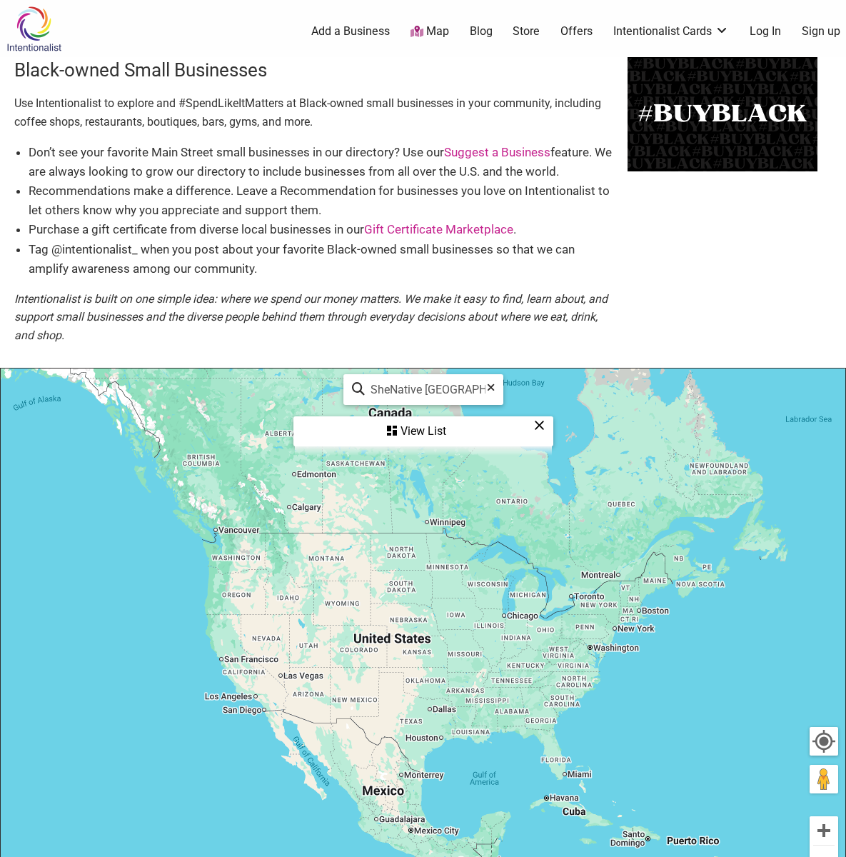
click at [393, 382] on input "SheNative [GEOGRAPHIC_DATA]" at bounding box center [429, 390] width 129 height 28
click at [252, 263] on li "Tag @intentionalist_ when you post about your favorite Black-owned small busine…" at bounding box center [321, 259] width 585 height 39
click at [411, 428] on div "View List" at bounding box center [423, 431] width 257 height 27
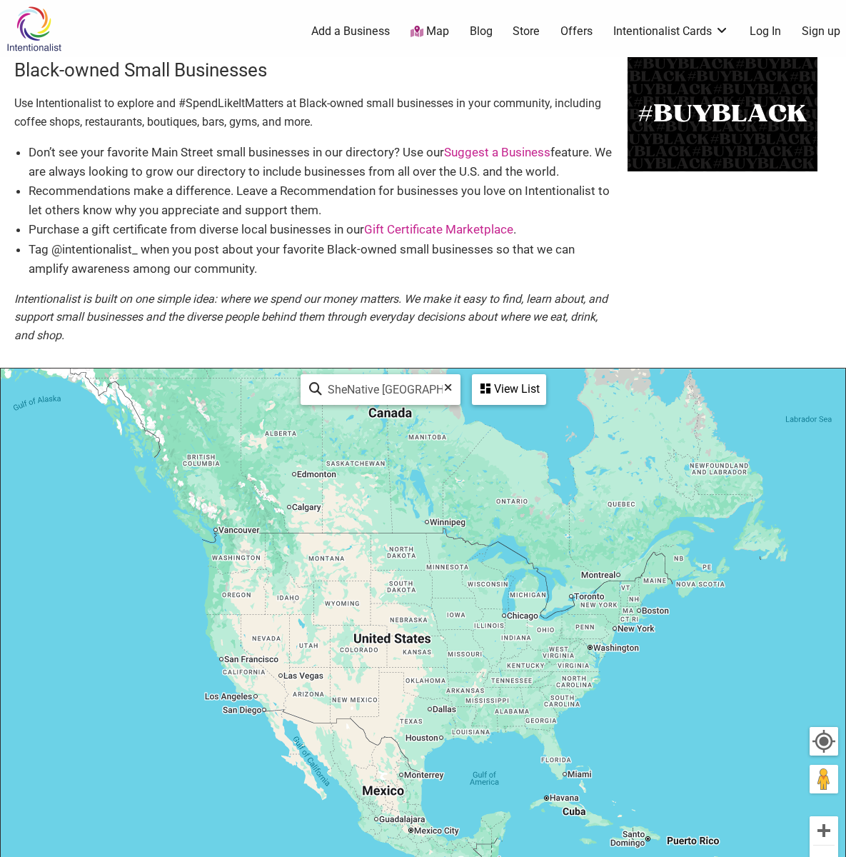
click at [489, 383] on icon at bounding box center [485, 388] width 10 height 11
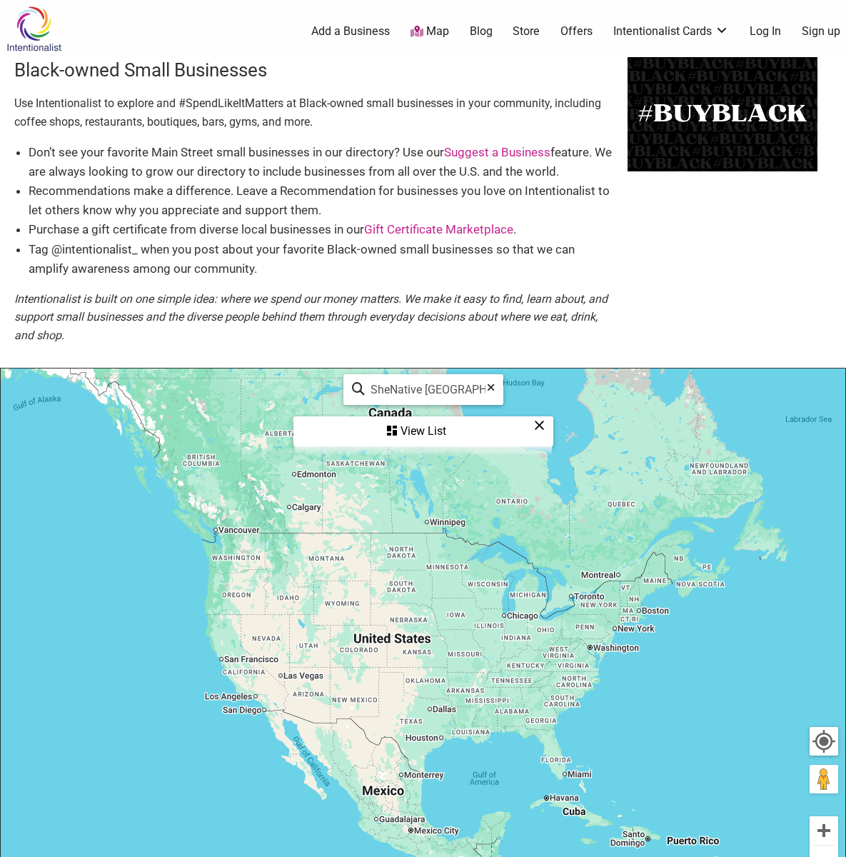
click at [427, 428] on div "View List" at bounding box center [423, 431] width 257 height 27
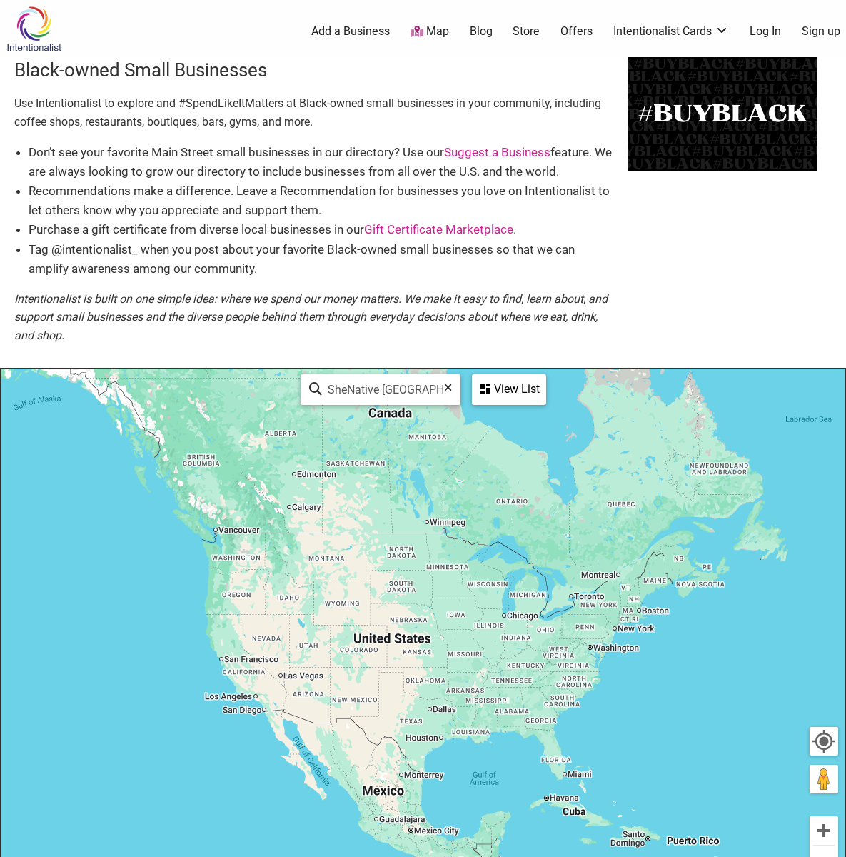
click at [351, 637] on div "To navigate, press the arrow keys." at bounding box center [423, 645] width 845 height 555
click at [489, 376] on div "View List" at bounding box center [508, 389] width 71 height 27
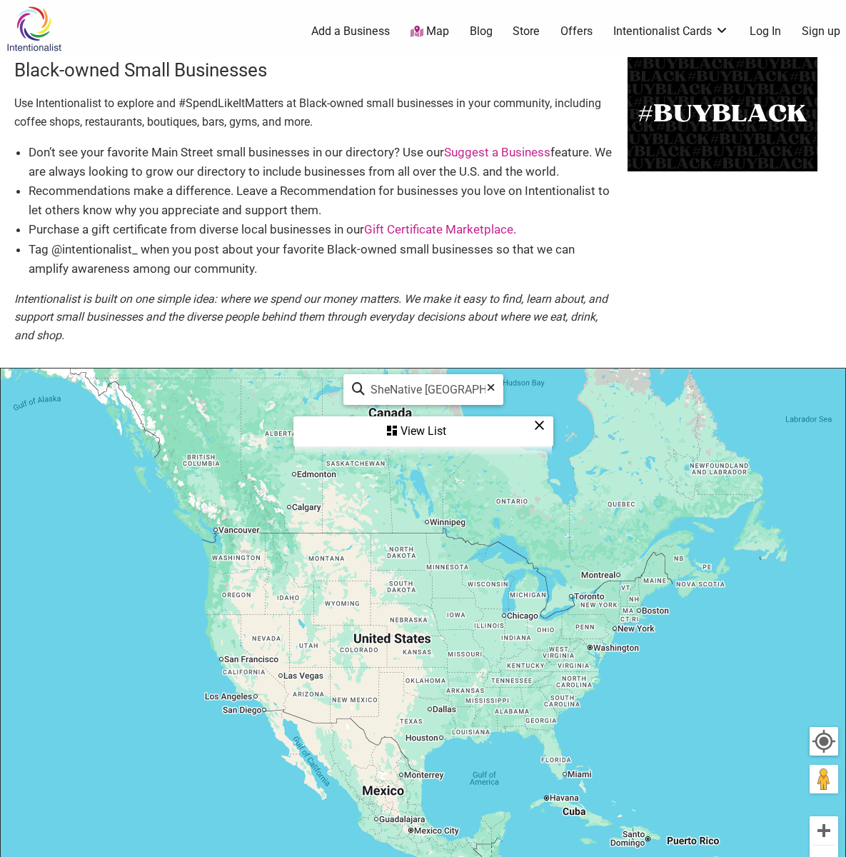
click at [418, 423] on div "View List" at bounding box center [423, 431] width 257 height 27
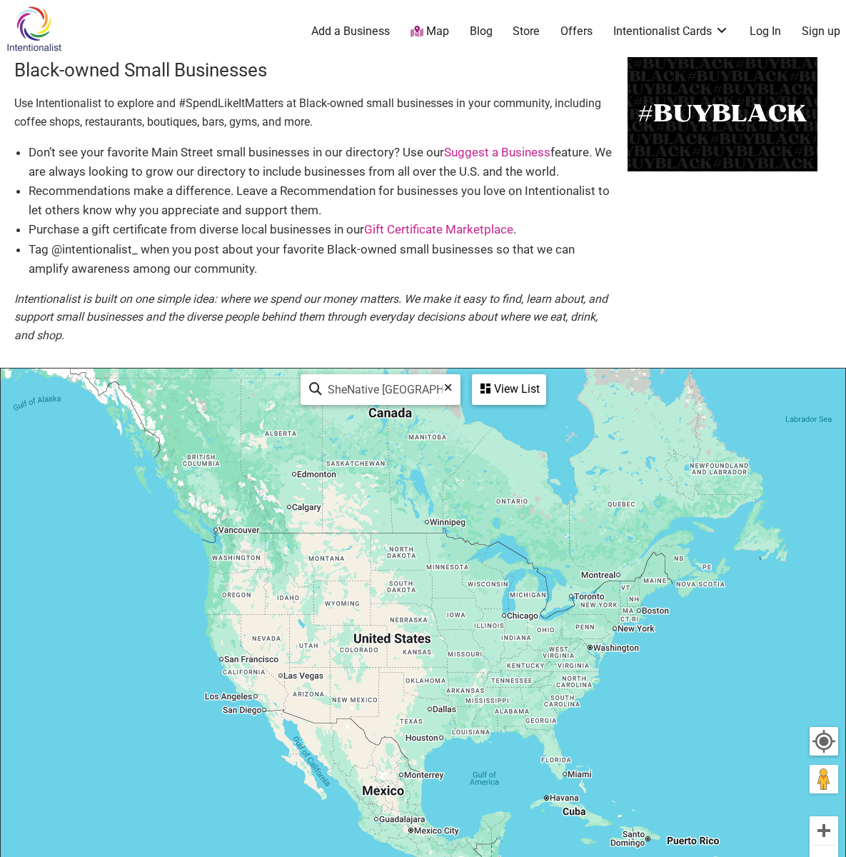
click at [515, 381] on div "View List" at bounding box center [508, 389] width 71 height 27
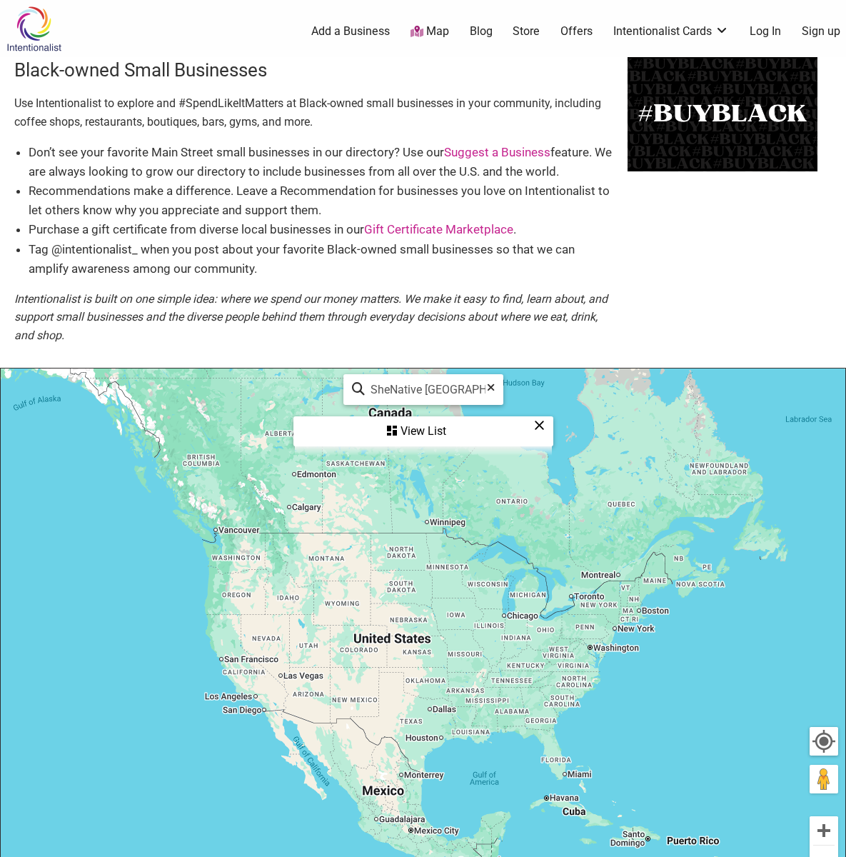
click at [700, 107] on img at bounding box center [723, 114] width 190 height 114
click at [418, 430] on div "View List" at bounding box center [423, 431] width 257 height 27
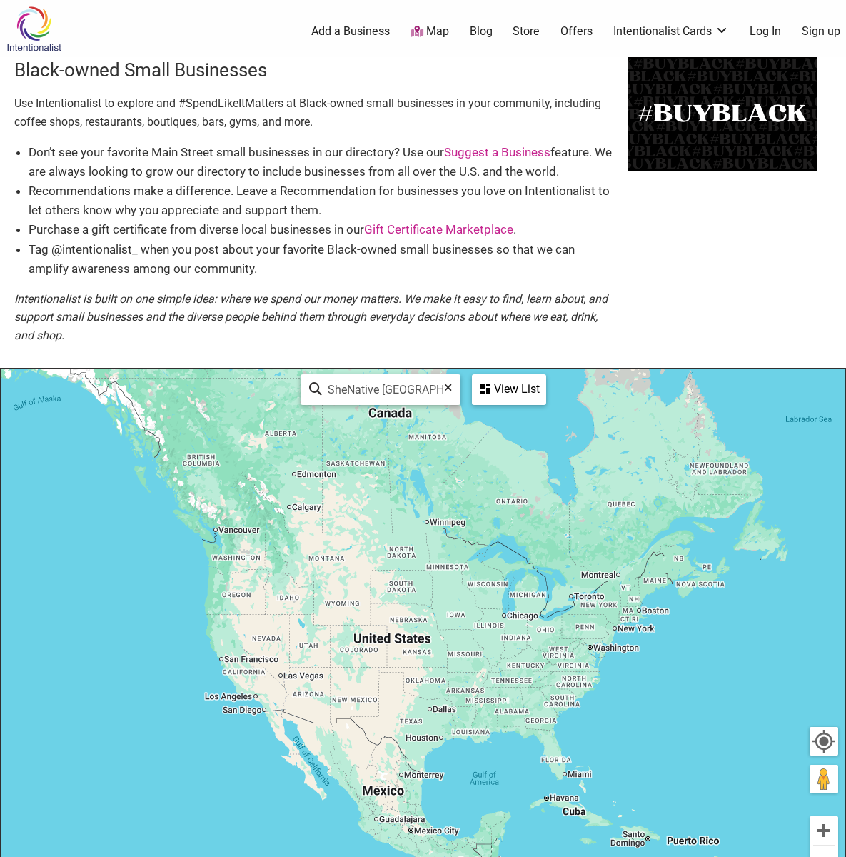
click at [489, 376] on div "View List" at bounding box center [508, 389] width 71 height 27
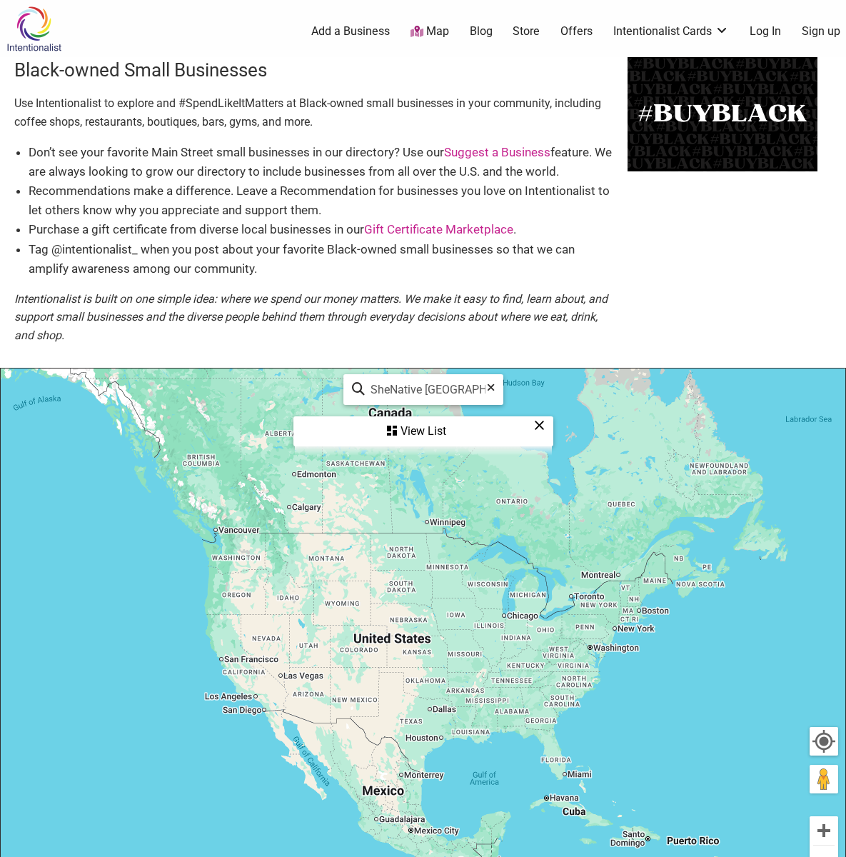
click at [394, 428] on icon at bounding box center [392, 430] width 10 height 11
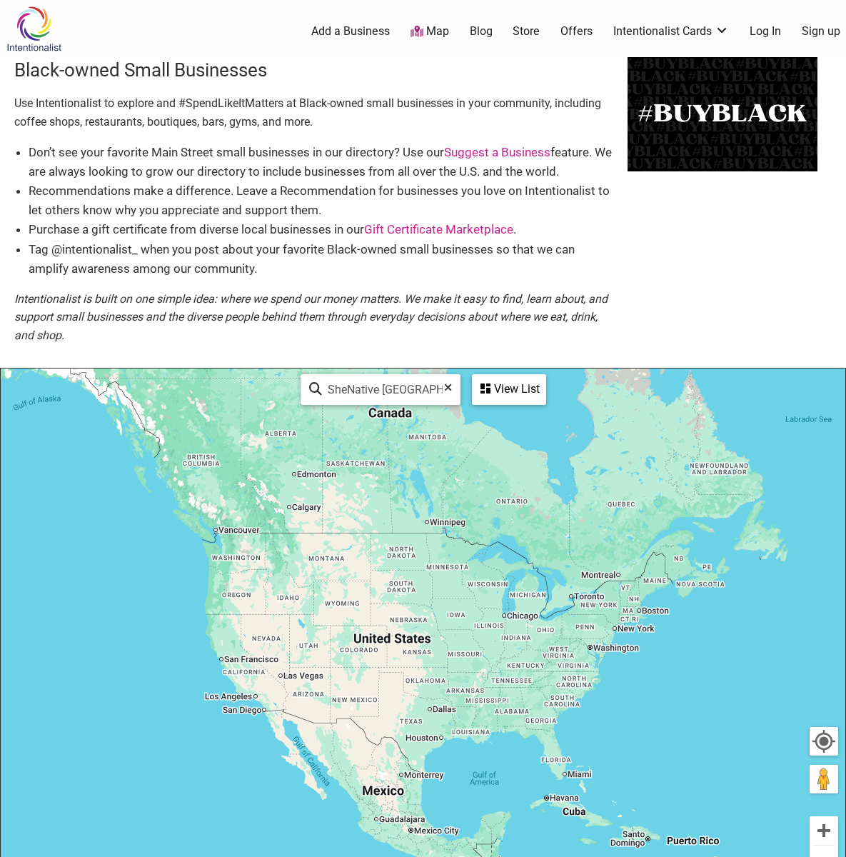
click at [492, 384] on div "View List" at bounding box center [508, 389] width 71 height 27
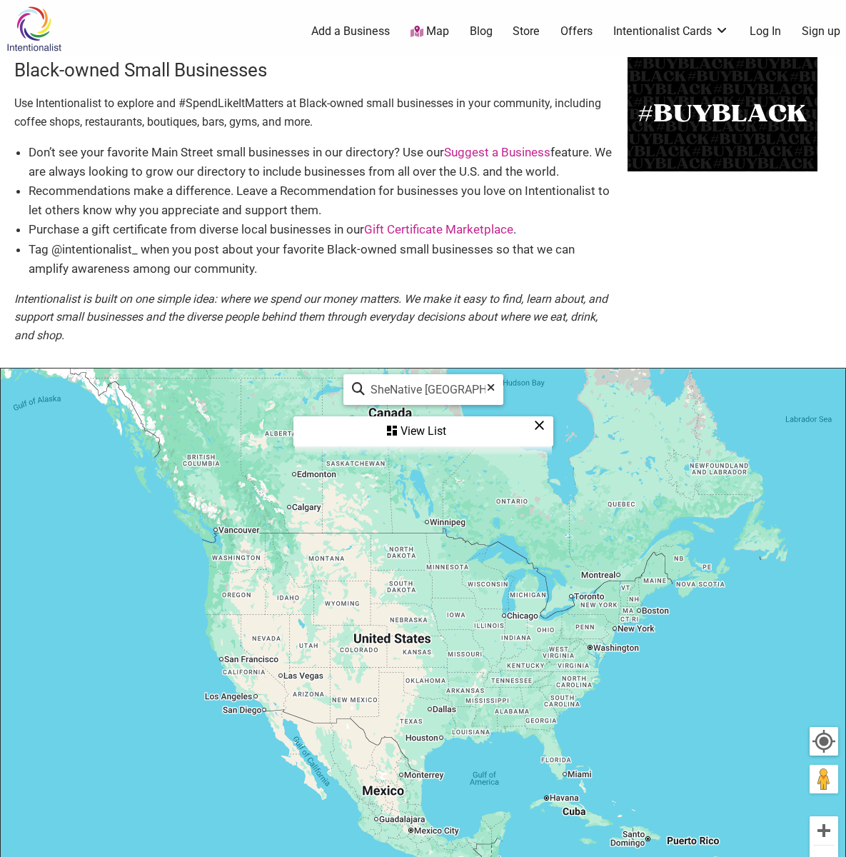
click at [415, 428] on div "View List" at bounding box center [423, 431] width 257 height 27
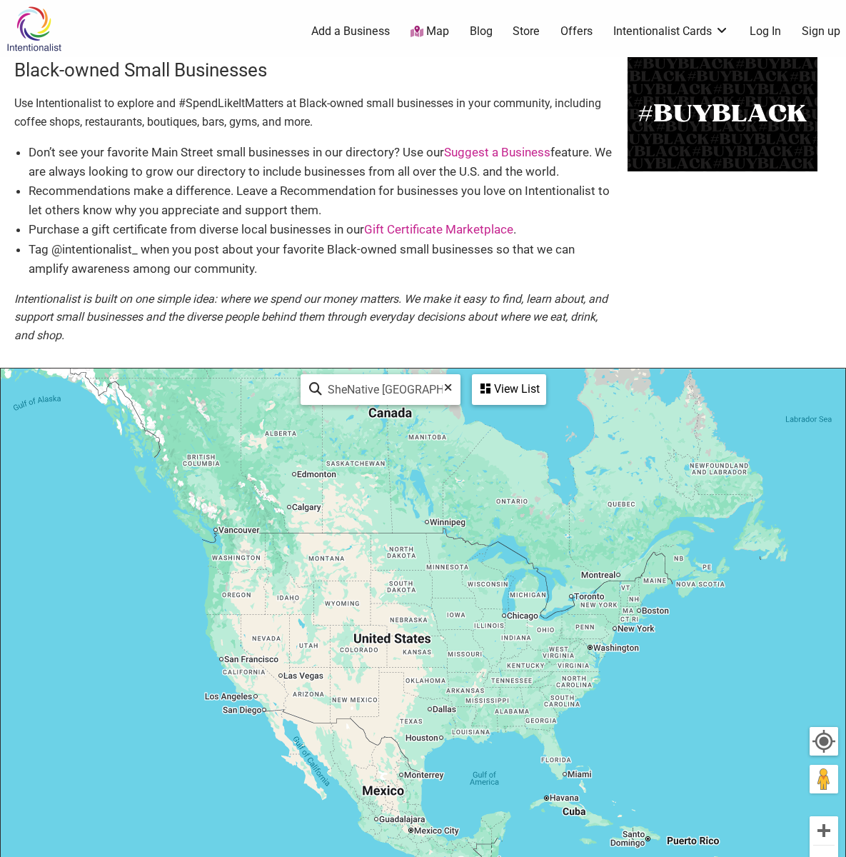
click at [492, 376] on div "View List" at bounding box center [508, 389] width 71 height 27
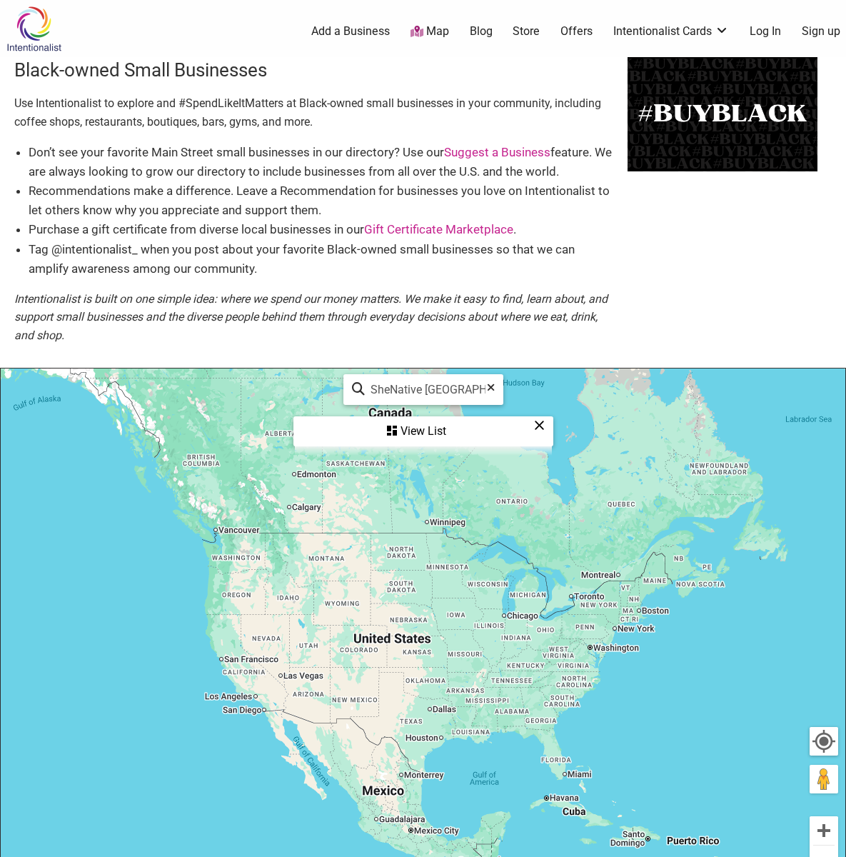
click at [420, 428] on div "View List" at bounding box center [423, 431] width 257 height 27
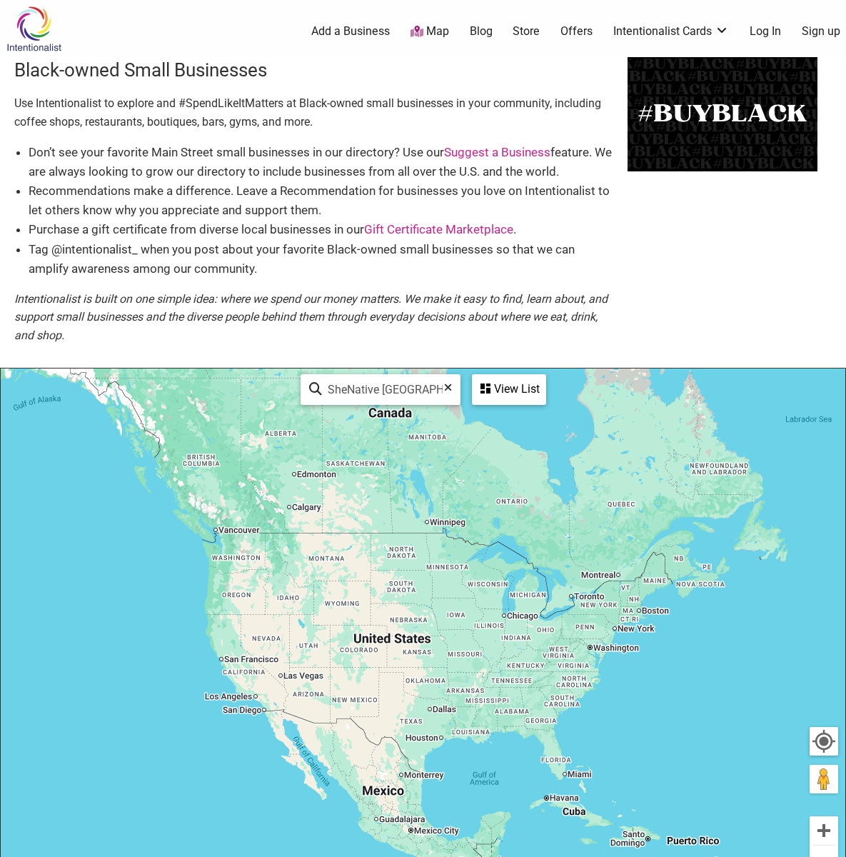
click at [493, 376] on div "View List" at bounding box center [508, 389] width 71 height 27
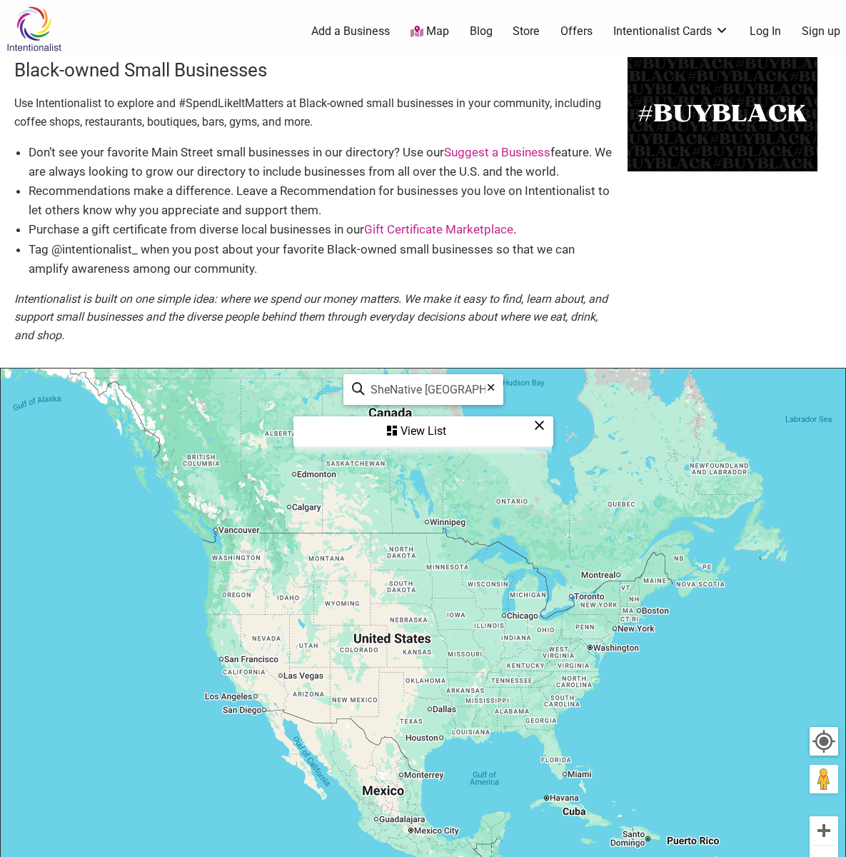
click at [427, 428] on div "View List" at bounding box center [423, 431] width 257 height 27
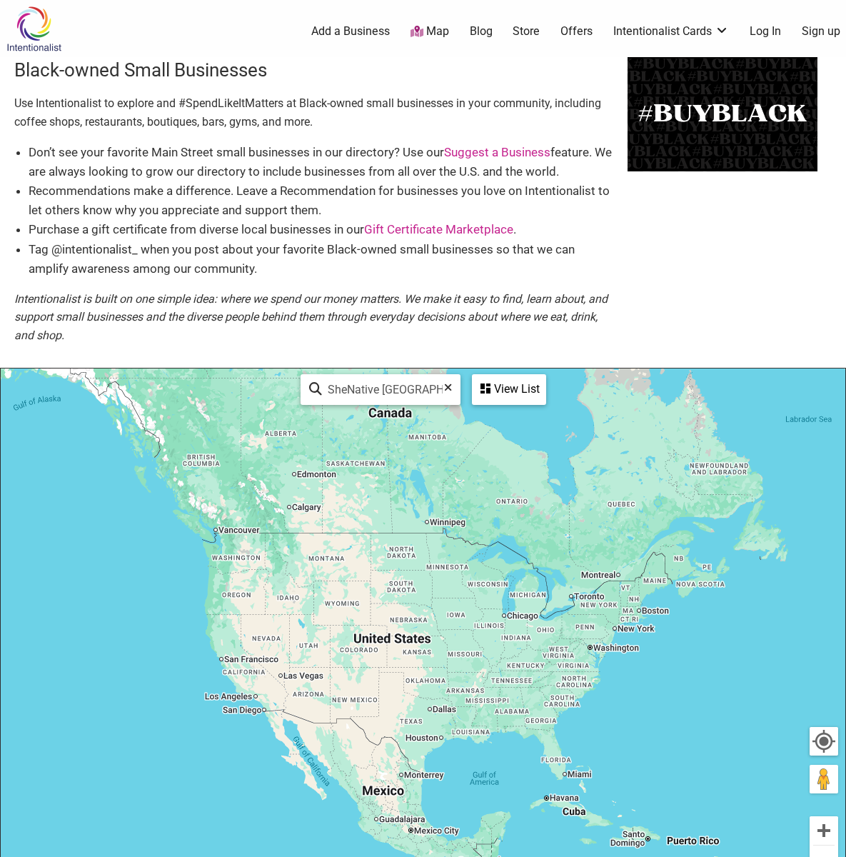
click at [489, 376] on div "View List" at bounding box center [508, 389] width 71 height 27
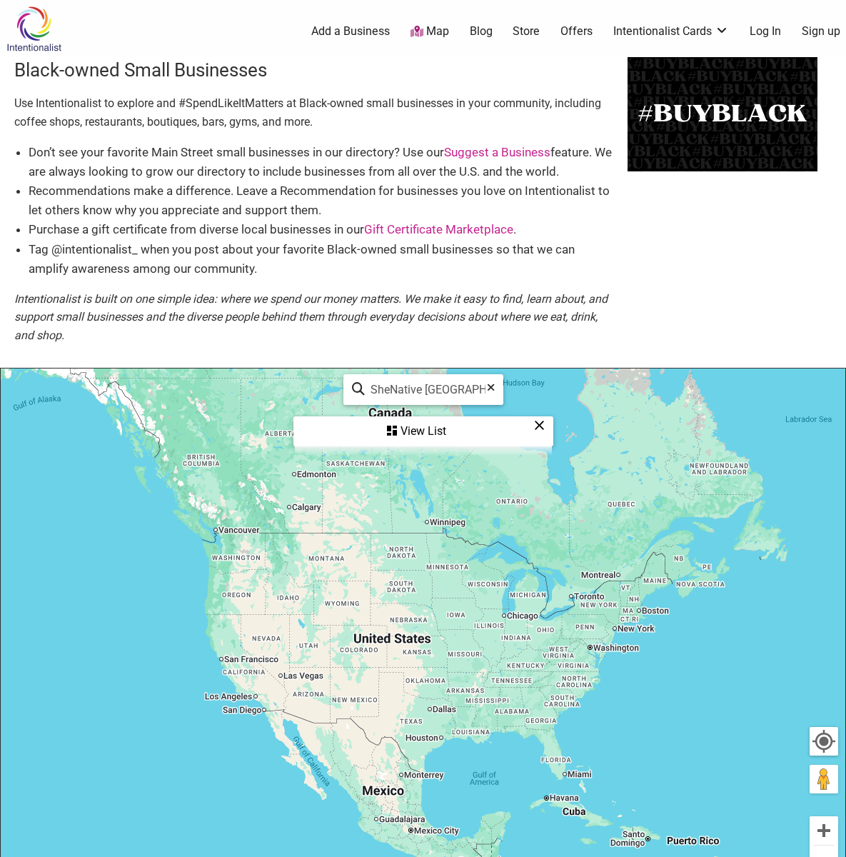
click at [428, 425] on div "View List" at bounding box center [423, 431] width 257 height 27
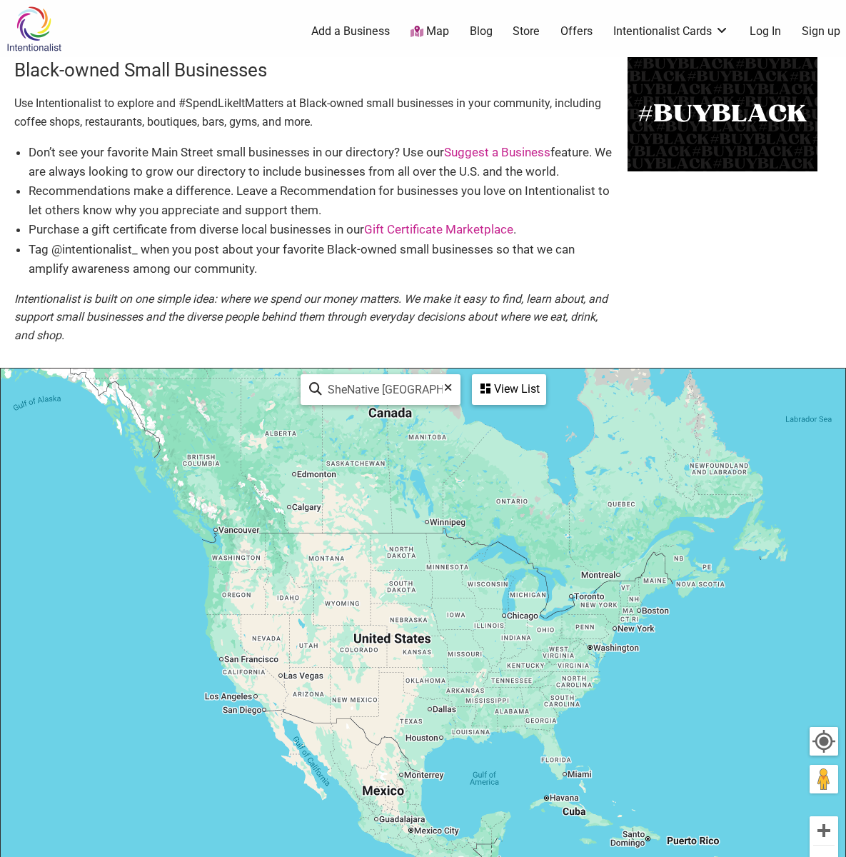
click at [489, 376] on div "View List" at bounding box center [508, 389] width 71 height 27
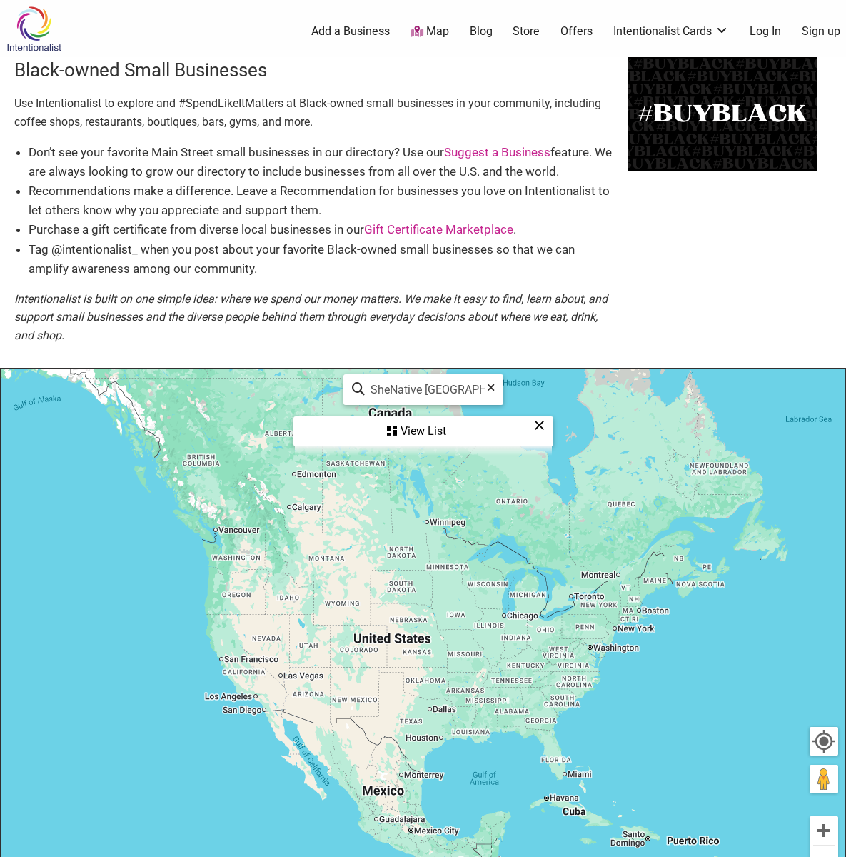
click at [418, 423] on div "View List" at bounding box center [423, 431] width 257 height 27
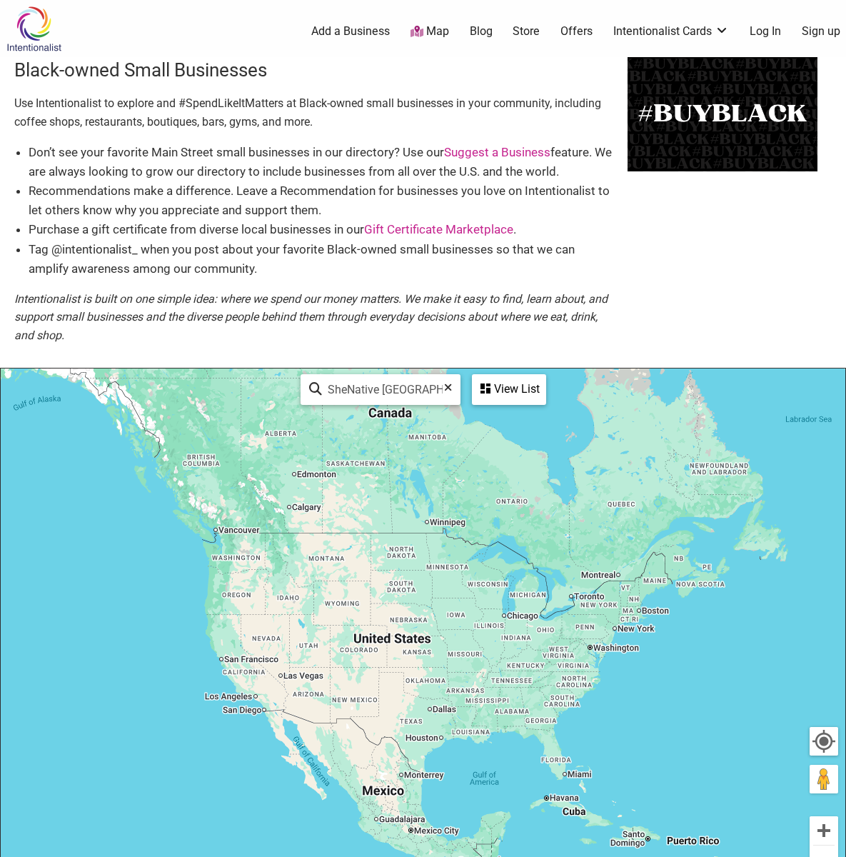
click at [493, 376] on div "View List" at bounding box center [508, 389] width 71 height 27
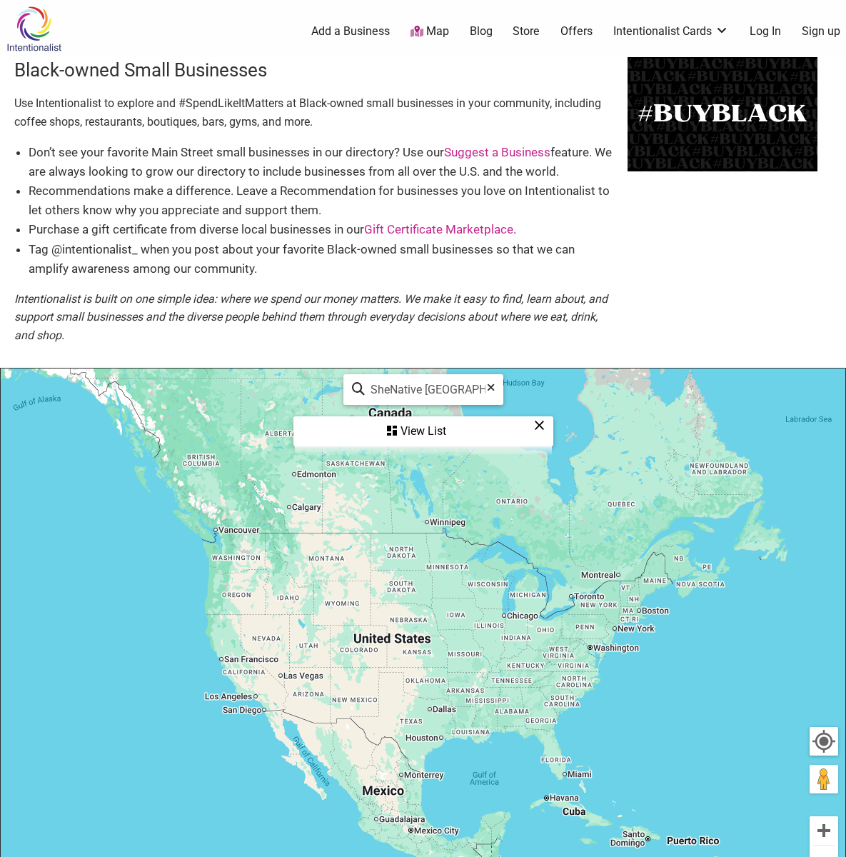
click at [427, 428] on div "View List" at bounding box center [423, 431] width 257 height 27
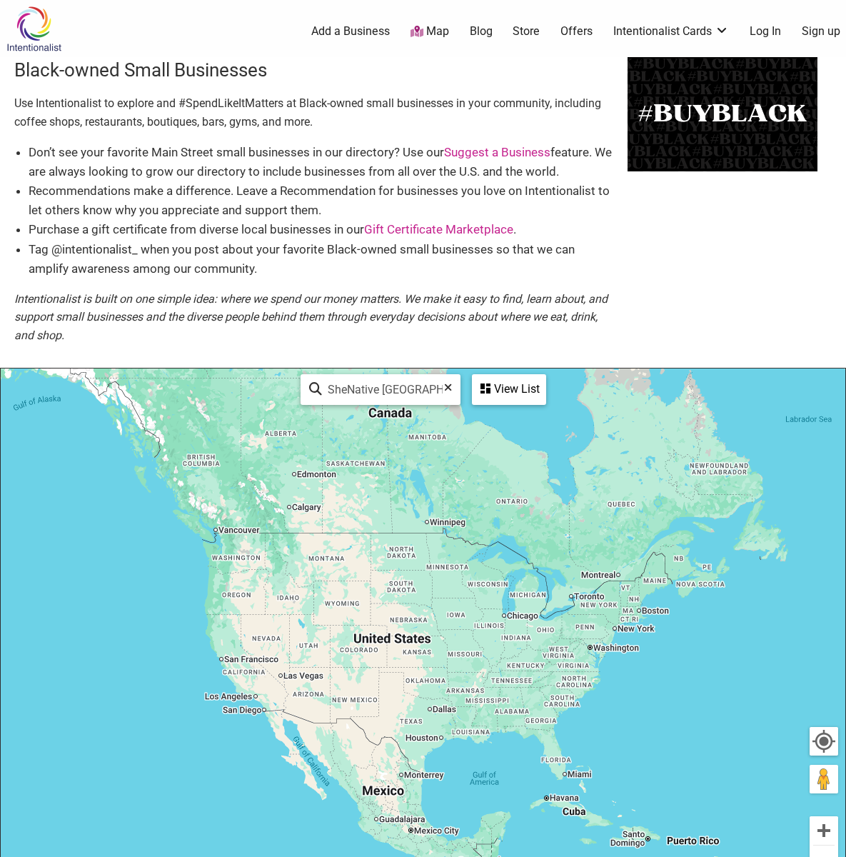
click at [497, 376] on div "View List" at bounding box center [508, 389] width 71 height 27
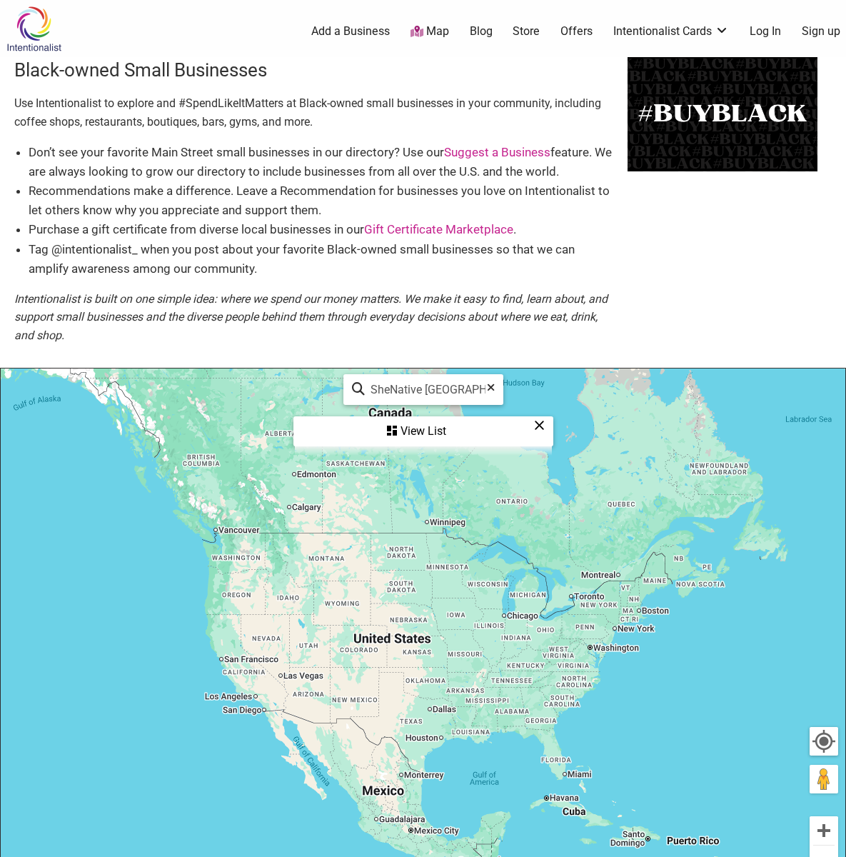
click at [410, 425] on div "View List" at bounding box center [423, 431] width 257 height 27
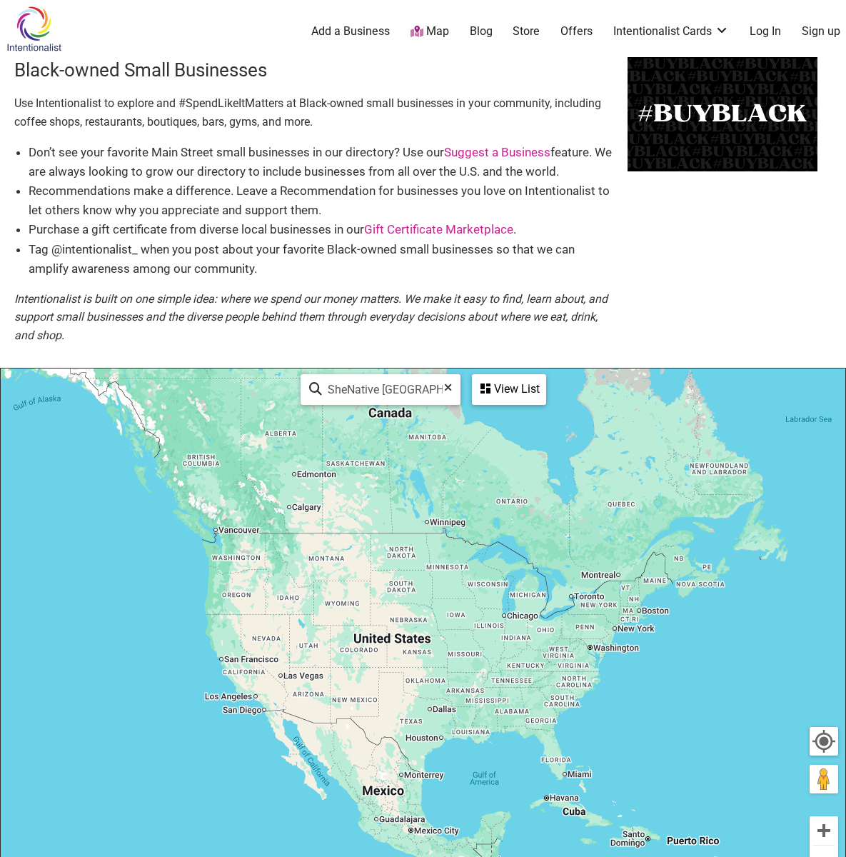
scroll to position [408, 0]
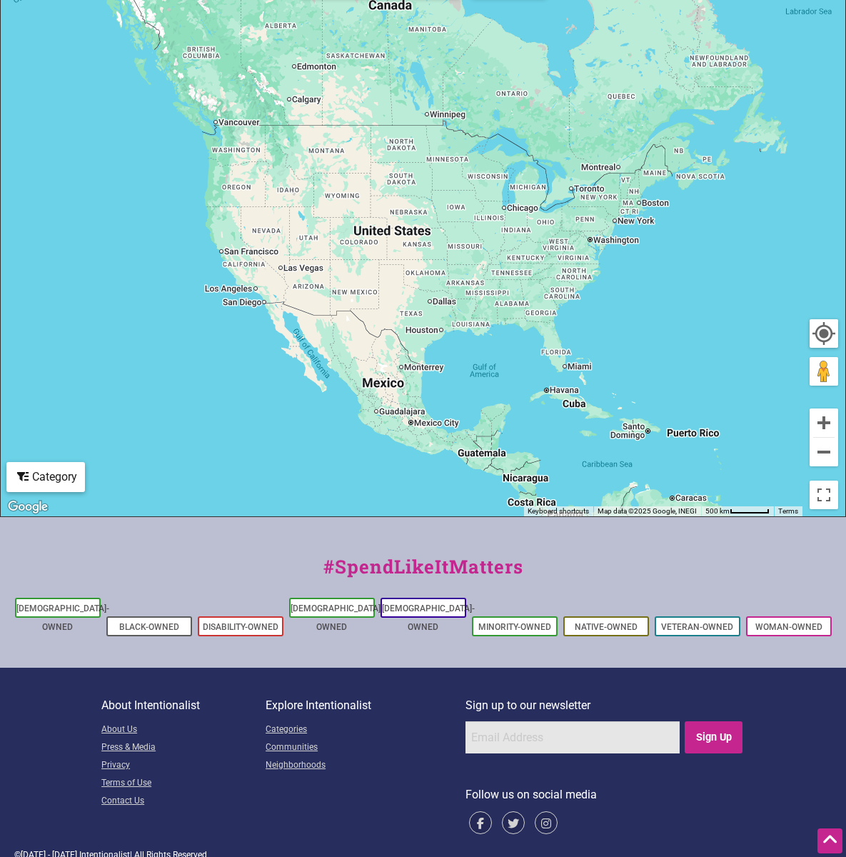
click at [525, 725] on input "email" at bounding box center [572, 737] width 214 height 32
click at [525, 721] on input "email" at bounding box center [572, 737] width 214 height 32
type input "SheNative [GEOGRAPHIC_DATA]"
click at [685, 721] on input "Sign Up" at bounding box center [714, 737] width 58 height 32
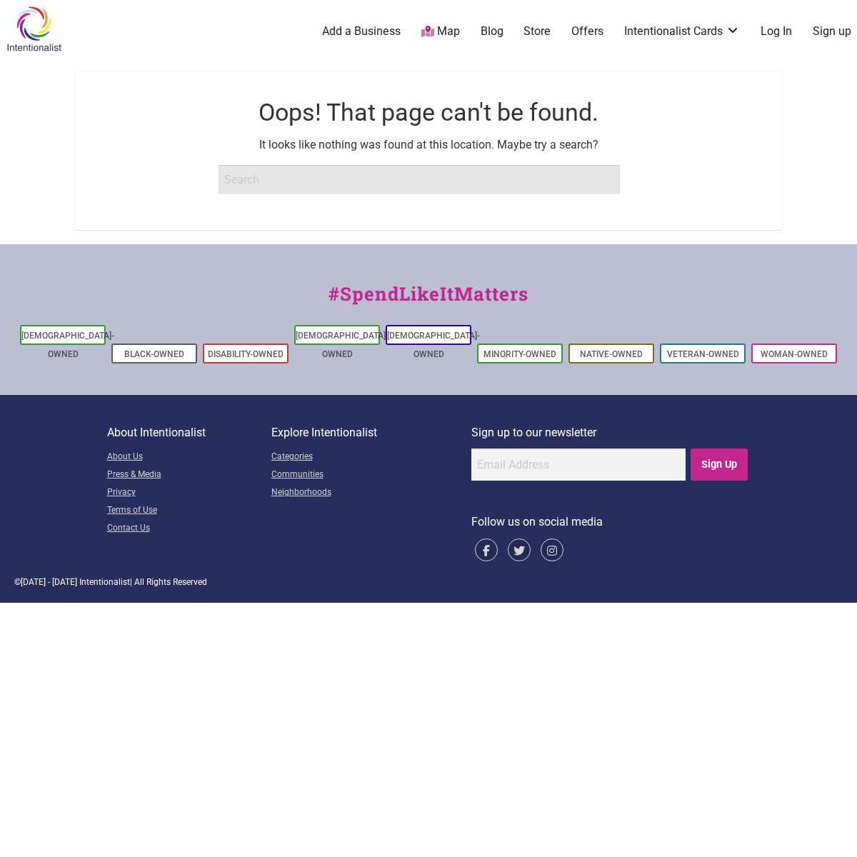
click at [270, 187] on input "search" at bounding box center [418, 179] width 401 height 29
click at [263, 178] on input "search" at bounding box center [418, 179] width 401 height 29
type input "SheNative [GEOGRAPHIC_DATA]"
click at [0, 0] on input "Search" at bounding box center [27, 14] width 55 height 29
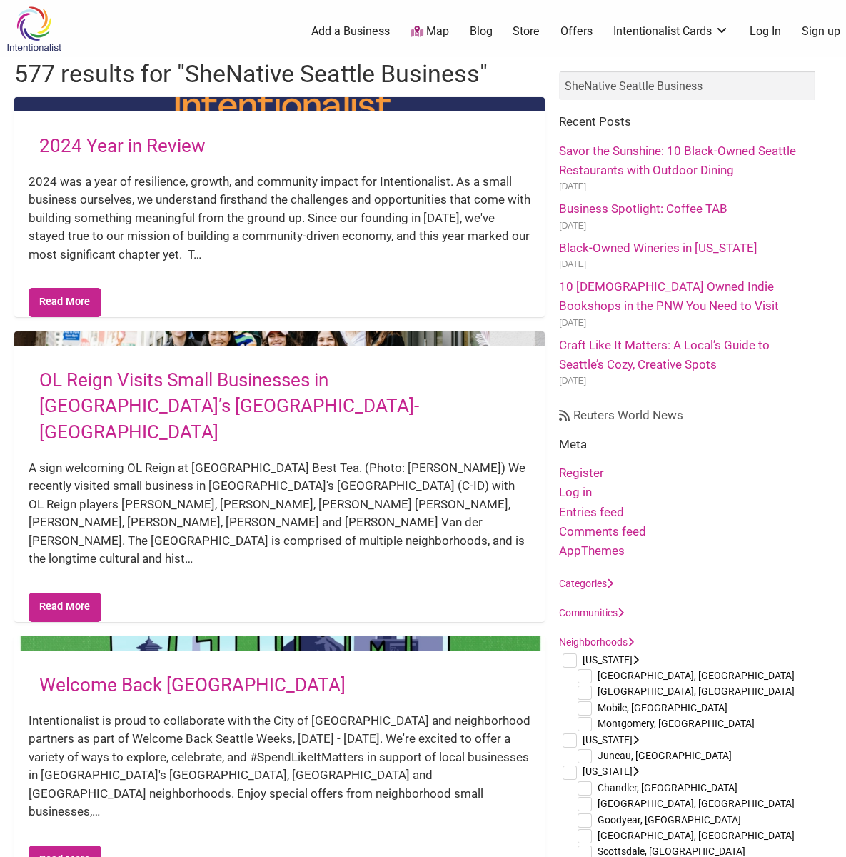
click at [568, 273] on ul "Savor the Sunshine: 10 Black-Owned Seattle Restaurants with Outdoor Dining [DAT…" at bounding box center [688, 264] width 258 height 246
click at [586, 580] on link "Categories" at bounding box center [586, 583] width 54 height 11
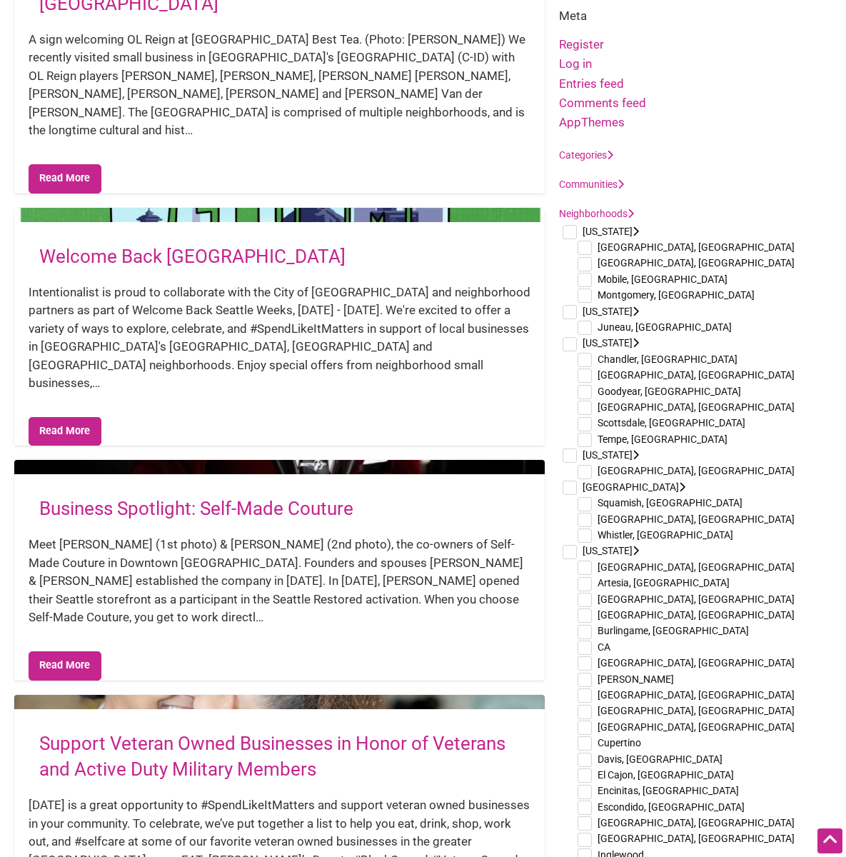
click at [568, 403] on li "[US_STATE] [GEOGRAPHIC_DATA], [GEOGRAPHIC_DATA] [GEOGRAPHIC_DATA], [GEOGRAPHIC_…" at bounding box center [688, 391] width 258 height 112
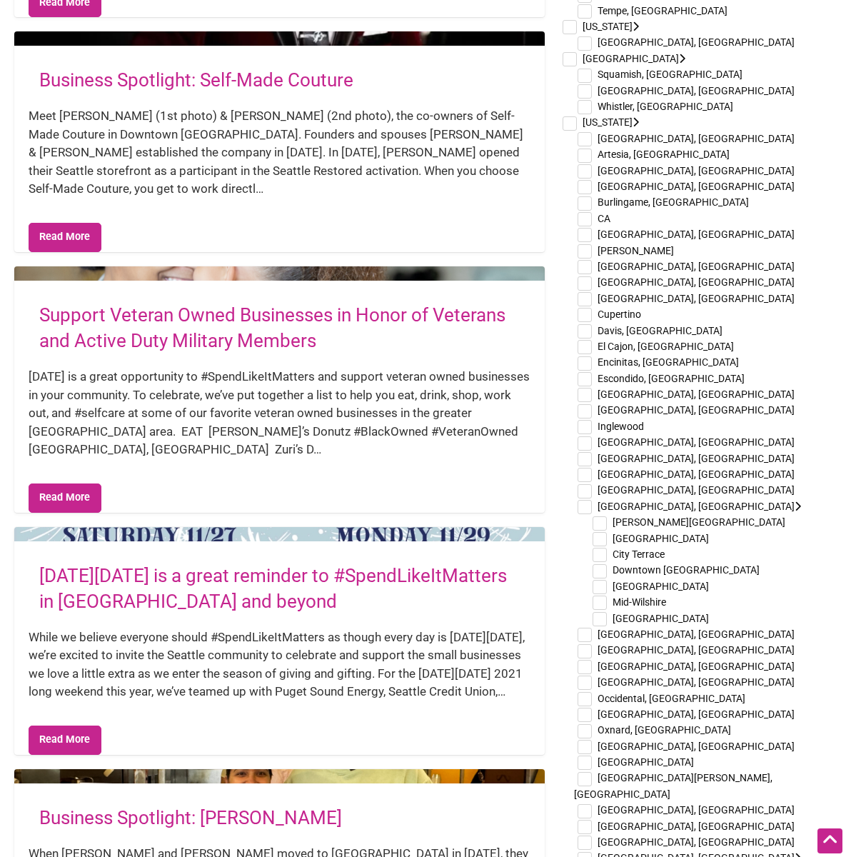
click at [89, 60] on header "Business Spotlight: Self-Made Couture" at bounding box center [280, 83] width 502 height 47
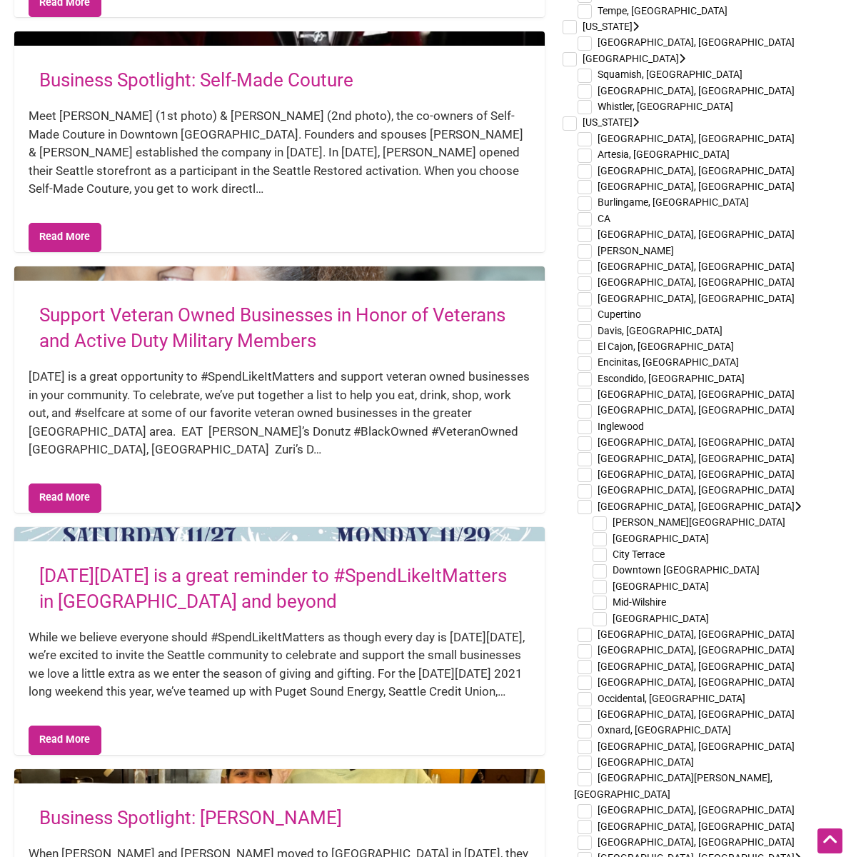
click at [89, 60] on header "Business Spotlight: Self-Made Couture" at bounding box center [280, 83] width 502 height 47
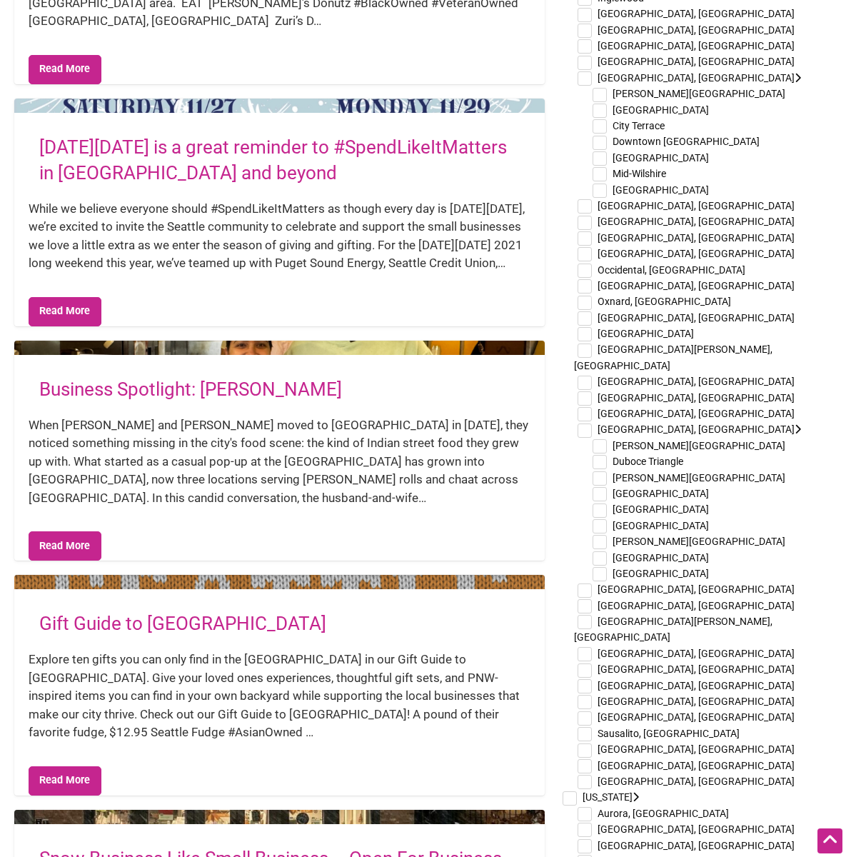
scroll to position [1713, 0]
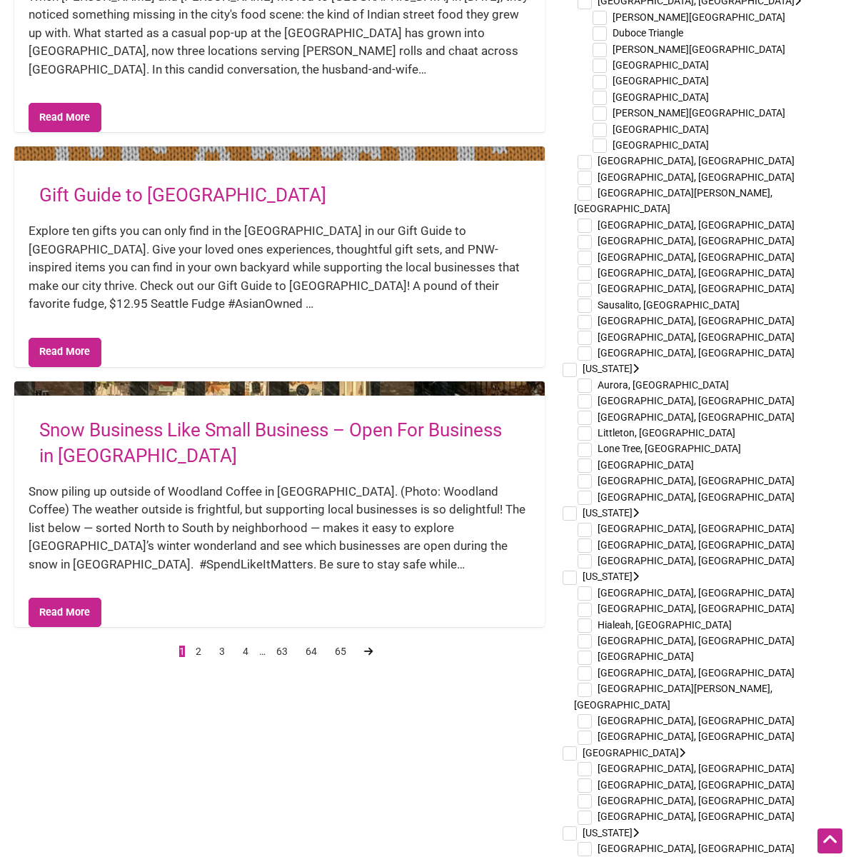
click at [364, 641] on link at bounding box center [368, 651] width 23 height 20
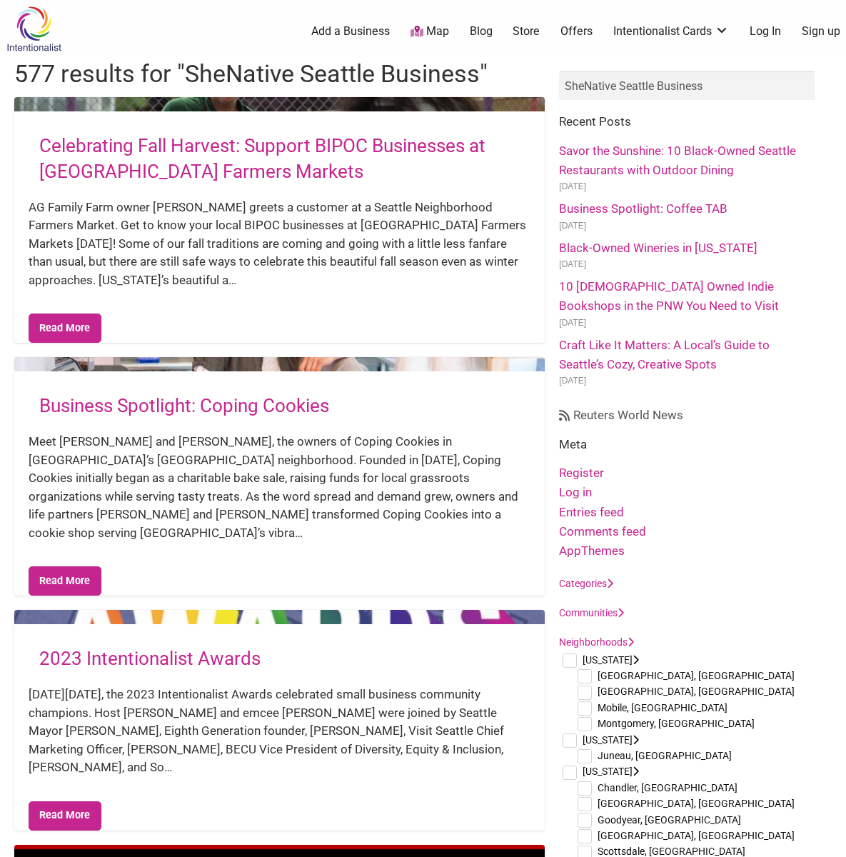
click at [341, 24] on link "Add a Business" at bounding box center [350, 32] width 79 height 16
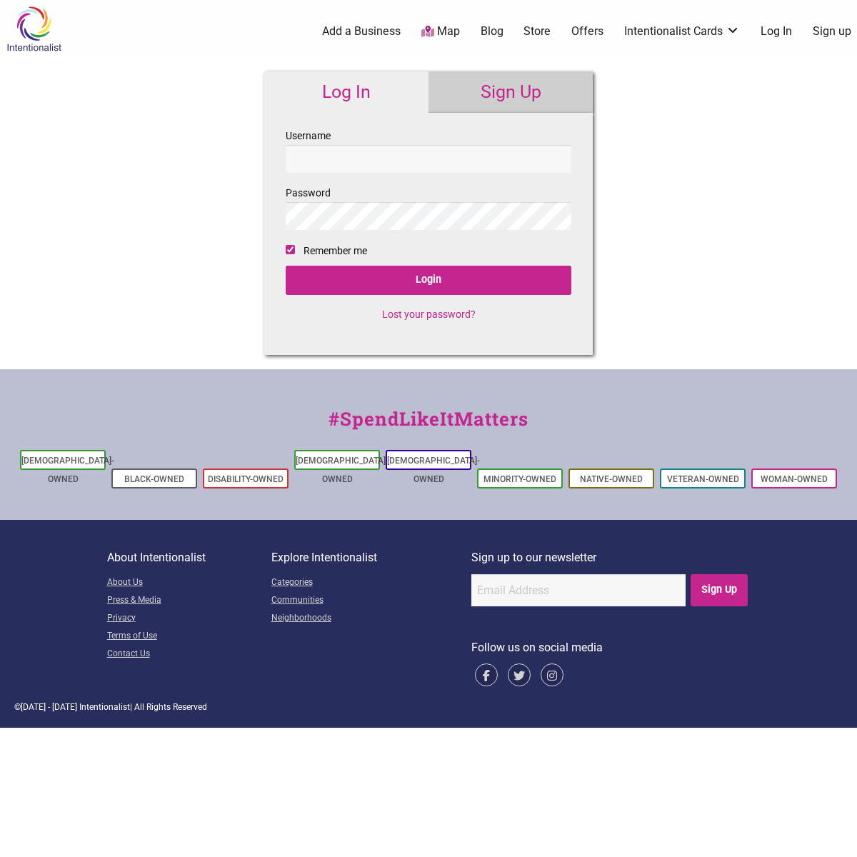
checkbox input "true"
